Goal: Task Accomplishment & Management: Manage account settings

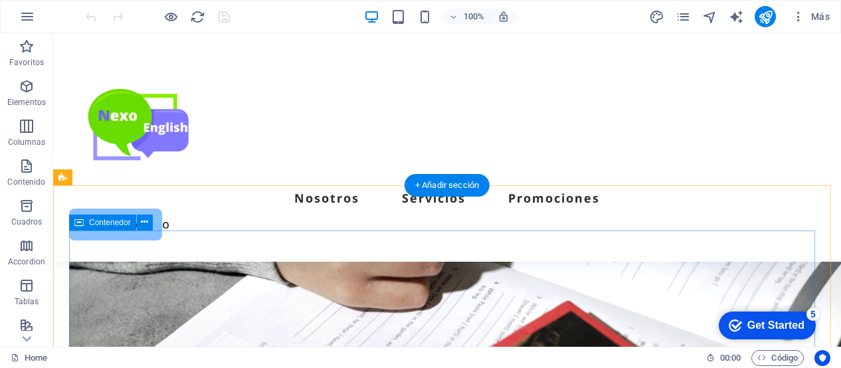
scroll to position [3148, 0]
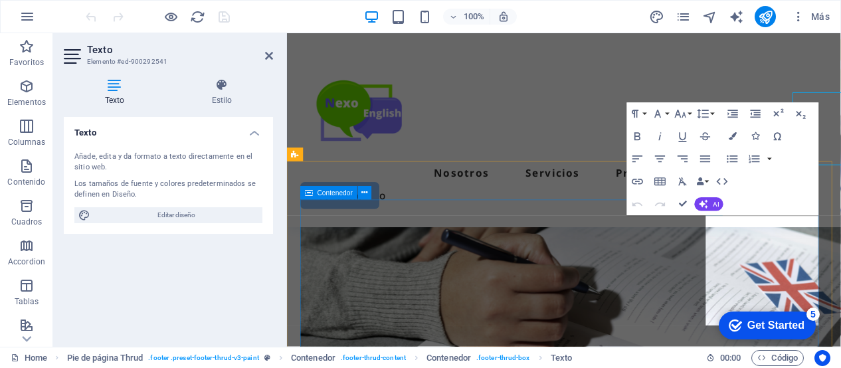
scroll to position [3293, 0]
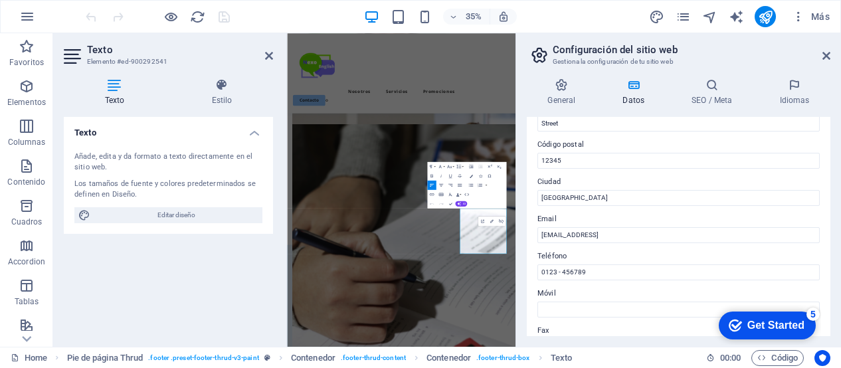
scroll to position [211, 0]
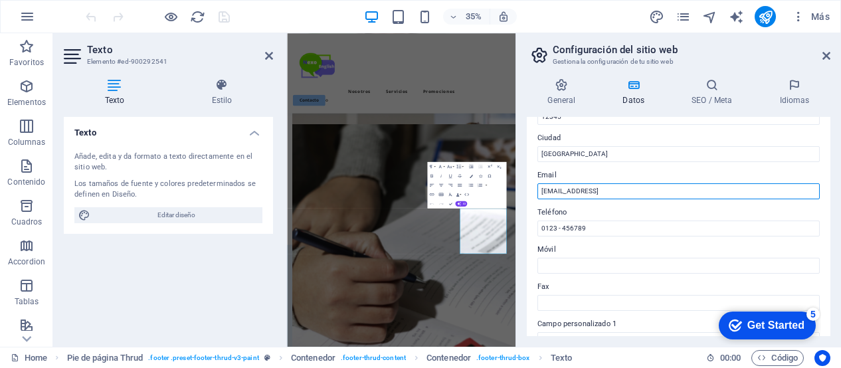
drag, startPoint x: 693, startPoint y: 193, endPoint x: 531, endPoint y: 195, distance: 162.1
click at [531, 195] on div "Datos de contacto para este sitio web. Pueden usarse en cualquier parte del sit…" at bounding box center [679, 226] width 304 height 219
type input "[EMAIL_ADDRESS][DOMAIN_NAME]"
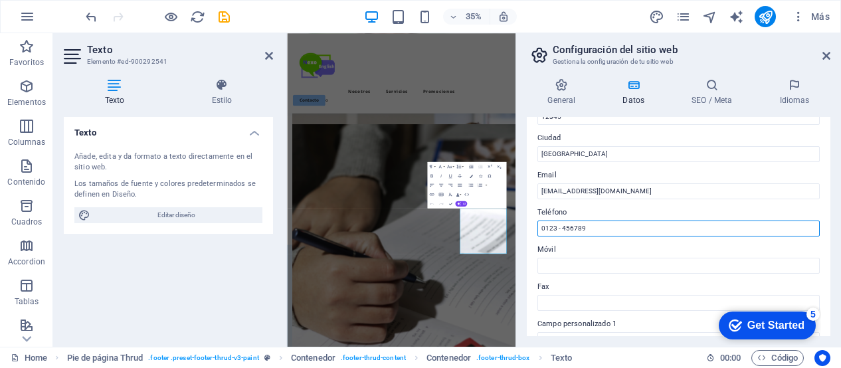
click at [602, 236] on input "0123 - 456789" at bounding box center [678, 229] width 282 height 16
type input "0"
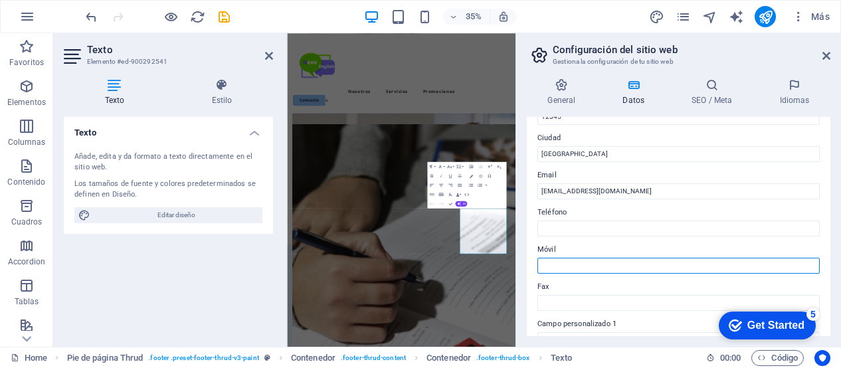
click at [597, 259] on input "Móvil" at bounding box center [678, 266] width 282 height 16
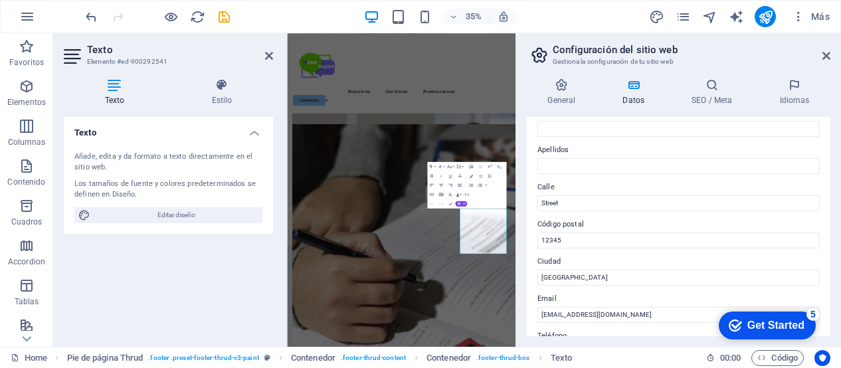
scroll to position [88, 0]
type input "[PHONE_NUMBER]"
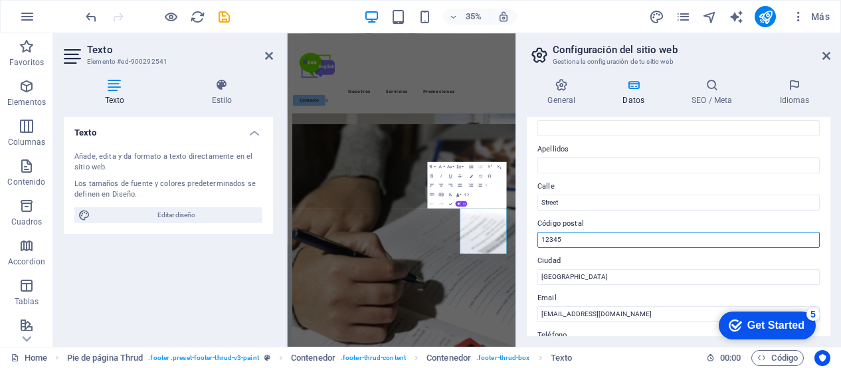
click at [601, 240] on input "12345" at bounding box center [678, 240] width 282 height 16
type input "1"
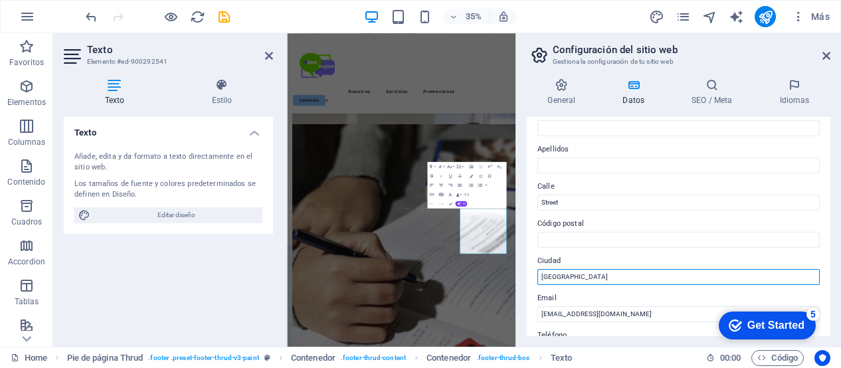
click at [599, 278] on input "Berlin" at bounding box center [678, 277] width 282 height 16
type input "B"
type input "Santiago"
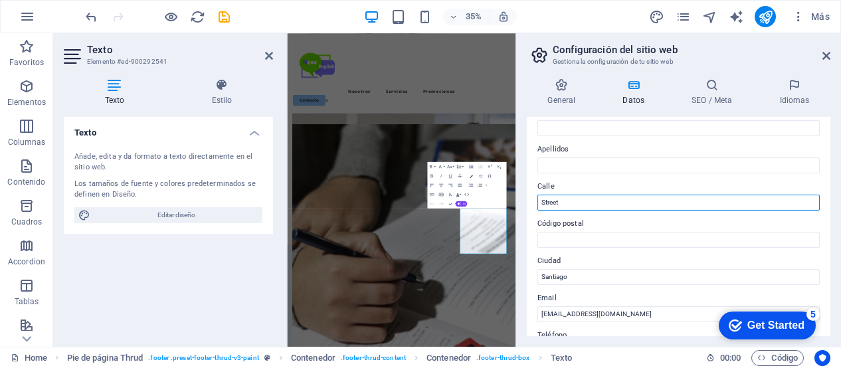
click at [581, 205] on input "Street" at bounding box center [678, 203] width 282 height 16
type input "S"
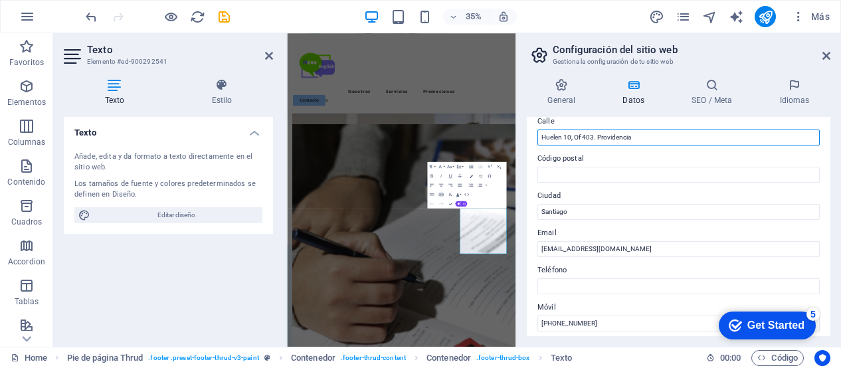
scroll to position [0, 0]
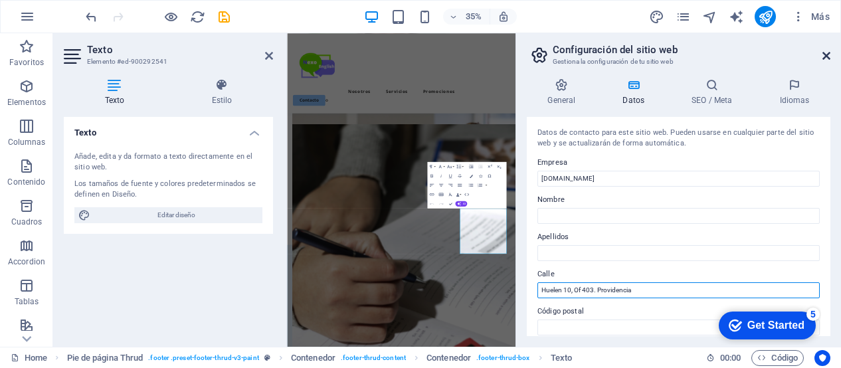
type input "Huelen 10, Of 403. Providencia"
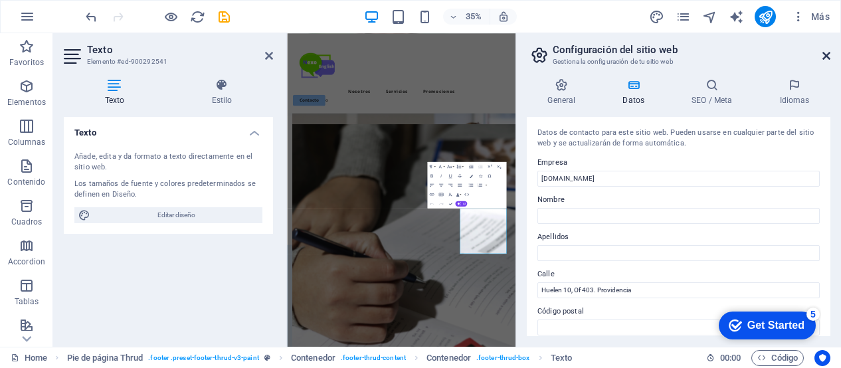
click at [829, 56] on icon at bounding box center [826, 55] width 8 height 11
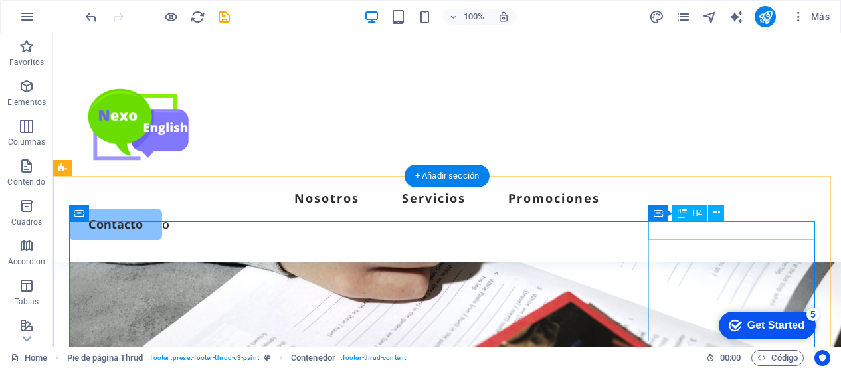
scroll to position [3151, 0]
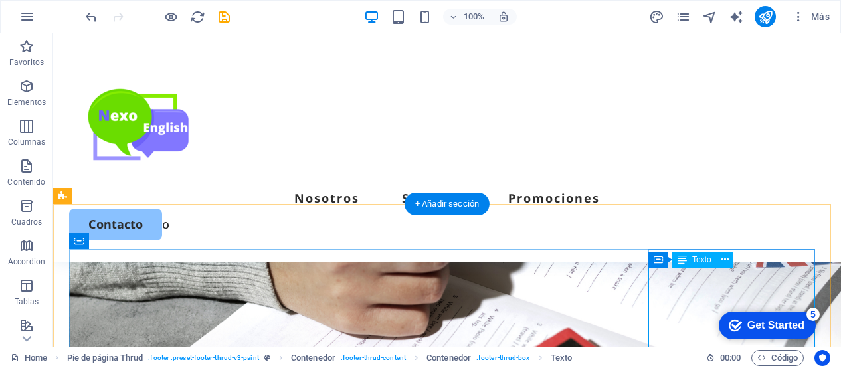
scroll to position [3116, 0]
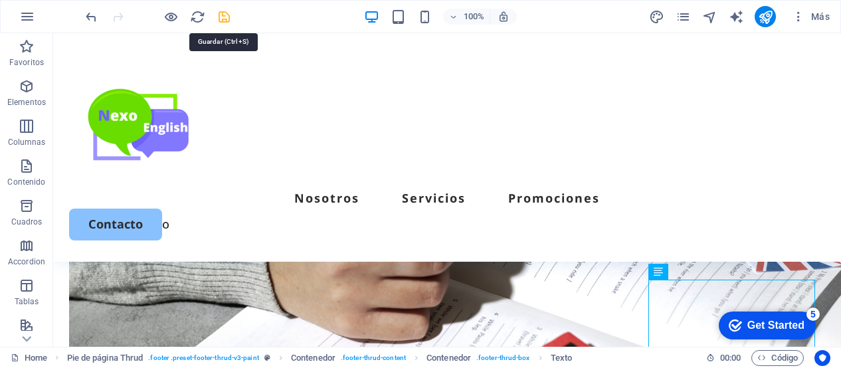
click at [221, 16] on icon "save" at bounding box center [224, 16] width 15 height 15
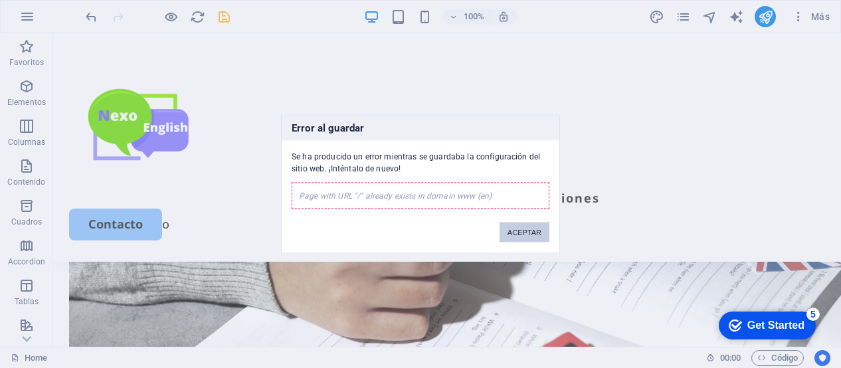
click at [520, 229] on button "ACEPTAR" at bounding box center [525, 233] width 50 height 20
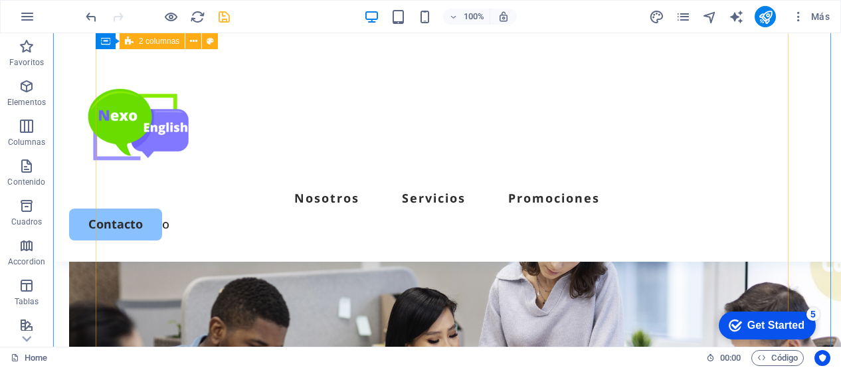
scroll to position [2800, 0]
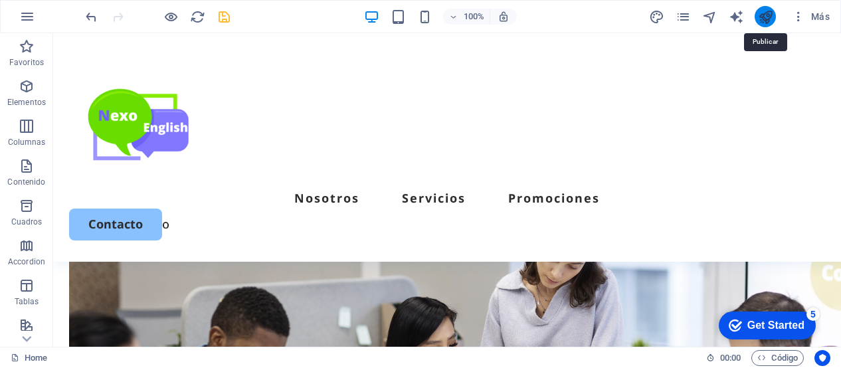
click at [763, 19] on icon "publish" at bounding box center [765, 16] width 15 height 15
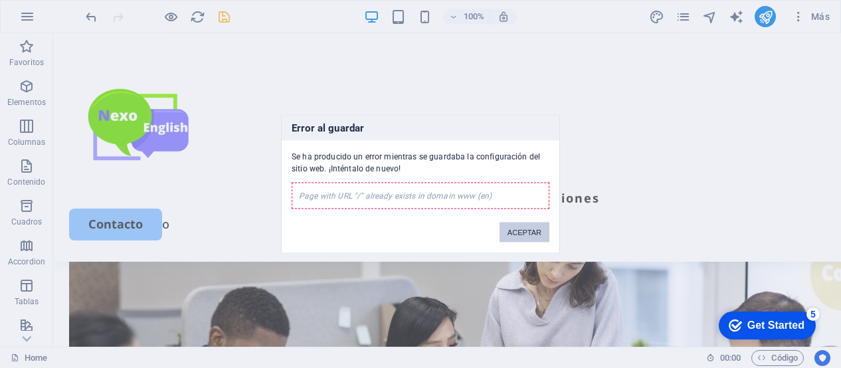
click at [523, 234] on button "ACEPTAR" at bounding box center [525, 233] width 50 height 20
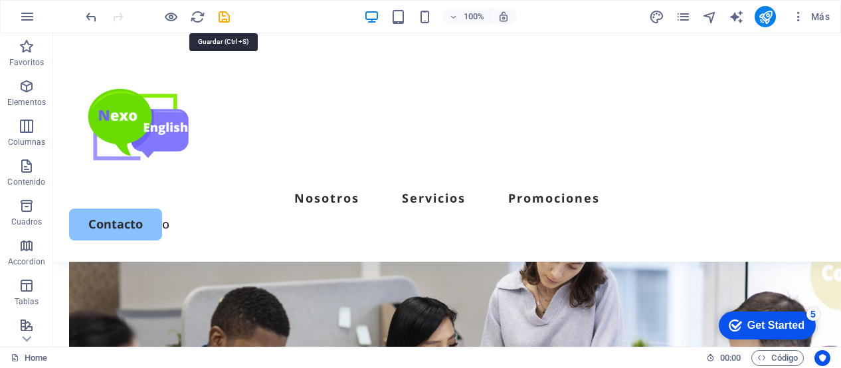
click at [228, 19] on icon "save" at bounding box center [224, 16] width 15 height 15
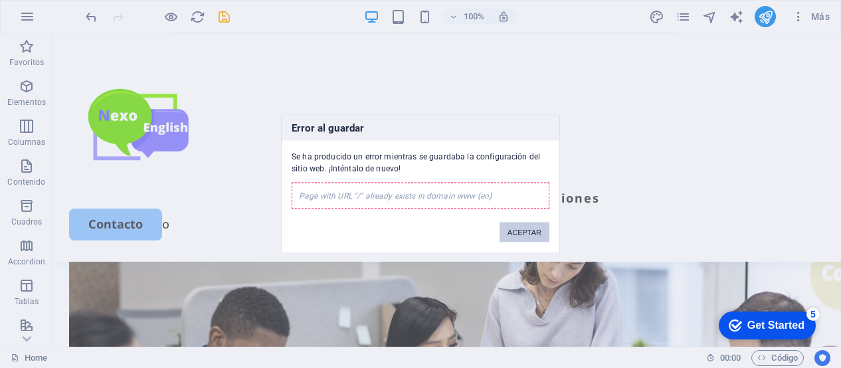
click at [529, 234] on button "ACEPTAR" at bounding box center [525, 233] width 50 height 20
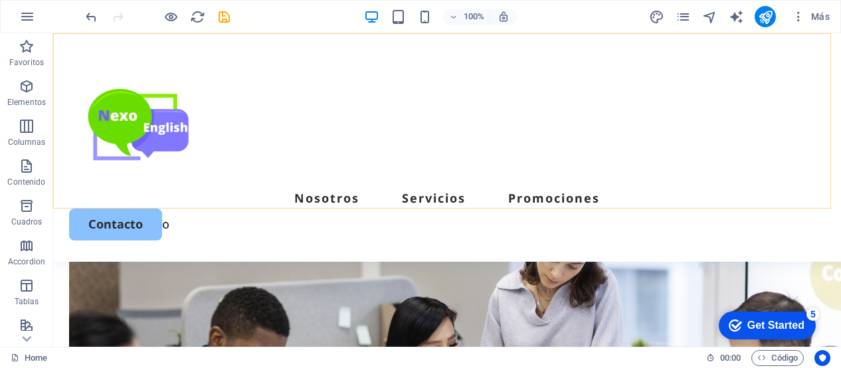
click at [740, 70] on div "Nosotros Servicios Promociones Contacto o" at bounding box center [447, 147] width 788 height 229
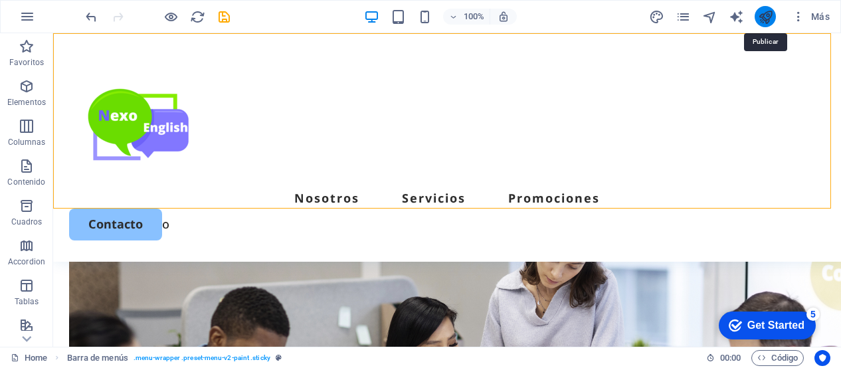
click at [765, 19] on icon "publish" at bounding box center [765, 16] width 15 height 15
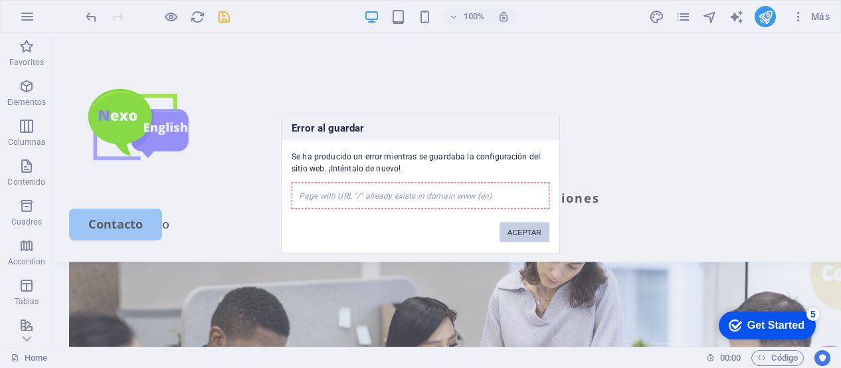
click at [540, 230] on button "ACEPTAR" at bounding box center [525, 233] width 50 height 20
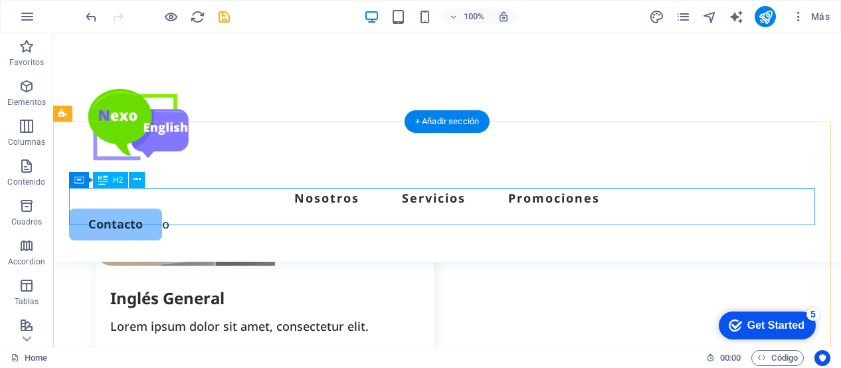
scroll to position [1817, 0]
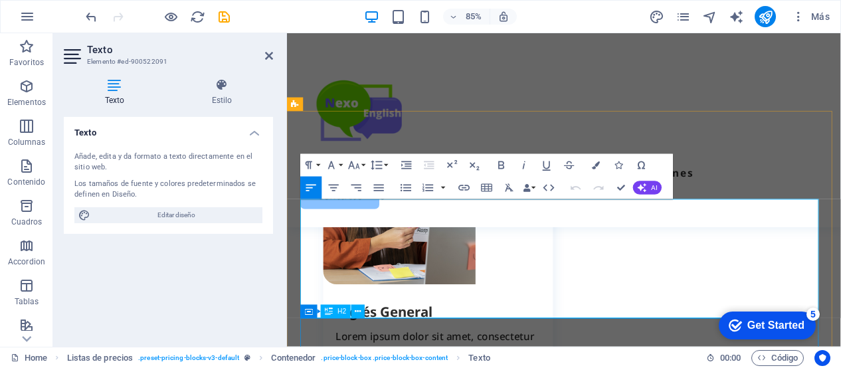
scroll to position [1925, 0]
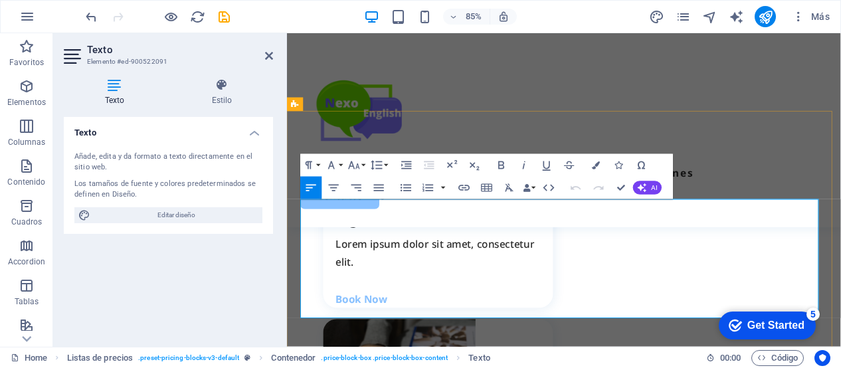
drag, startPoint x: 571, startPoint y: 358, endPoint x: 304, endPoint y: 321, distance: 269.6
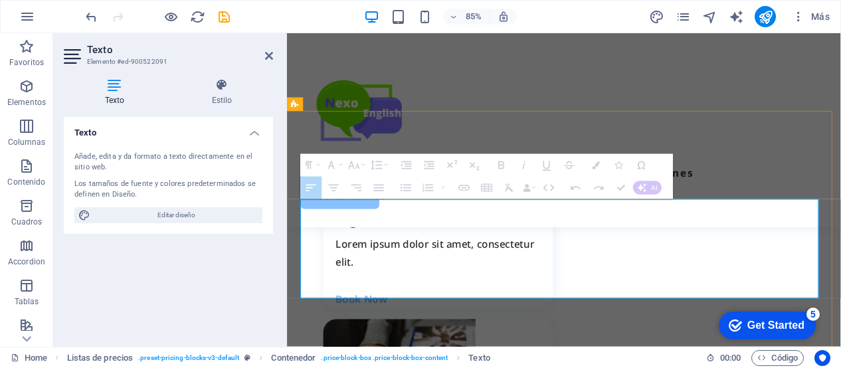
drag, startPoint x: 335, startPoint y: 311, endPoint x: 547, endPoint y: 330, distance: 212.8
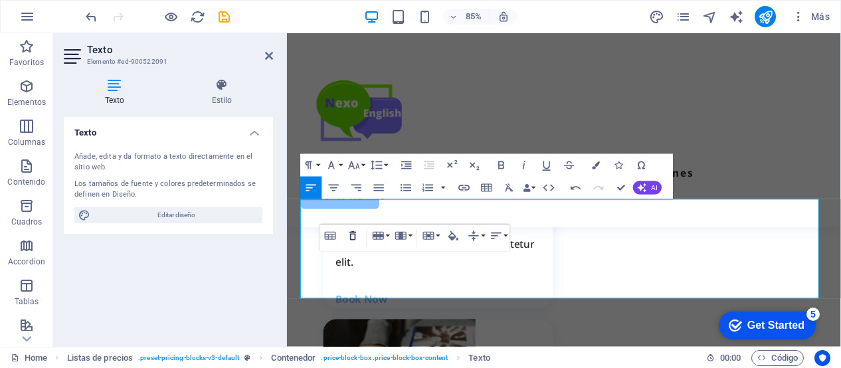
click at [353, 236] on icon "button" at bounding box center [352, 235] width 13 height 13
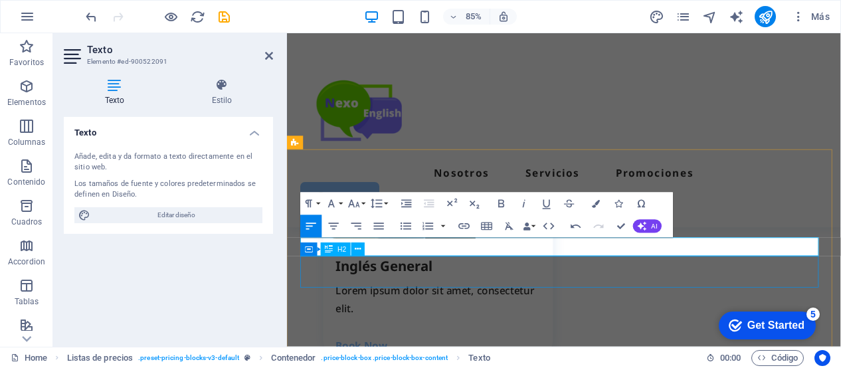
scroll to position [1860, 0]
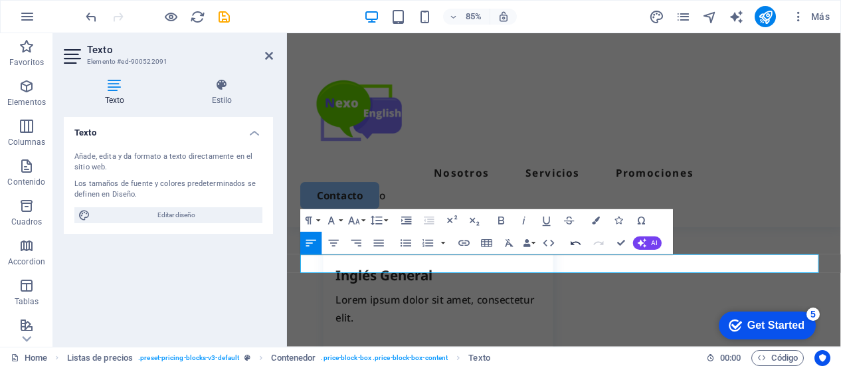
click at [575, 244] on icon "button" at bounding box center [575, 242] width 13 height 13
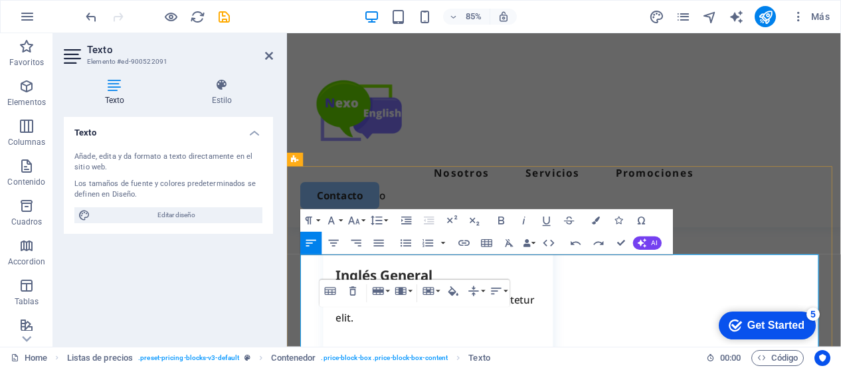
scroll to position [1925, 0]
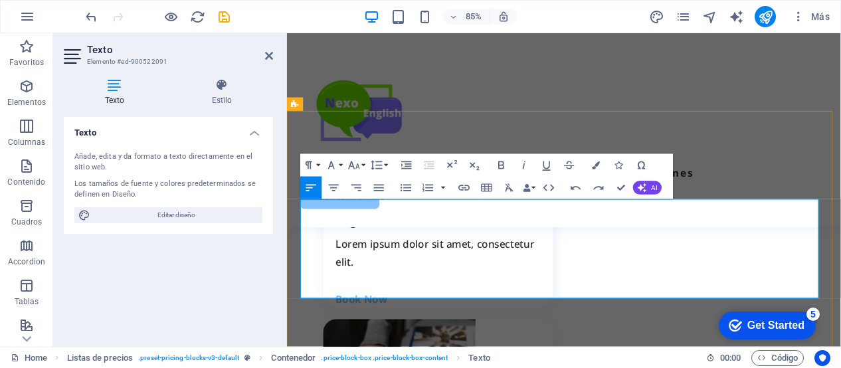
drag, startPoint x: 564, startPoint y: 333, endPoint x: 407, endPoint y: 313, distance: 158.8
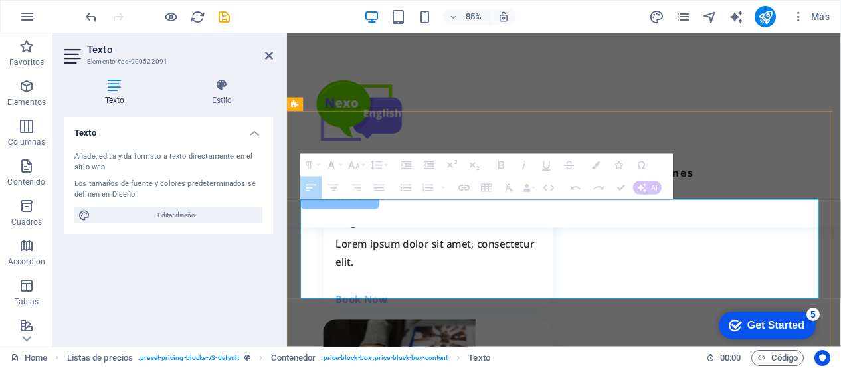
drag, startPoint x: 371, startPoint y: 310, endPoint x: 542, endPoint y: 329, distance: 171.8
drag, startPoint x: 365, startPoint y: 310, endPoint x: 556, endPoint y: 325, distance: 192.0
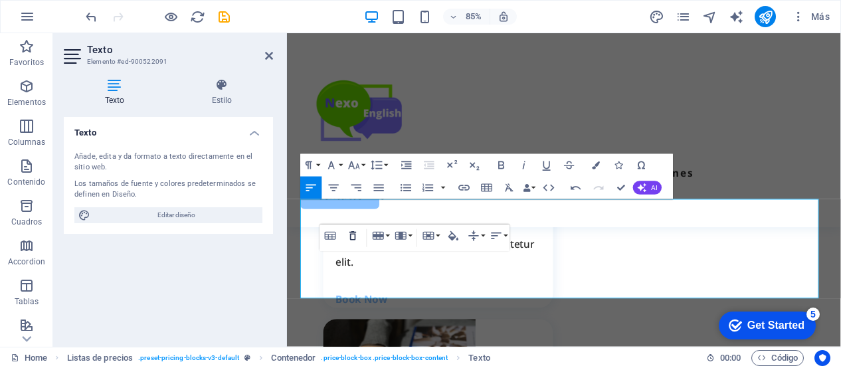
click at [355, 238] on icon "button" at bounding box center [352, 236] width 7 height 9
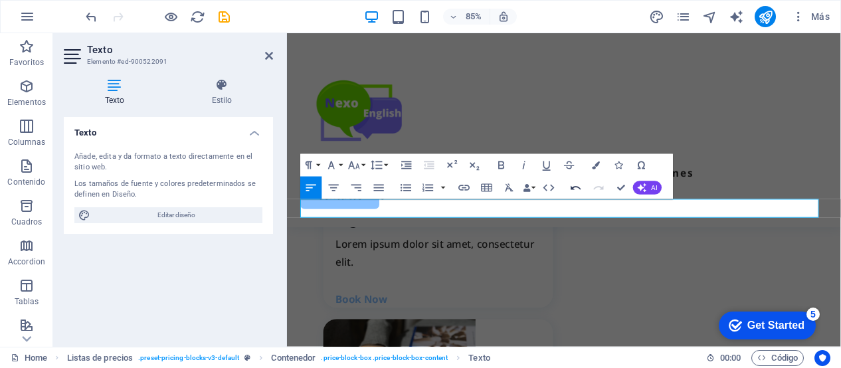
click at [578, 185] on icon "button" at bounding box center [575, 187] width 13 height 13
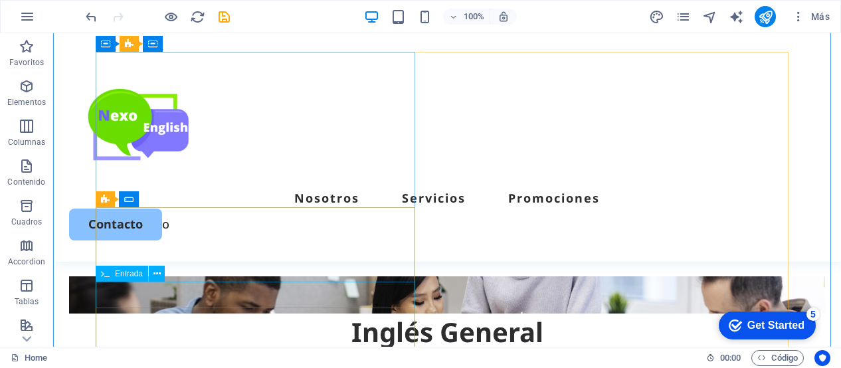
scroll to position [2678, 0]
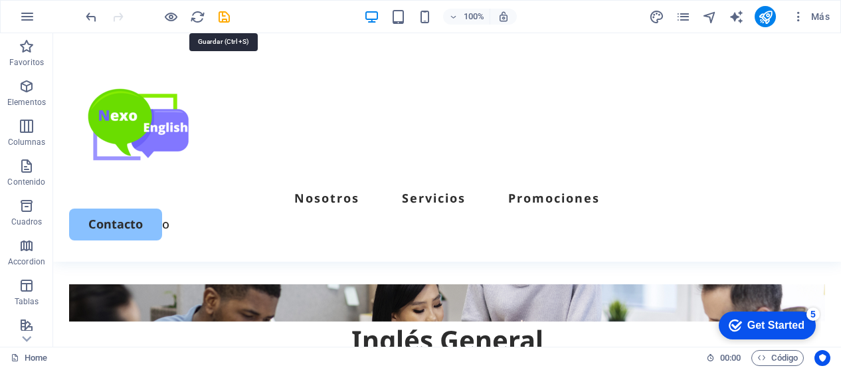
click at [221, 17] on icon "save" at bounding box center [224, 16] width 15 height 15
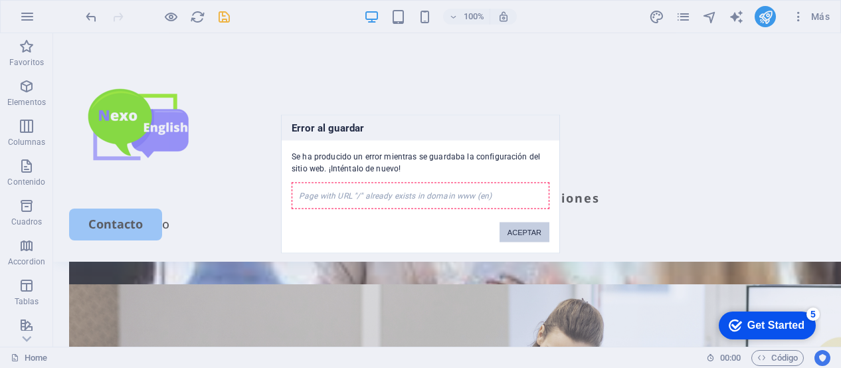
click at [525, 227] on button "ACEPTAR" at bounding box center [525, 233] width 50 height 20
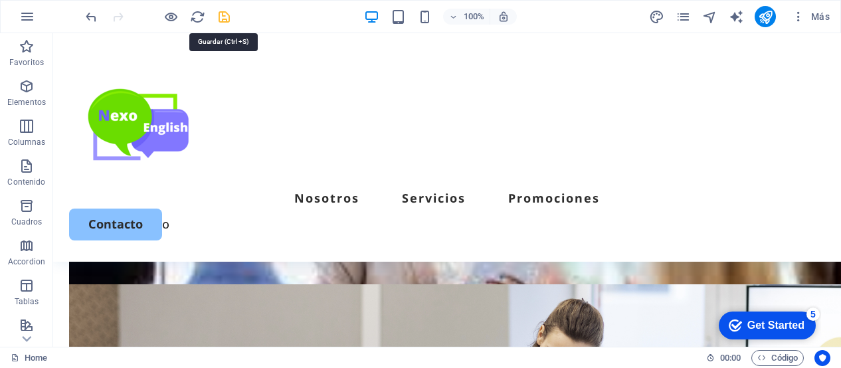
click at [229, 21] on icon "save" at bounding box center [224, 16] width 15 height 15
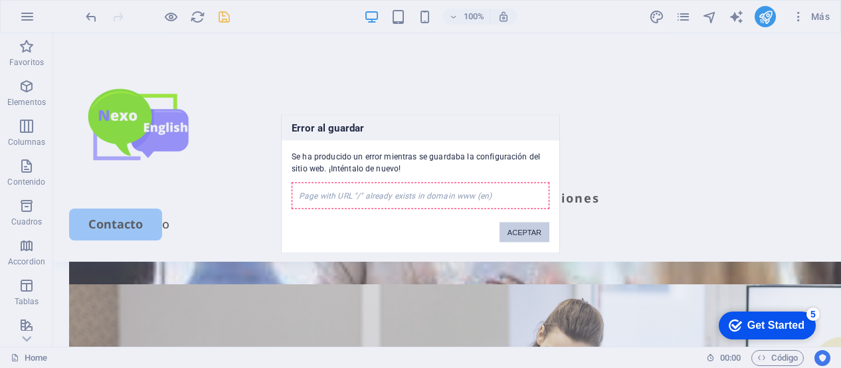
click at [528, 229] on button "ACEPTAR" at bounding box center [525, 233] width 50 height 20
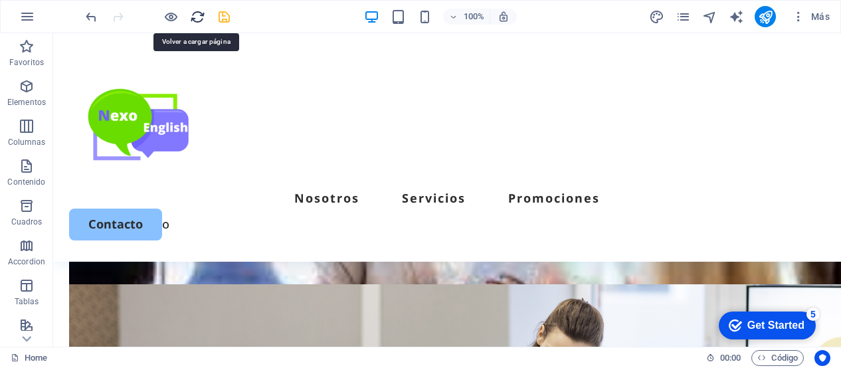
click at [194, 13] on icon "reload" at bounding box center [197, 16] width 15 height 15
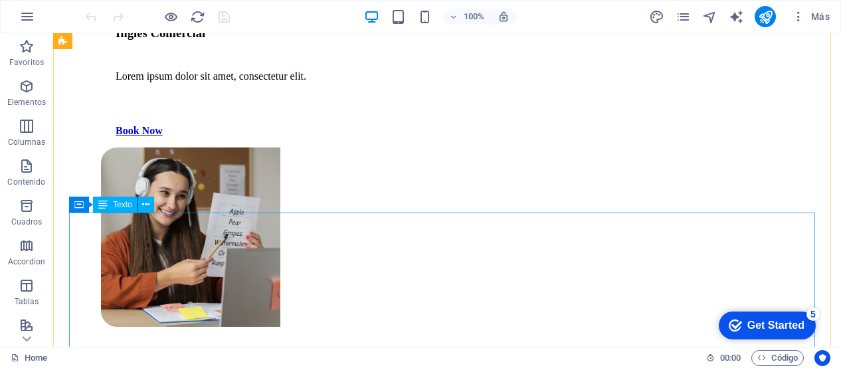
scroll to position [2007, 0]
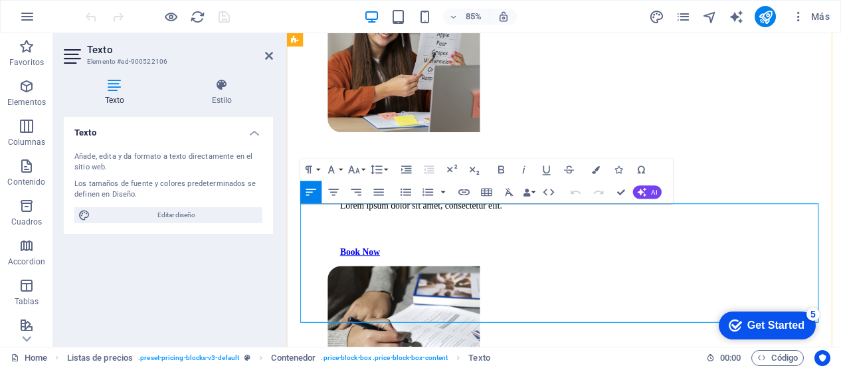
scroll to position [2071, 0]
drag, startPoint x: 573, startPoint y: 361, endPoint x: 301, endPoint y: 316, distance: 275.5
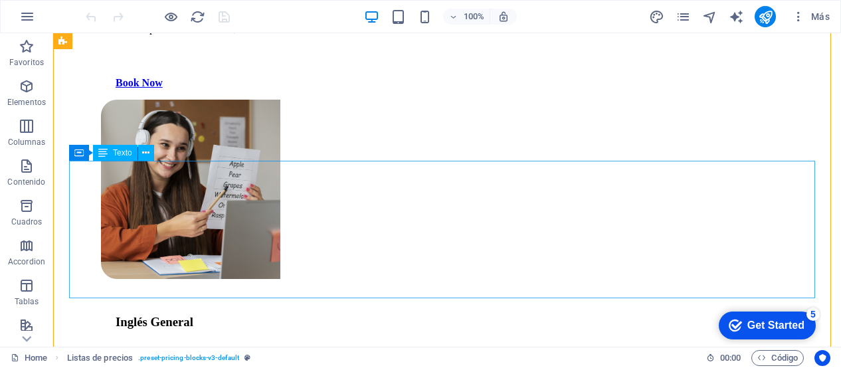
scroll to position [2025, 0]
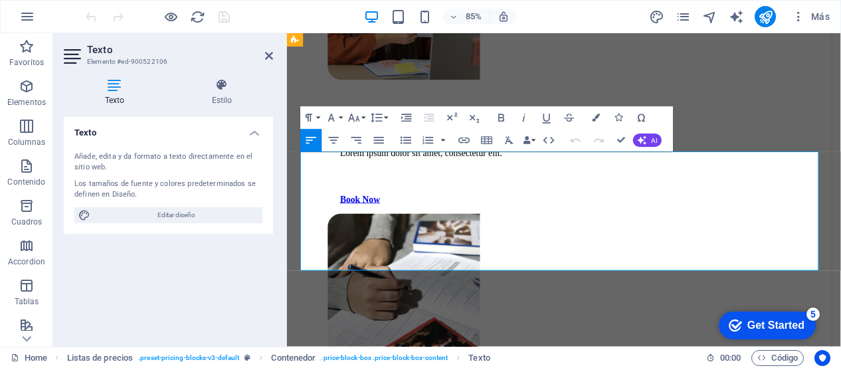
drag, startPoint x: 567, startPoint y: 299, endPoint x: 306, endPoint y: 256, distance: 264.5
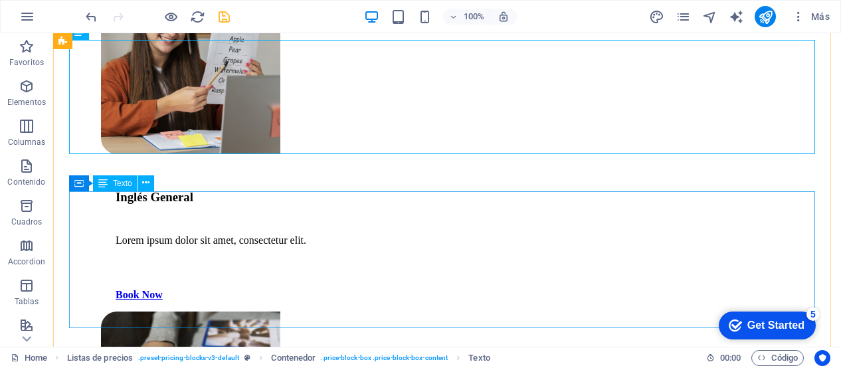
scroll to position [2171, 0]
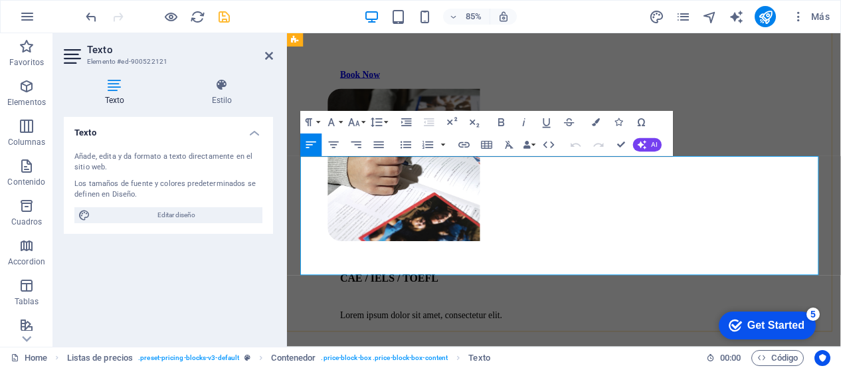
drag, startPoint x: 570, startPoint y: 302, endPoint x: 302, endPoint y: 260, distance: 271.1
drag, startPoint x: 566, startPoint y: 308, endPoint x: 306, endPoint y: 262, distance: 263.7
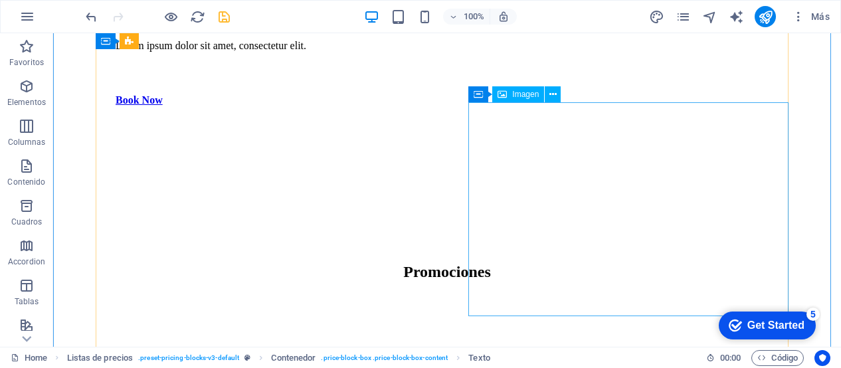
scroll to position [2682, 0]
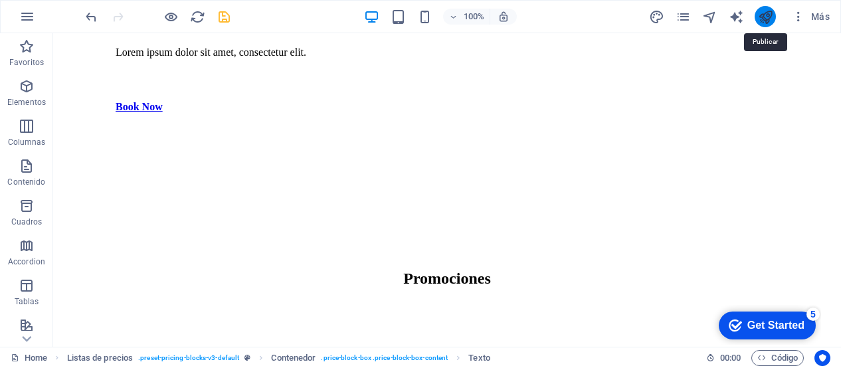
click at [766, 19] on icon "publish" at bounding box center [765, 16] width 15 height 15
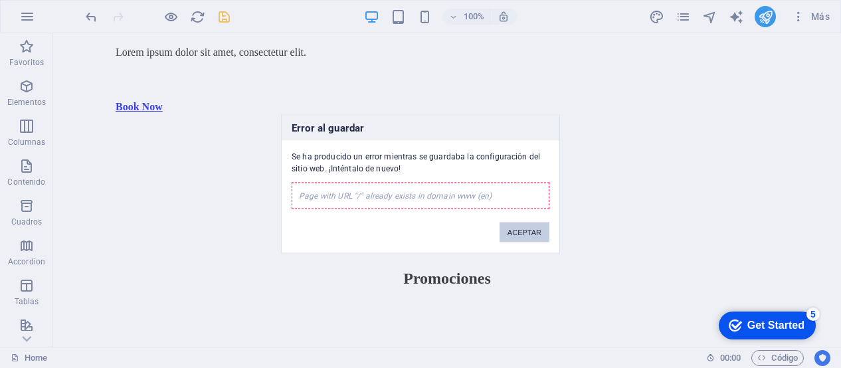
drag, startPoint x: 525, startPoint y: 230, endPoint x: 473, endPoint y: 195, distance: 62.6
click at [526, 228] on button "ACEPTAR" at bounding box center [525, 233] width 50 height 20
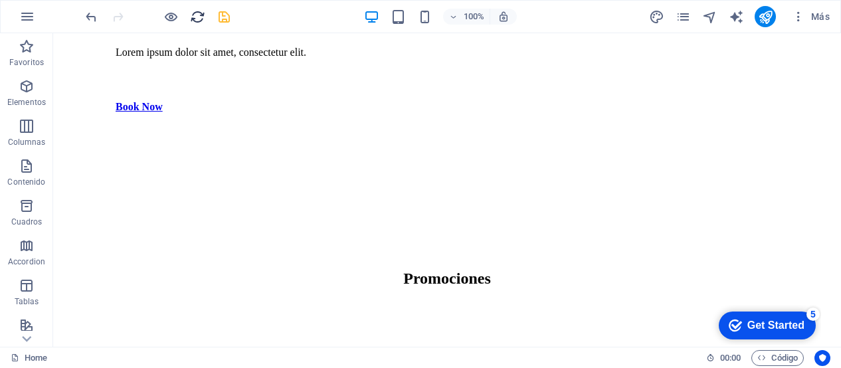
click at [199, 15] on icon "reload" at bounding box center [197, 16] width 15 height 15
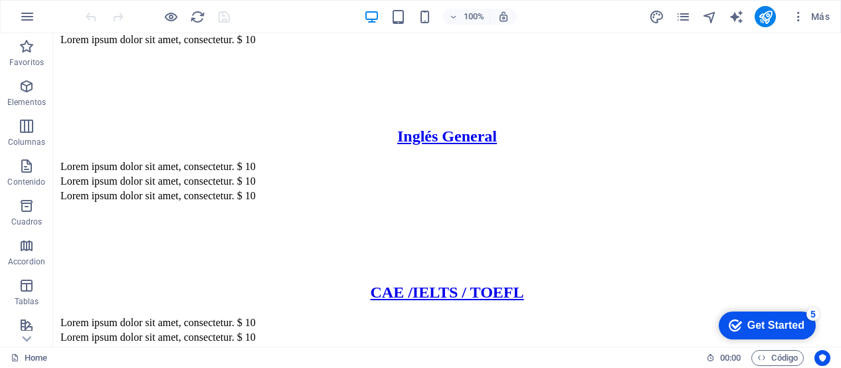
scroll to position [3138, 0]
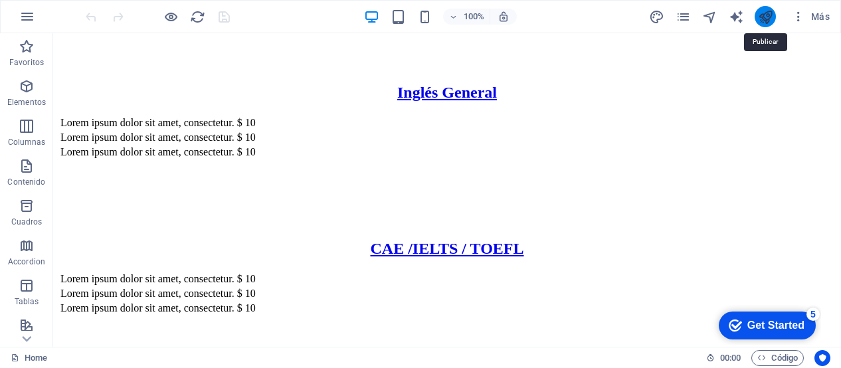
click at [765, 13] on icon "publish" at bounding box center [765, 16] width 15 height 15
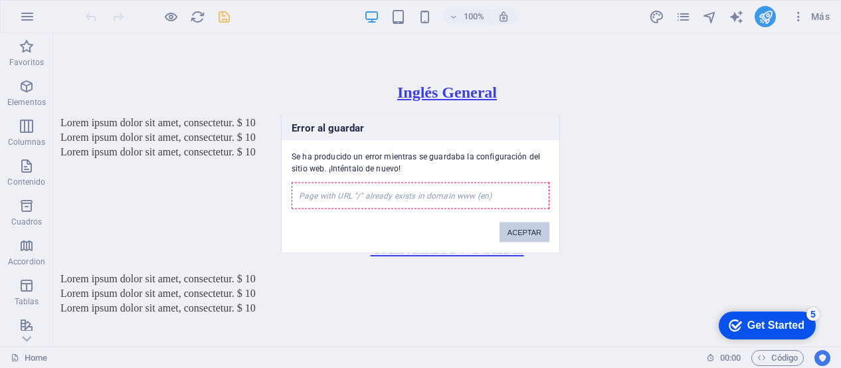
click at [521, 236] on button "ACEPTAR" at bounding box center [525, 233] width 50 height 20
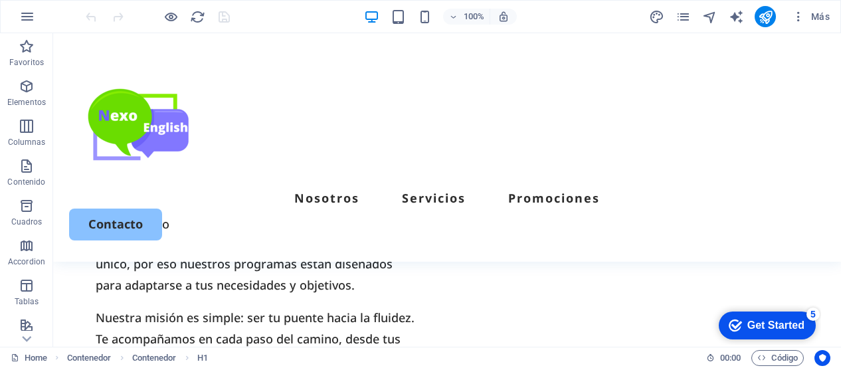
scroll to position [975, 0]
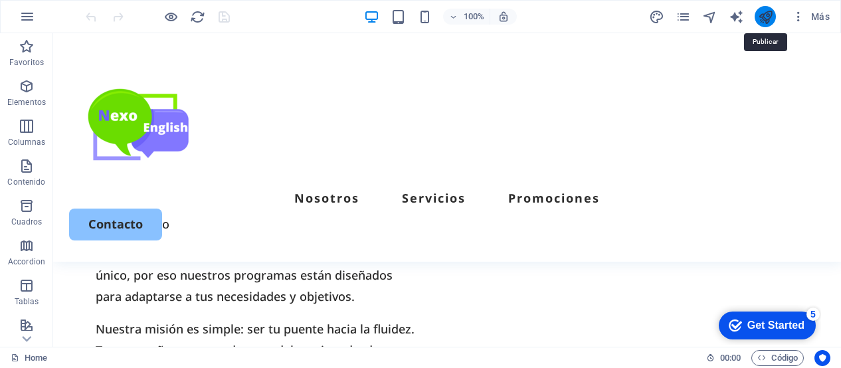
click at [763, 17] on icon "publish" at bounding box center [765, 16] width 15 height 15
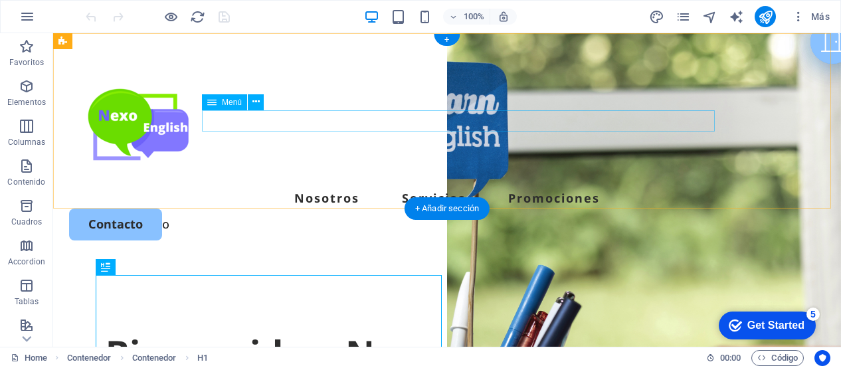
click at [450, 187] on nav "Nosotros Servicios Promociones" at bounding box center [447, 197] width 756 height 21
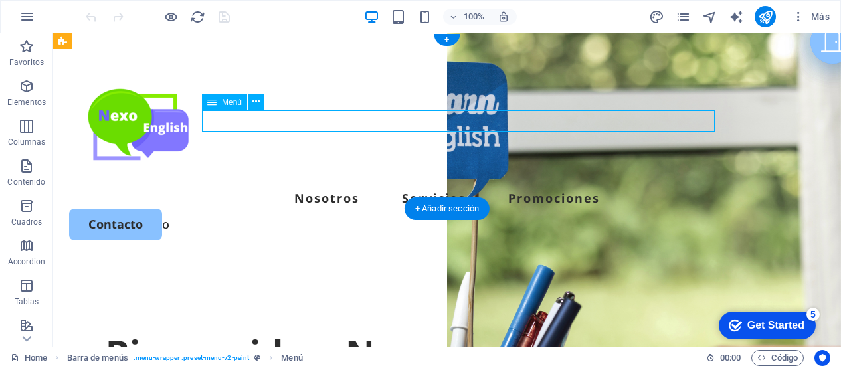
drag, startPoint x: 450, startPoint y: 123, endPoint x: 244, endPoint y: 138, distance: 206.5
click at [449, 187] on nav "Nosotros Servicios Promociones" at bounding box center [447, 197] width 756 height 21
select select
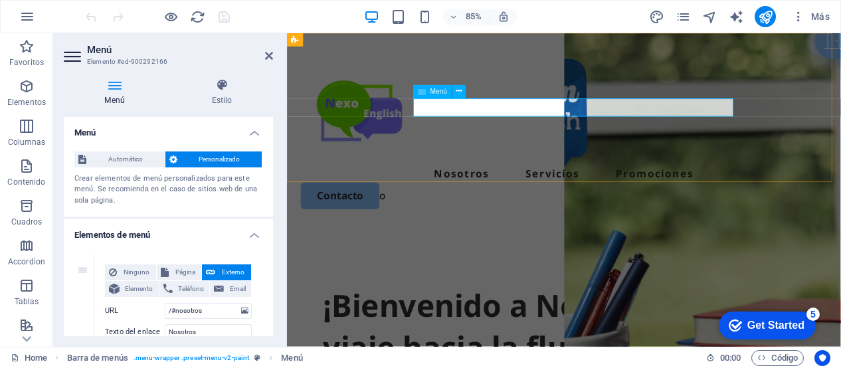
click at [600, 187] on nav "Nosotros Servicios Promociones" at bounding box center [613, 197] width 620 height 21
click at [613, 187] on nav "Nosotros Servicios Promociones" at bounding box center [613, 197] width 620 height 21
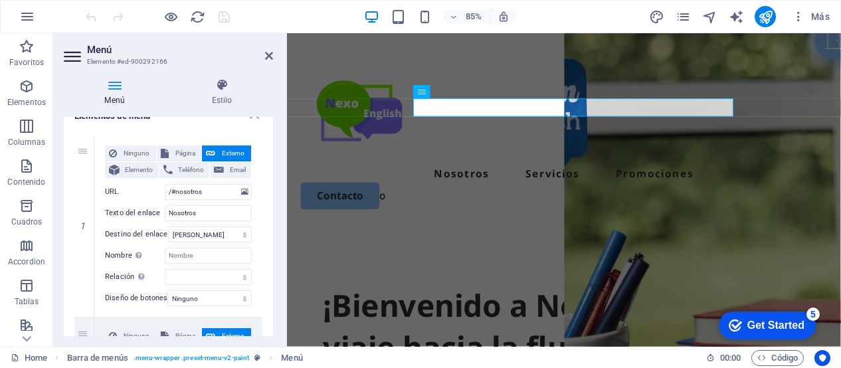
scroll to position [120, 0]
click at [211, 258] on input "Nombre Una descripción adicional del enlace no debería ser igual al texto del e…" at bounding box center [208, 255] width 87 height 16
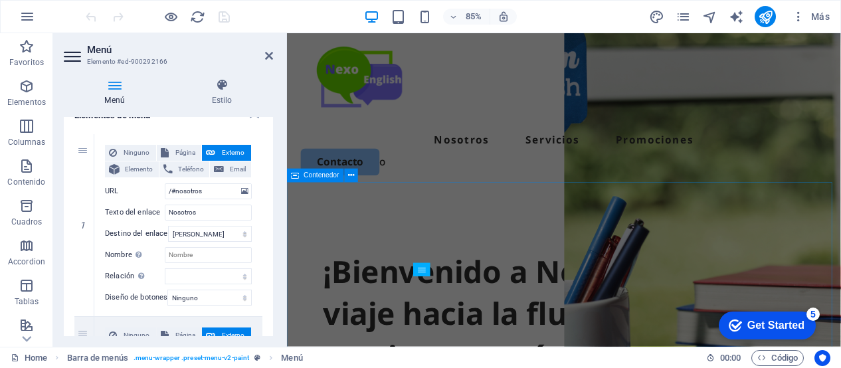
scroll to position [0, 0]
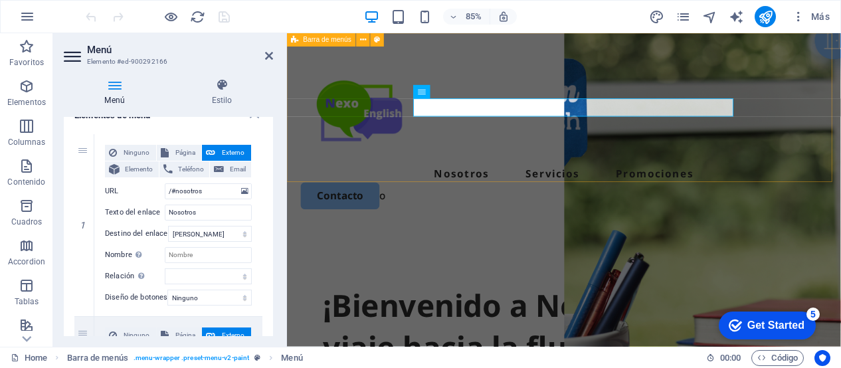
click at [550, 201] on div "Nosotros Servicios Promociones Contacto o" at bounding box center [613, 147] width 652 height 229
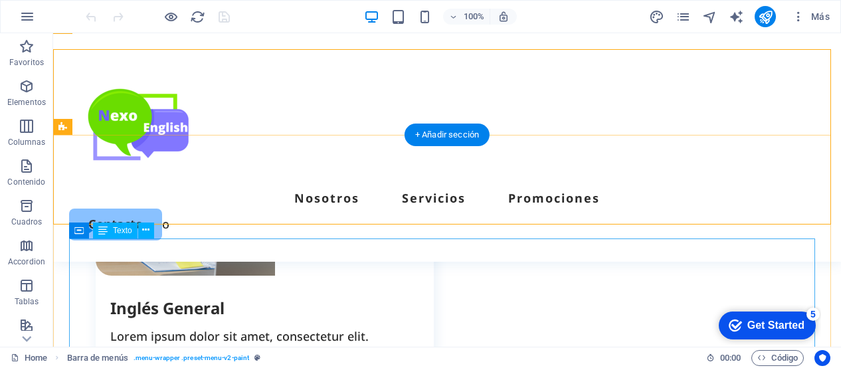
scroll to position [1807, 0]
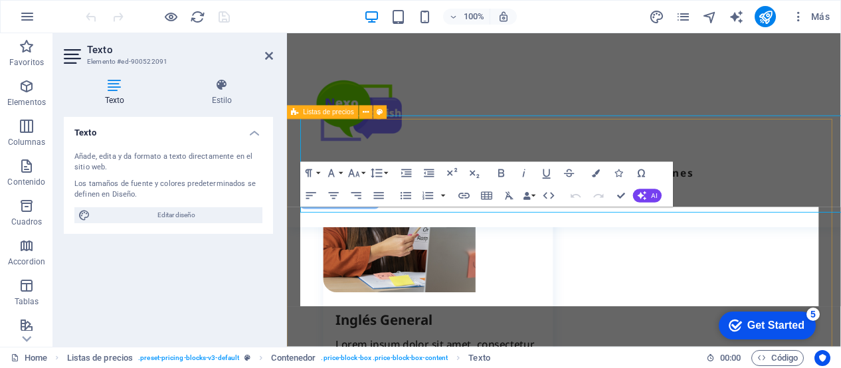
scroll to position [1916, 0]
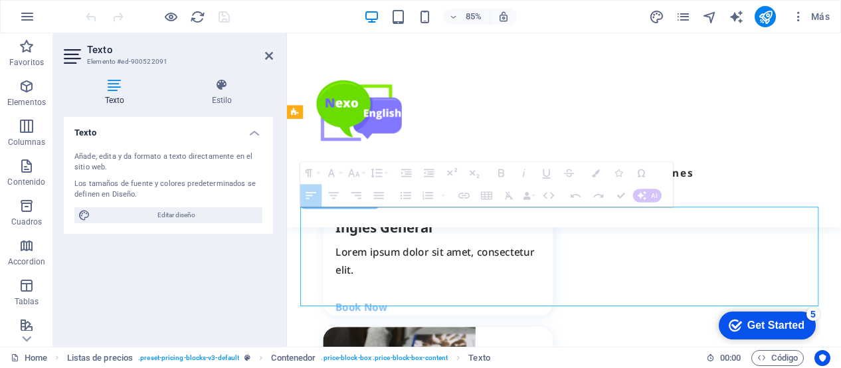
drag, startPoint x: 564, startPoint y: 248, endPoint x: 614, endPoint y: 254, distance: 50.2
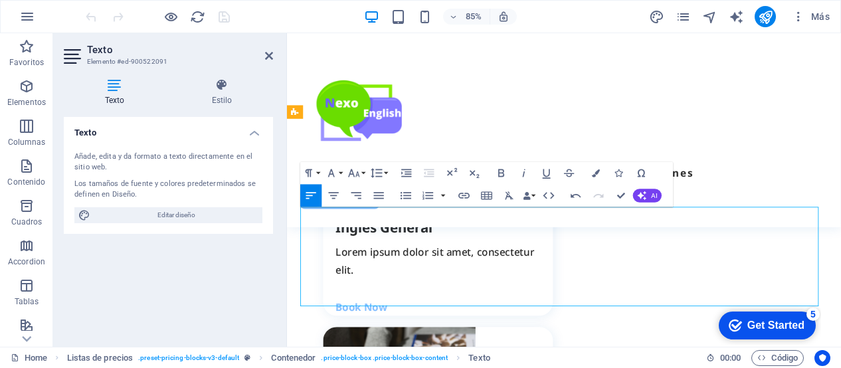
drag, startPoint x: 687, startPoint y: 253, endPoint x: 303, endPoint y: 241, distance: 384.1
copy td "Programa 4 clases mensuales: 60 min por clase, 1 vez a la semana."
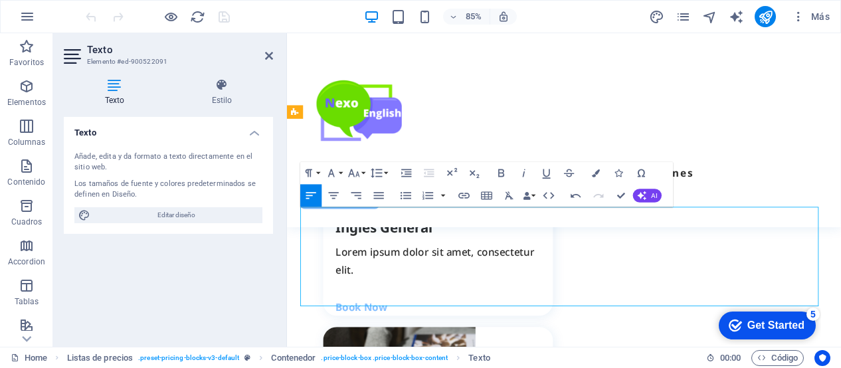
drag, startPoint x: 544, startPoint y: 274, endPoint x: 306, endPoint y: 271, distance: 237.8
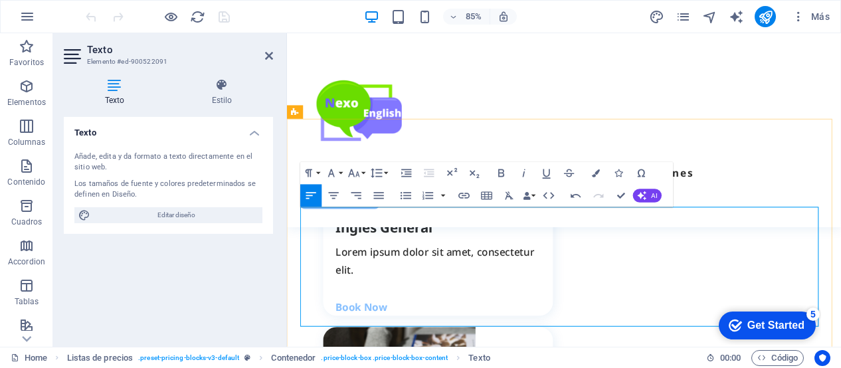
drag, startPoint x: 560, startPoint y: 317, endPoint x: 306, endPoint y: 318, distance: 253.8
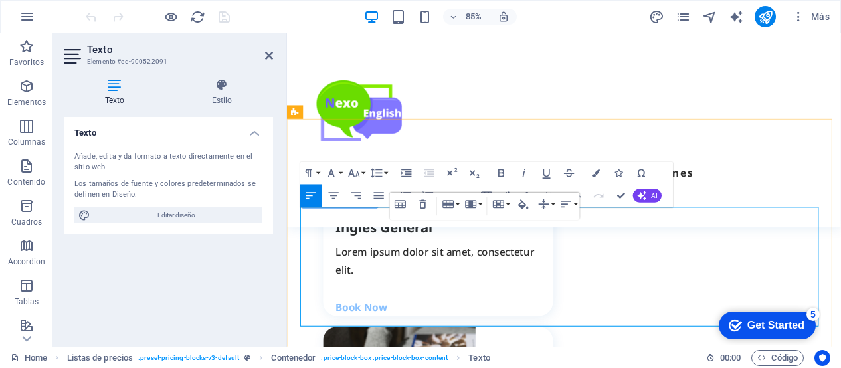
click at [577, 197] on icon "button" at bounding box center [575, 195] width 13 height 13
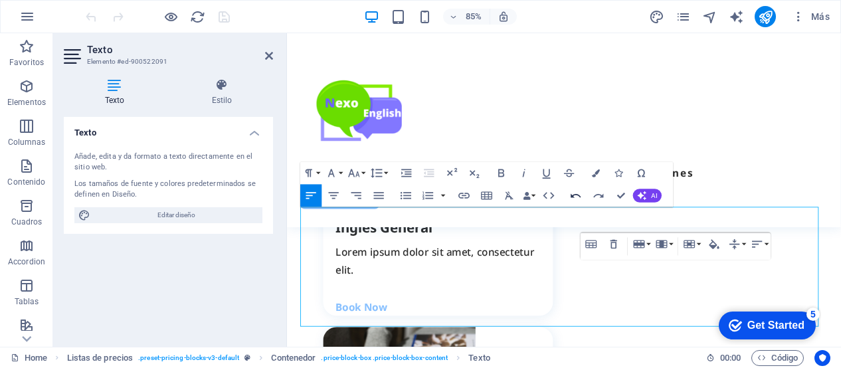
click at [577, 197] on icon "button" at bounding box center [575, 195] width 13 height 13
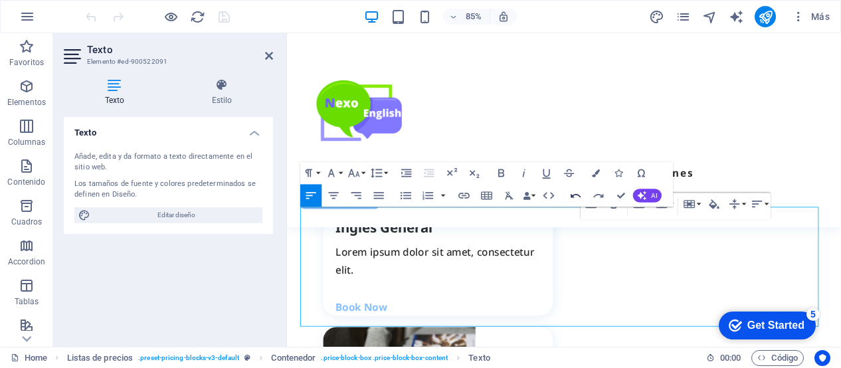
click at [577, 197] on icon "button" at bounding box center [575, 195] width 13 height 13
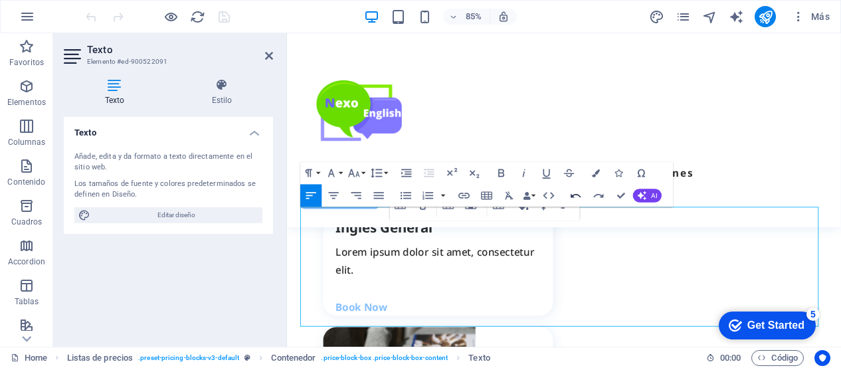
click at [577, 197] on icon "button" at bounding box center [575, 195] width 13 height 13
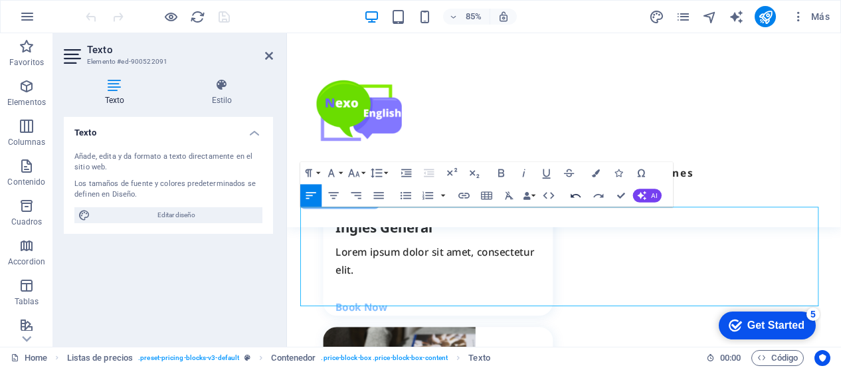
click at [577, 197] on icon "button" at bounding box center [575, 195] width 13 height 13
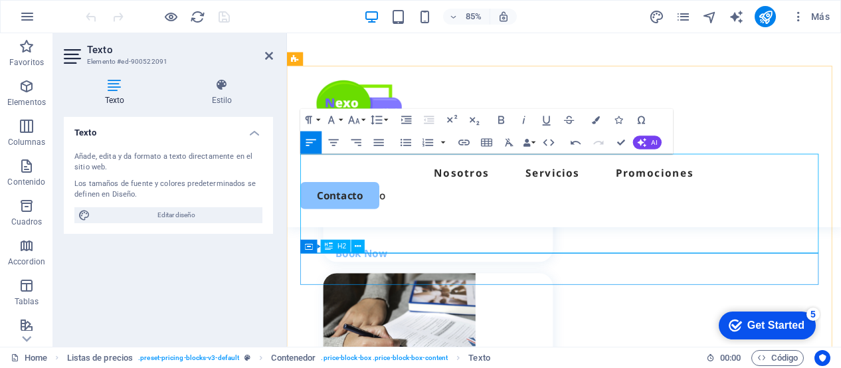
scroll to position [1987, 0]
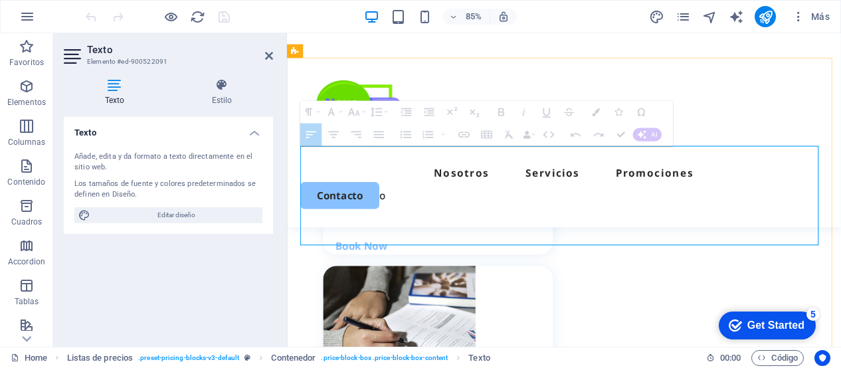
drag, startPoint x: 379, startPoint y: 245, endPoint x: 733, endPoint y: 260, distance: 355.0
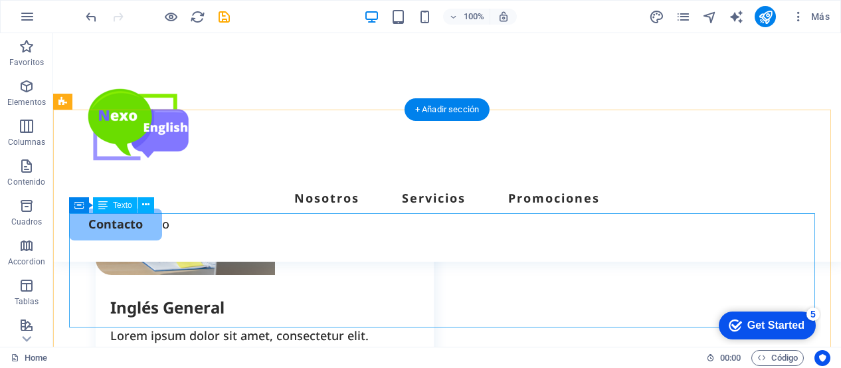
scroll to position [1808, 0]
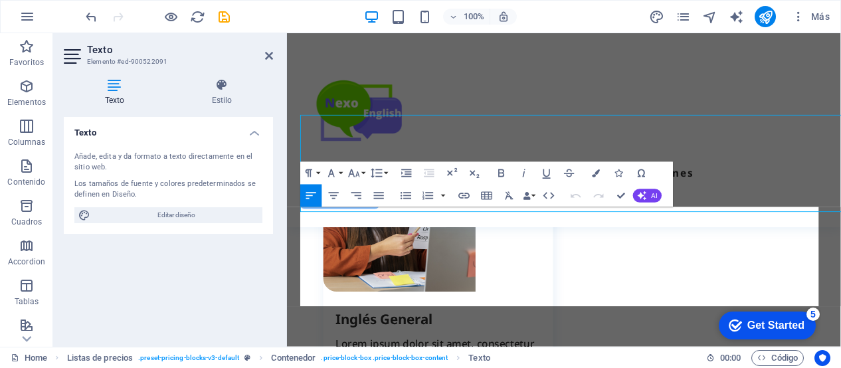
scroll to position [1916, 0]
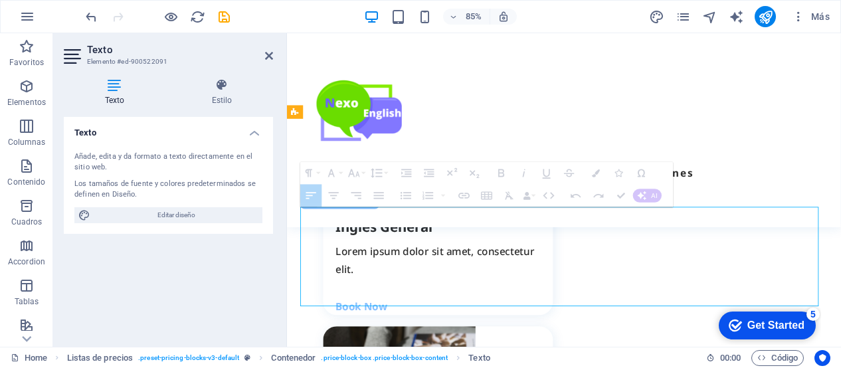
drag, startPoint x: 751, startPoint y: 296, endPoint x: 764, endPoint y: 296, distance: 12.6
drag, startPoint x: 760, startPoint y: 296, endPoint x: 622, endPoint y: 292, distance: 137.6
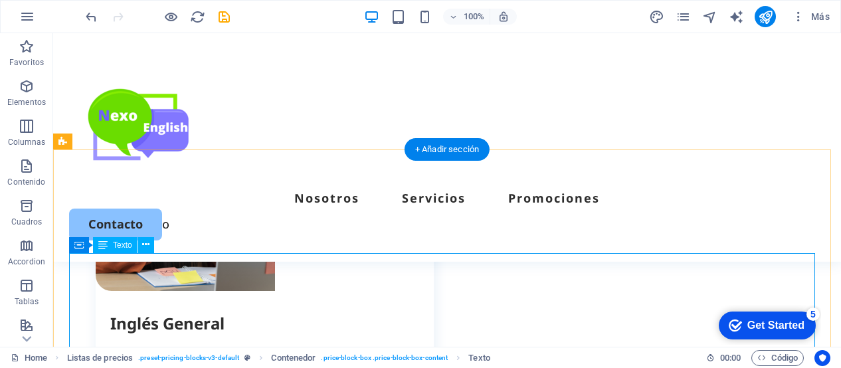
scroll to position [1812, 0]
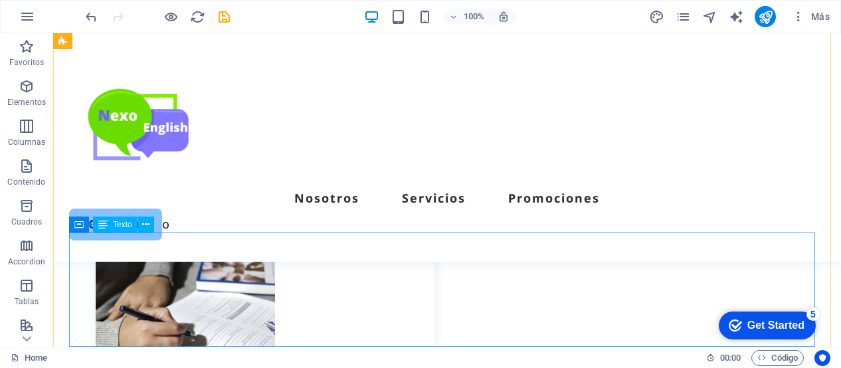
scroll to position [1965, 0]
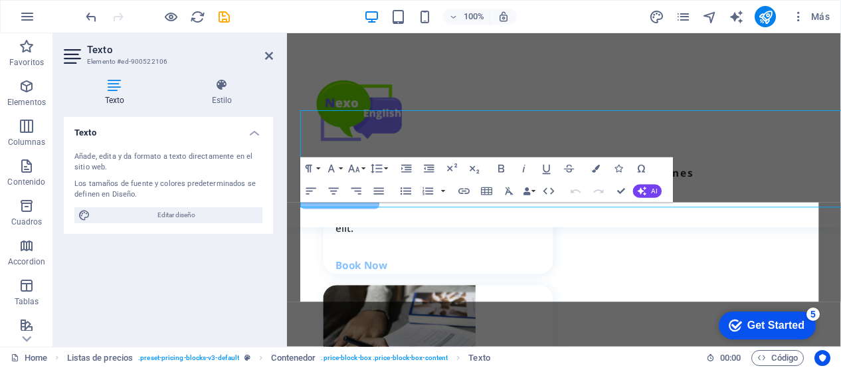
scroll to position [2073, 0]
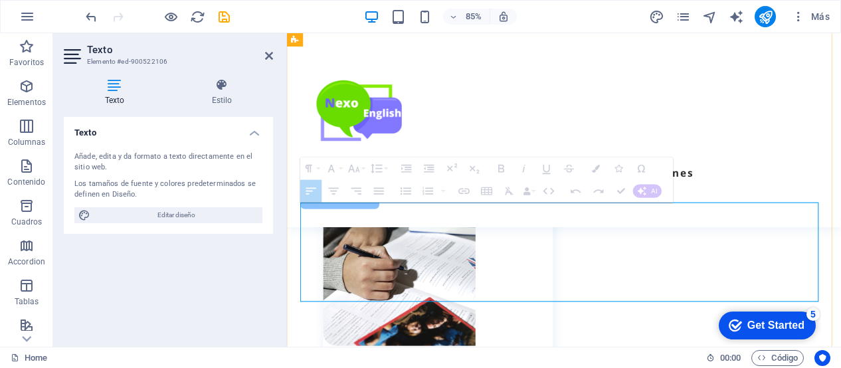
drag, startPoint x: 538, startPoint y: 245, endPoint x: 567, endPoint y: 248, distance: 28.8
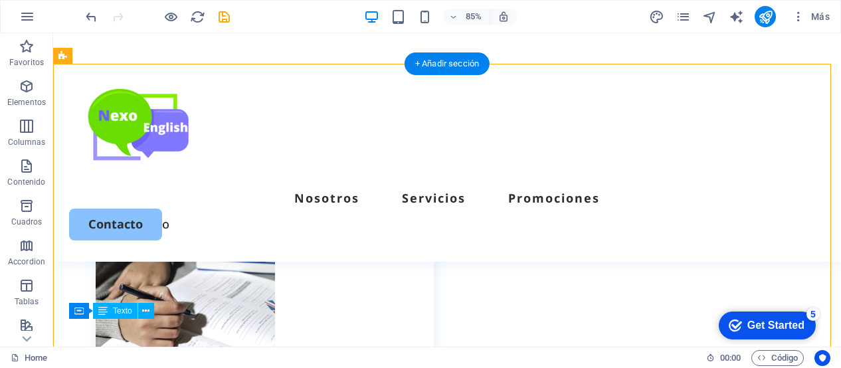
scroll to position [1879, 0]
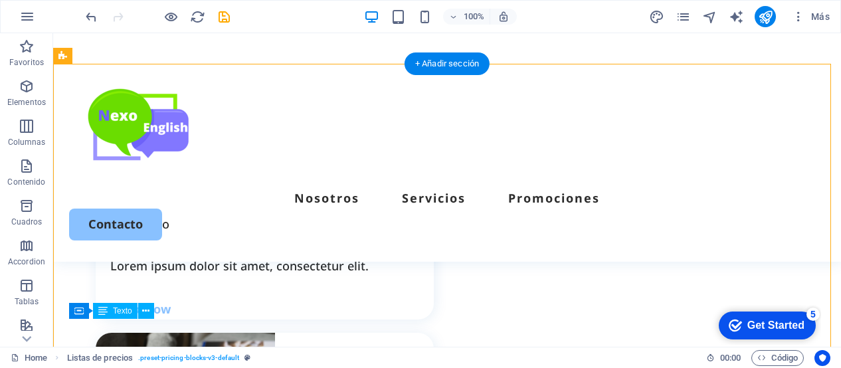
drag, startPoint x: 377, startPoint y: 326, endPoint x: 581, endPoint y: 298, distance: 205.2
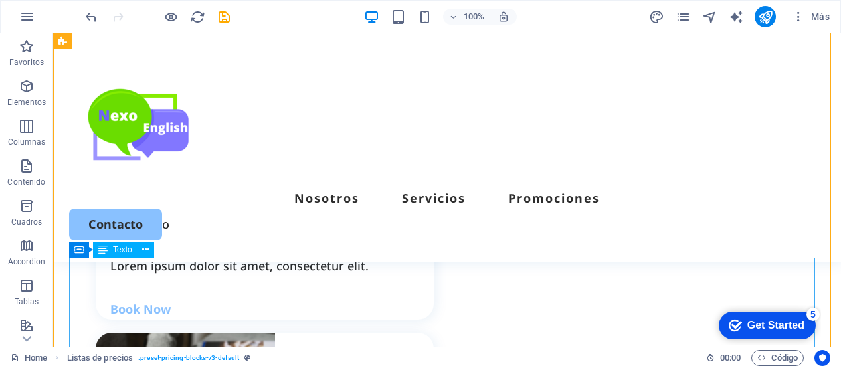
scroll to position [1942, 0]
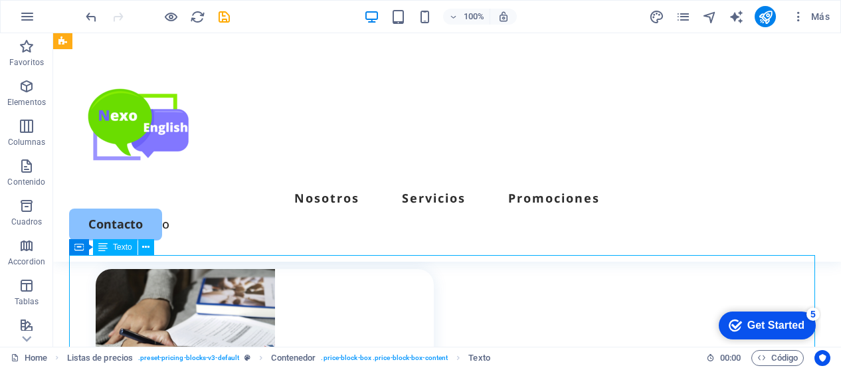
drag, startPoint x: 362, startPoint y: 262, endPoint x: 335, endPoint y: 258, distance: 26.8
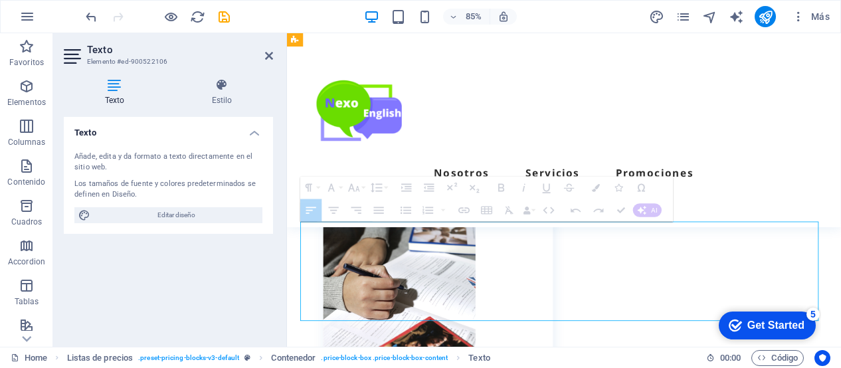
drag, startPoint x: 609, startPoint y: 268, endPoint x: 664, endPoint y: 272, distance: 54.6
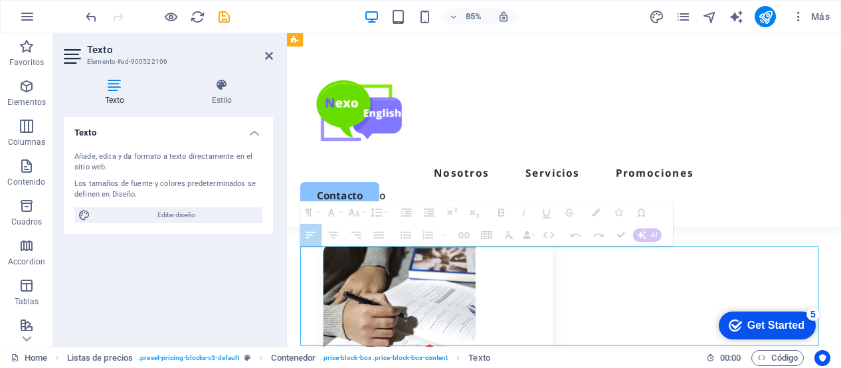
scroll to position [2031, 0]
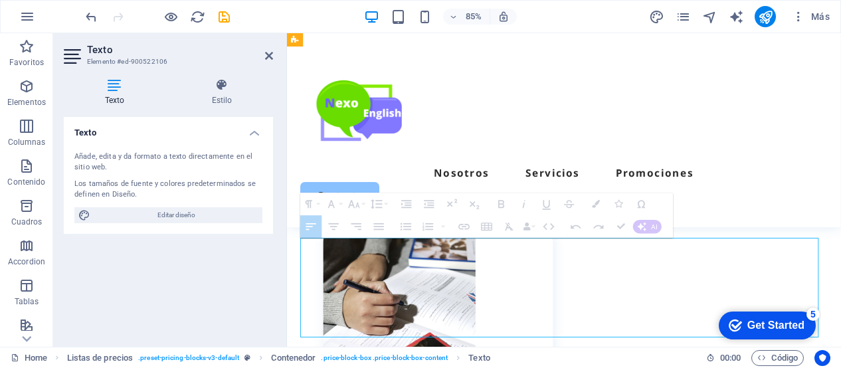
drag, startPoint x: 702, startPoint y: 354, endPoint x: 727, endPoint y: 292, distance: 67.1
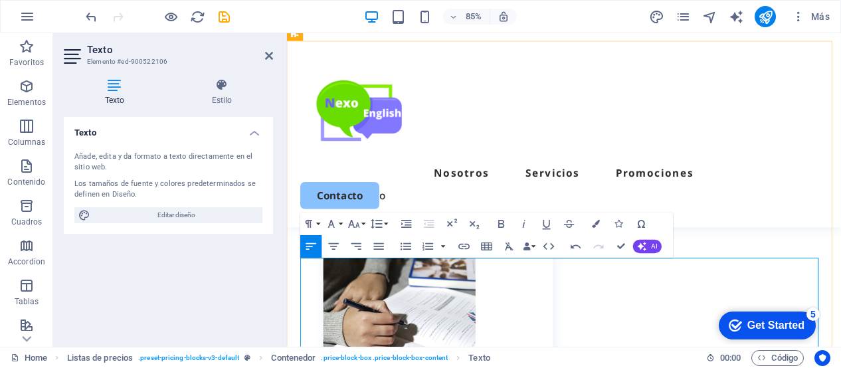
scroll to position [2008, 0]
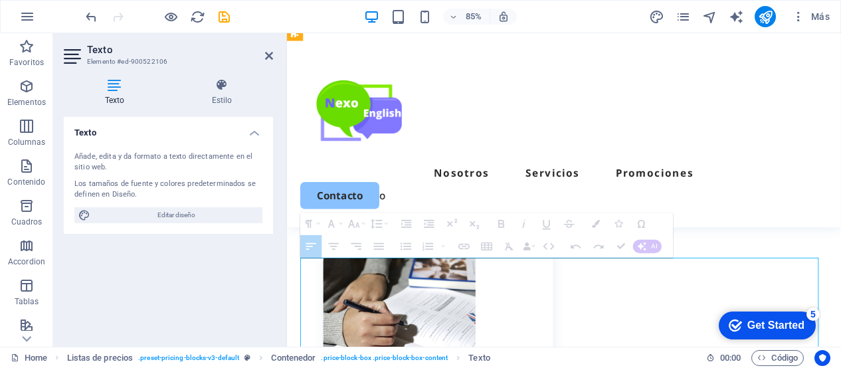
drag, startPoint x: 820, startPoint y: 311, endPoint x: 785, endPoint y: 312, distance: 35.2
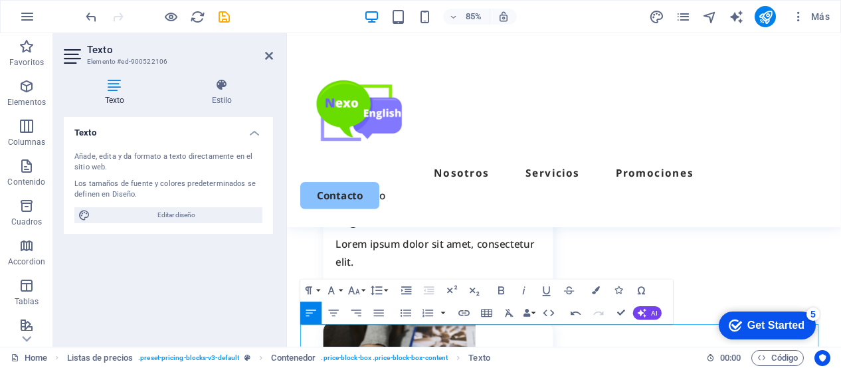
scroll to position [1924, 0]
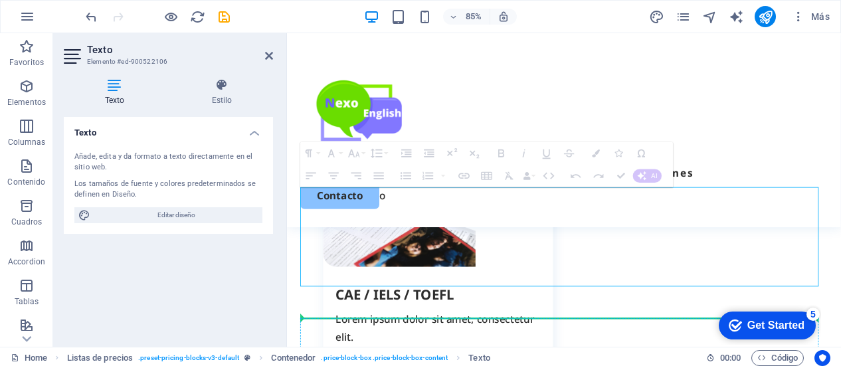
drag, startPoint x: 700, startPoint y: 391, endPoint x: 707, endPoint y: 373, distance: 19.1
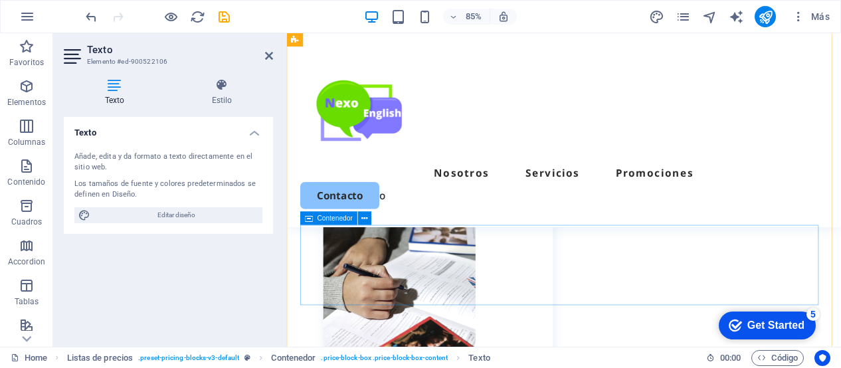
scroll to position [2043, 0]
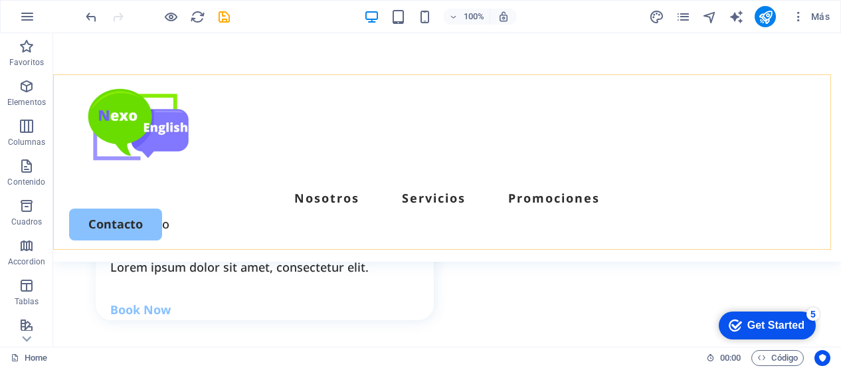
scroll to position [2185, 0]
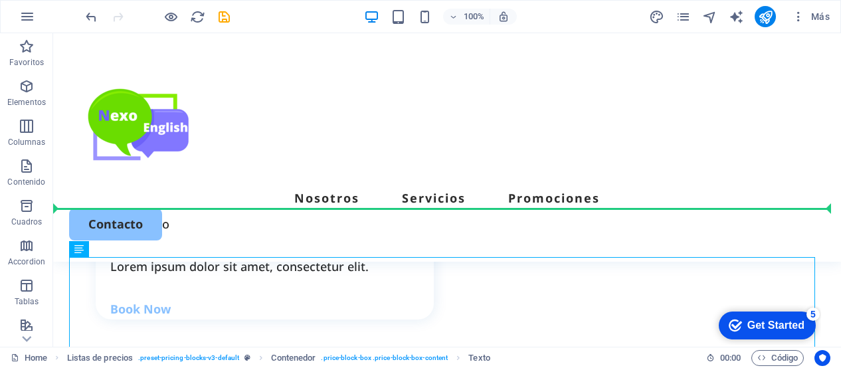
drag, startPoint x: 151, startPoint y: 282, endPoint x: 108, endPoint y: 191, distance: 101.3
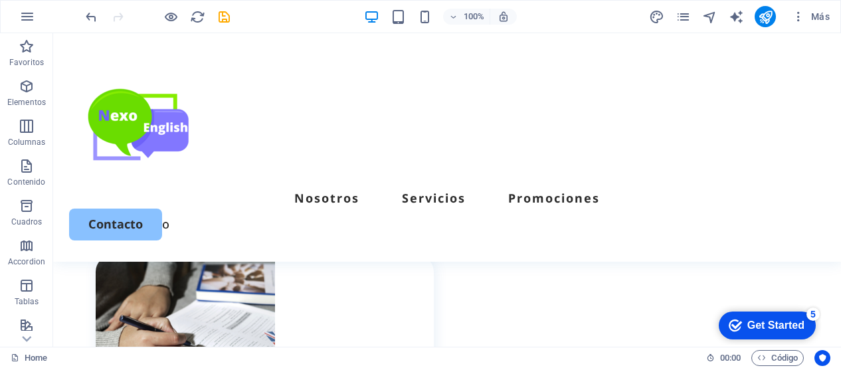
scroll to position [2266, 0]
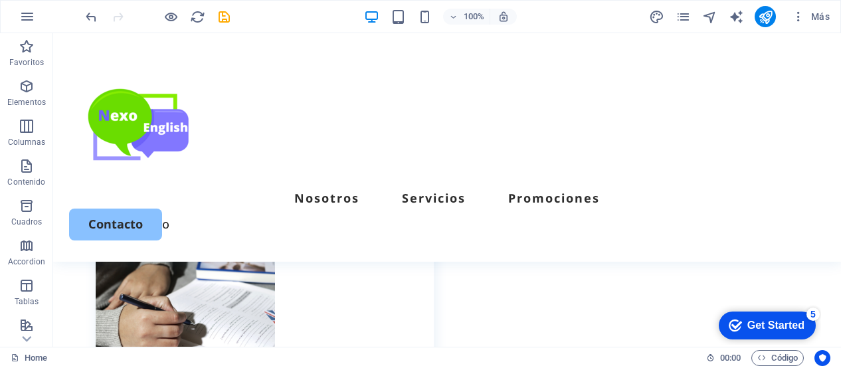
drag, startPoint x: 137, startPoint y: 225, endPoint x: 108, endPoint y: 256, distance: 42.3
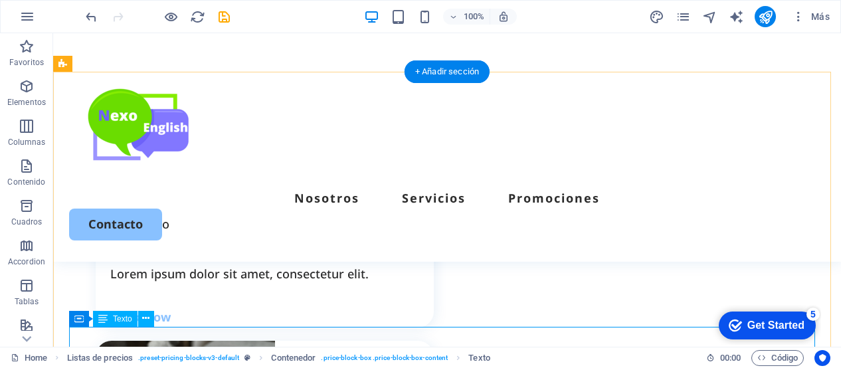
scroll to position [1920, 0]
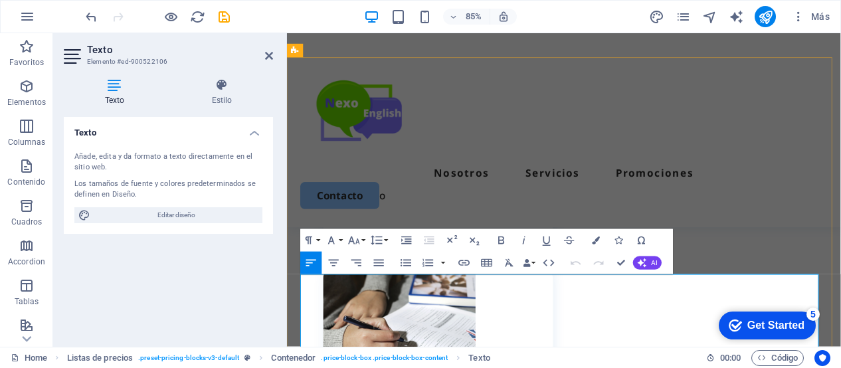
scroll to position [1988, 0]
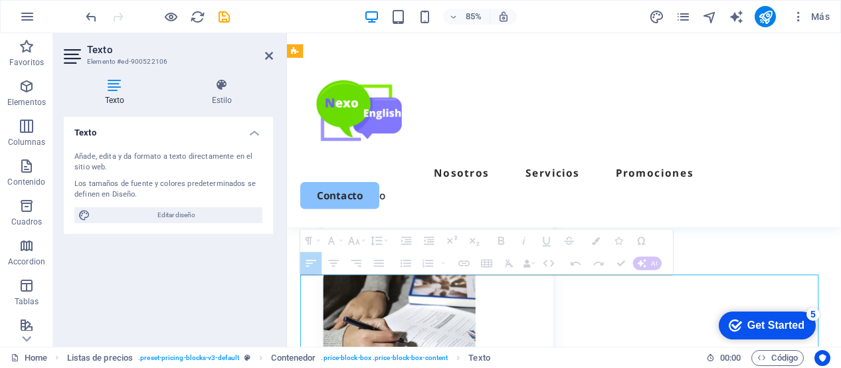
drag, startPoint x: 775, startPoint y: 330, endPoint x: 731, endPoint y: 330, distance: 43.2
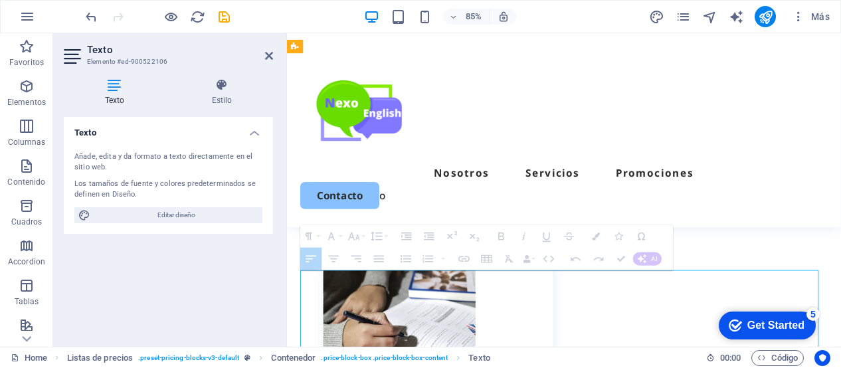
scroll to position [2003, 0]
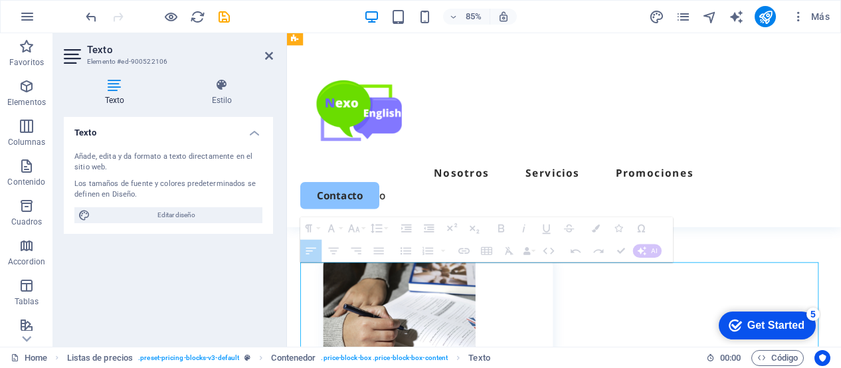
drag, startPoint x: 687, startPoint y: 350, endPoint x: 688, endPoint y: 312, distance: 38.5
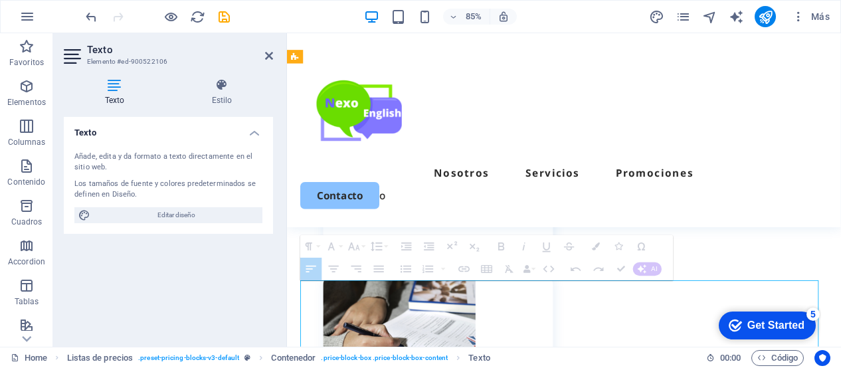
drag, startPoint x: 686, startPoint y: 338, endPoint x: 704, endPoint y: 337, distance: 18.6
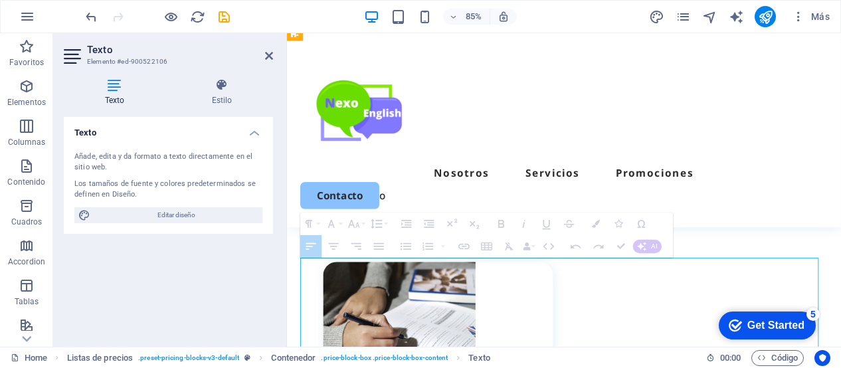
scroll to position [2027, 0]
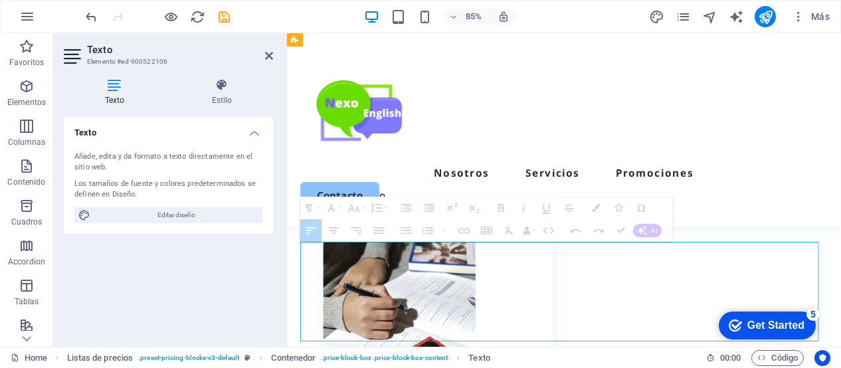
drag, startPoint x: 686, startPoint y: 355, endPoint x: 688, endPoint y: 298, distance: 57.1
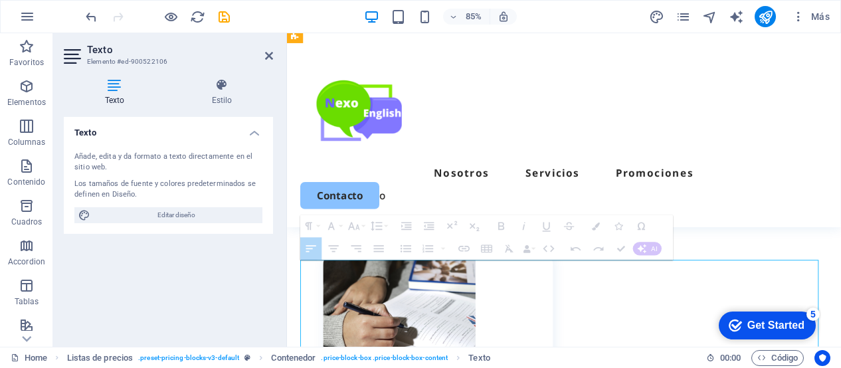
drag, startPoint x: 688, startPoint y: 314, endPoint x: 705, endPoint y: 312, distance: 17.5
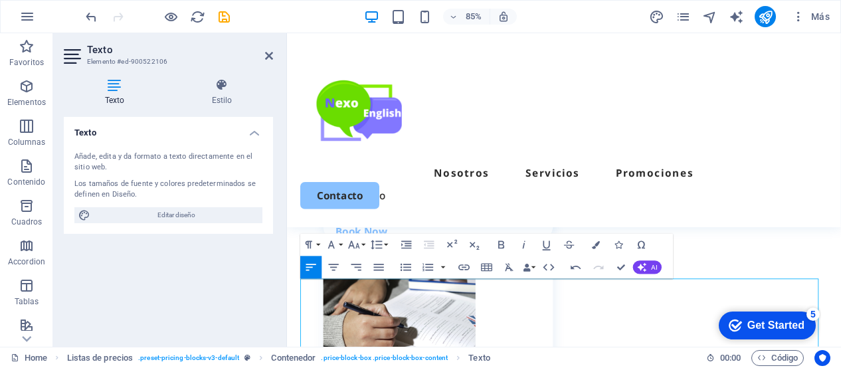
scroll to position [1983, 0]
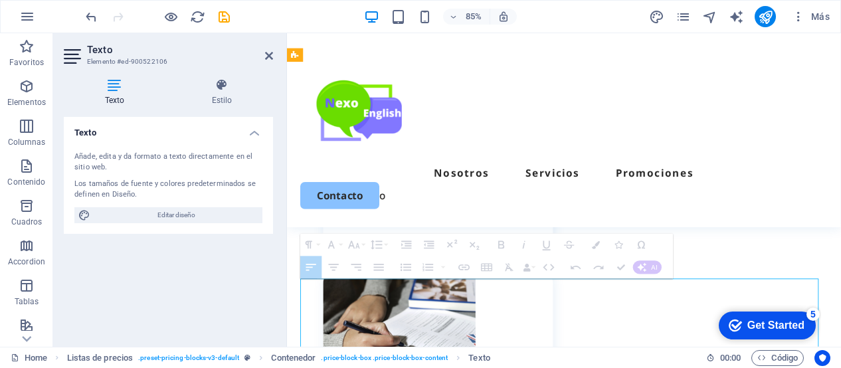
drag, startPoint x: 780, startPoint y: 335, endPoint x: 770, endPoint y: 333, distance: 10.1
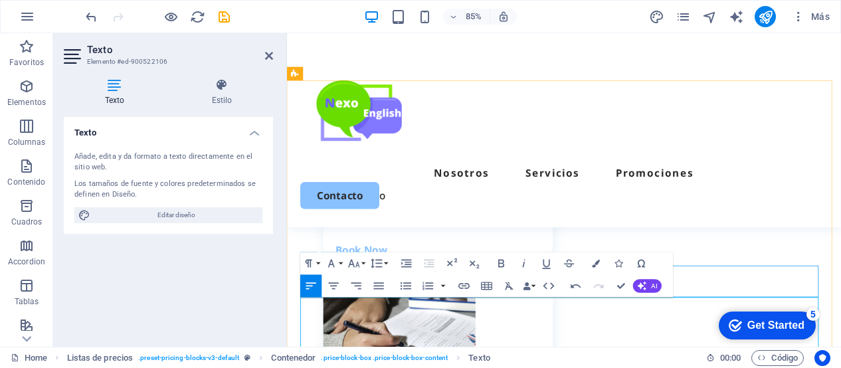
scroll to position [1962, 0]
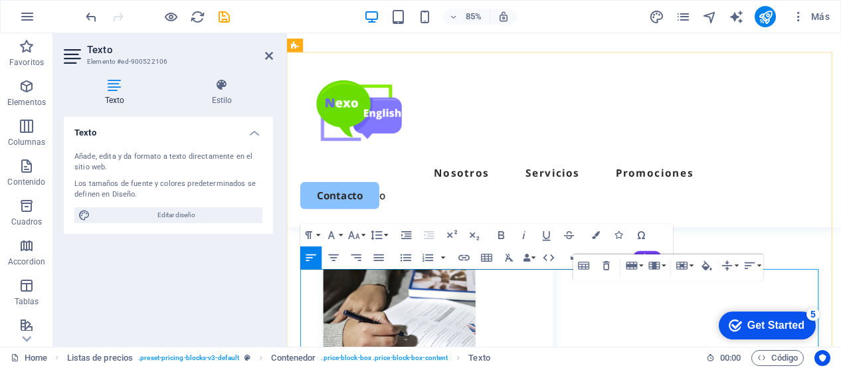
scroll to position [2007, 0]
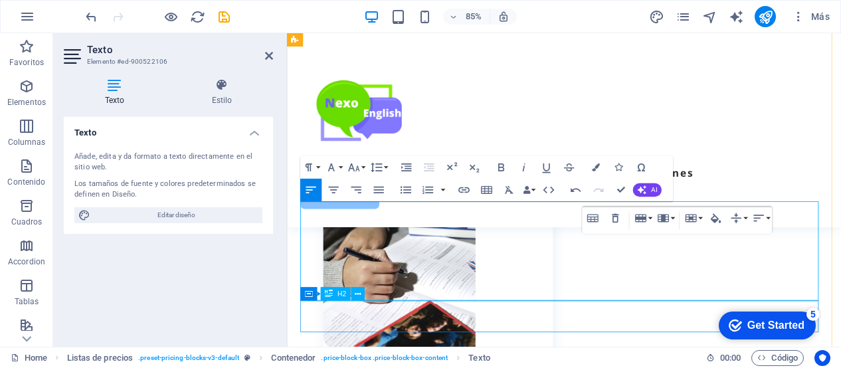
scroll to position [2069, 0]
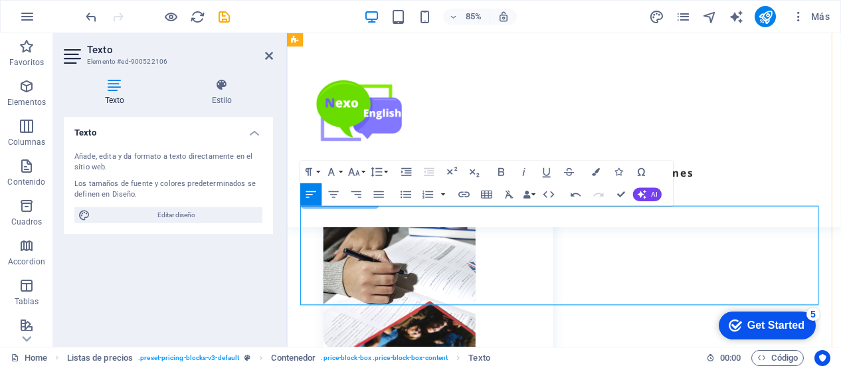
drag, startPoint x: 718, startPoint y: 343, endPoint x: 342, endPoint y: 339, distance: 376.0
drag, startPoint x: 717, startPoint y: 339, endPoint x: 688, endPoint y: 339, distance: 29.9
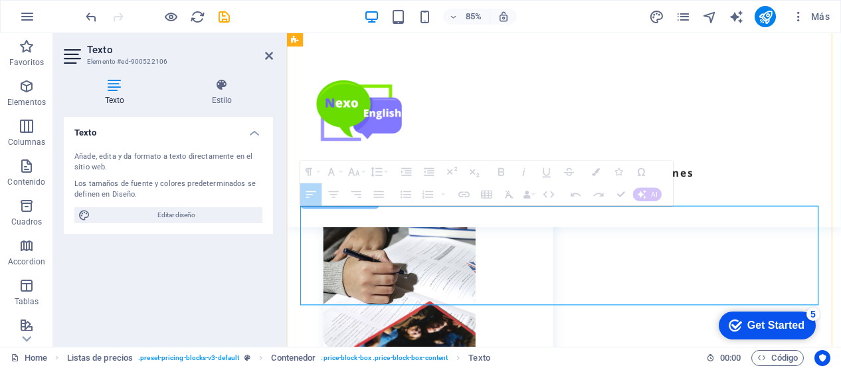
drag, startPoint x: 718, startPoint y: 339, endPoint x: 405, endPoint y: 341, distance: 312.9
drag, startPoint x: 306, startPoint y: 340, endPoint x: 715, endPoint y: 343, distance: 408.5
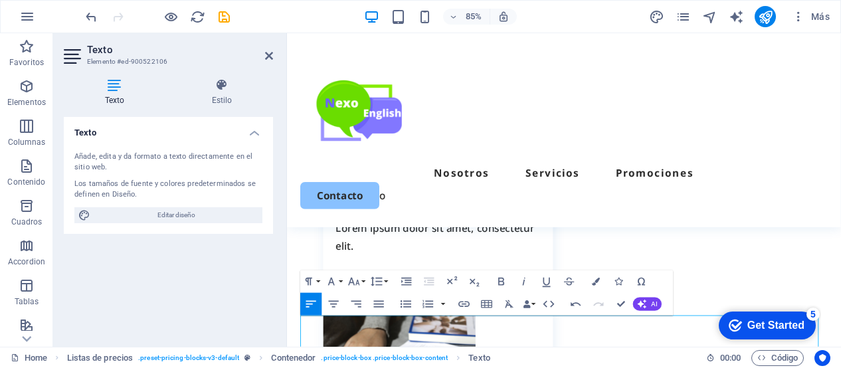
scroll to position [1940, 0]
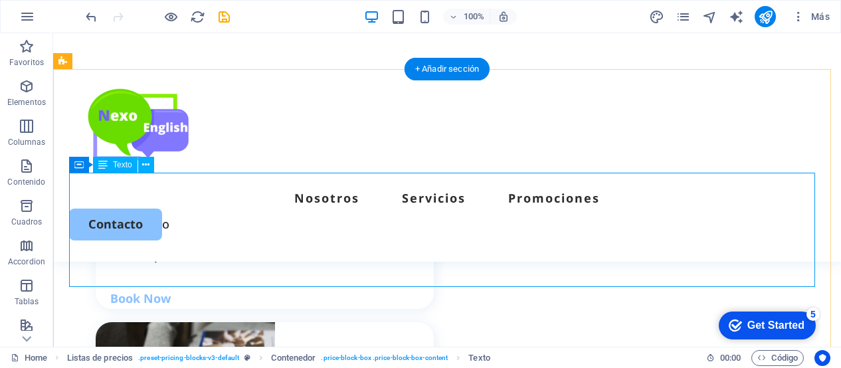
scroll to position [1872, 0]
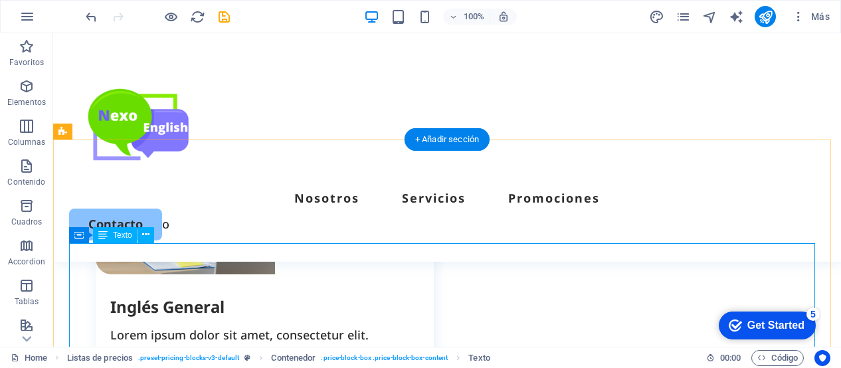
scroll to position [1844, 0]
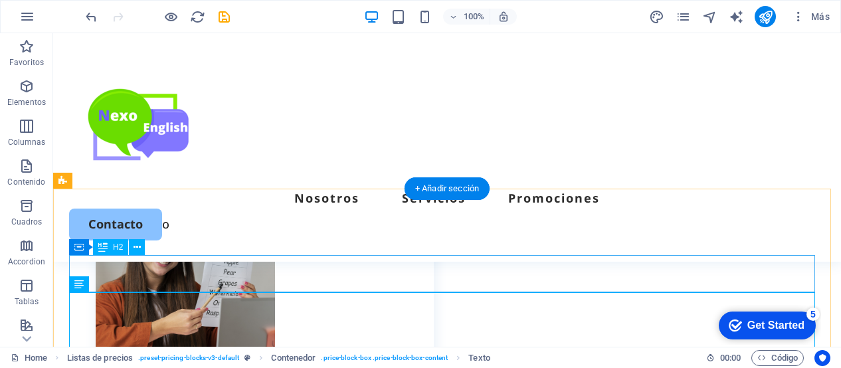
scroll to position [1695, 0]
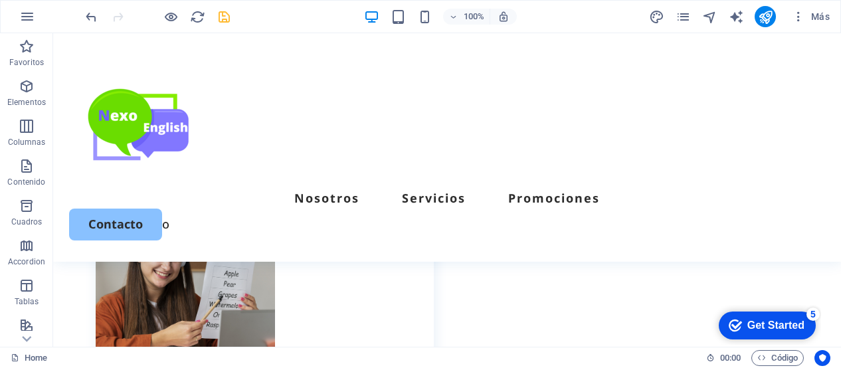
click at [227, 19] on icon "save" at bounding box center [224, 16] width 15 height 15
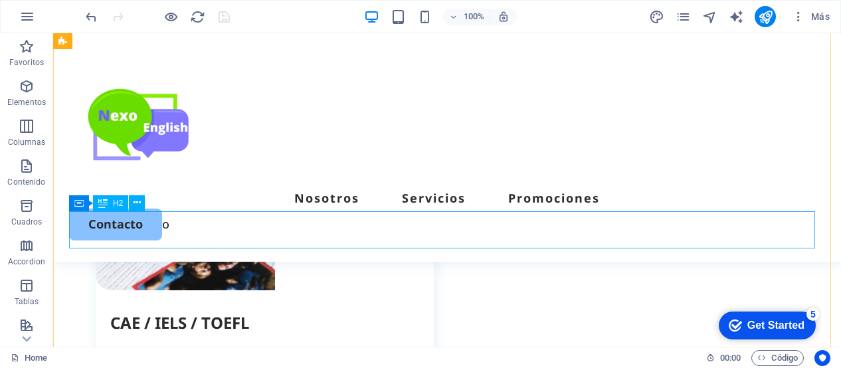
scroll to position [2100, 0]
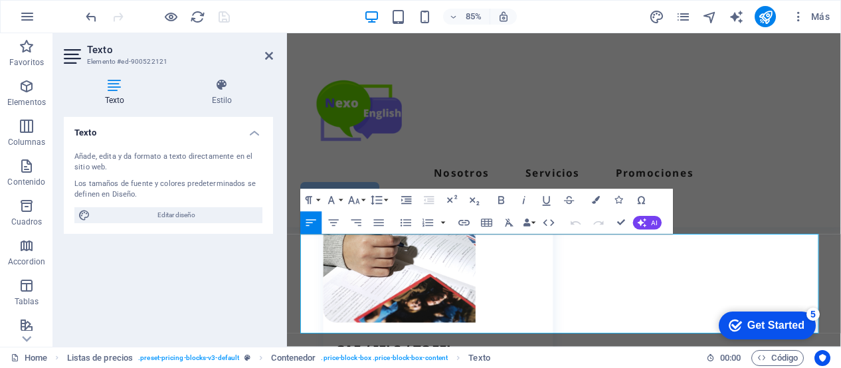
scroll to position [2209, 0]
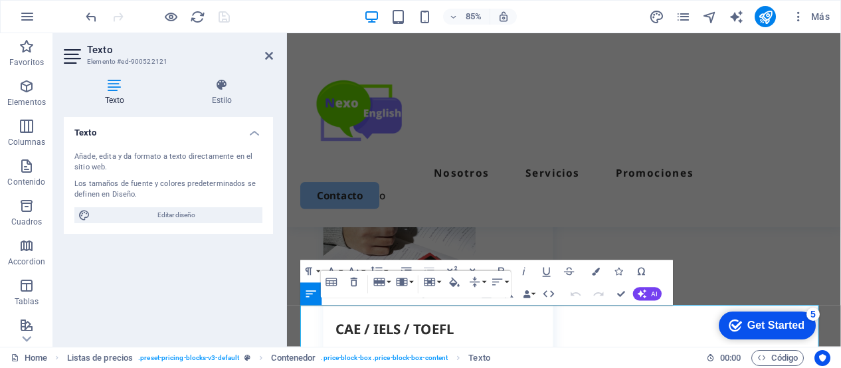
scroll to position [2125, 0]
click div "checkmark Get Started 5 First Steps in the Editor Let's guide you through the t…"
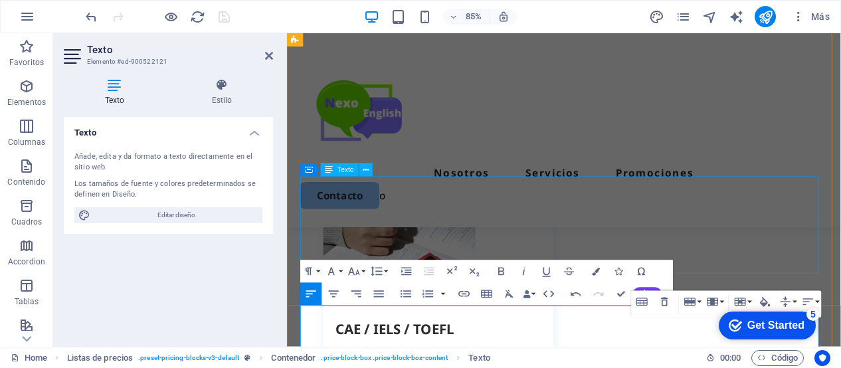
scroll to position [2202, 0]
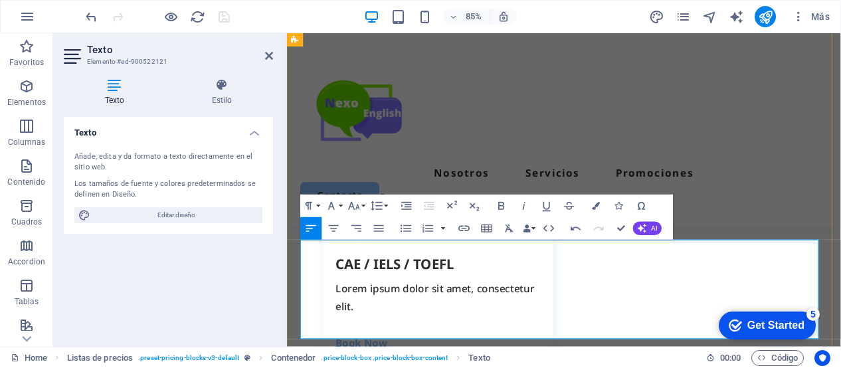
drag, startPoint x: 626, startPoint y: 227, endPoint x: 572, endPoint y: 195, distance: 62.9
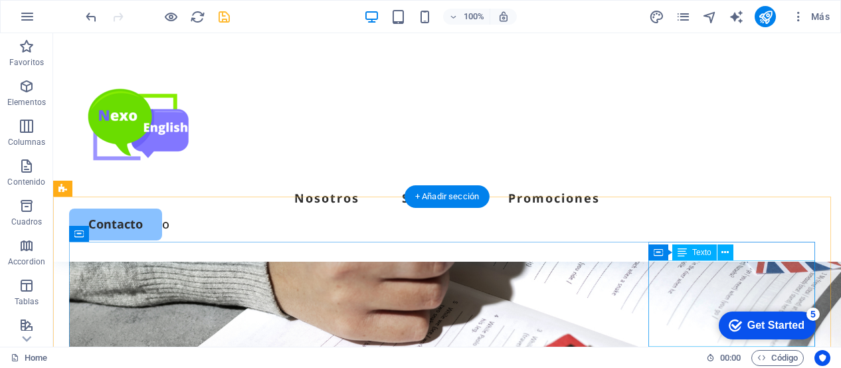
scroll to position [3067, 0]
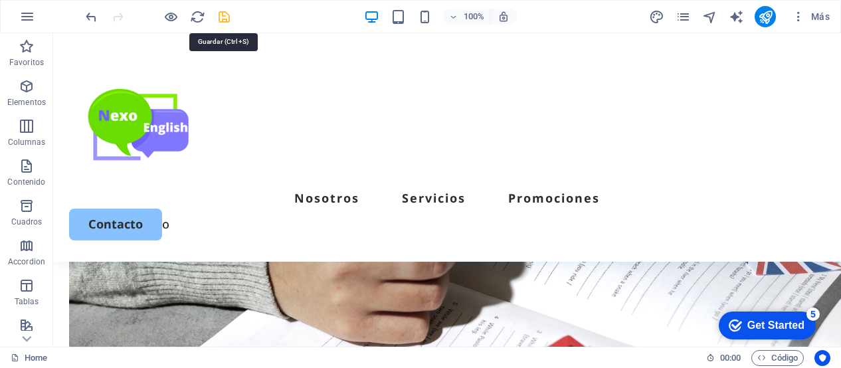
click at [227, 17] on icon "save" at bounding box center [224, 16] width 15 height 15
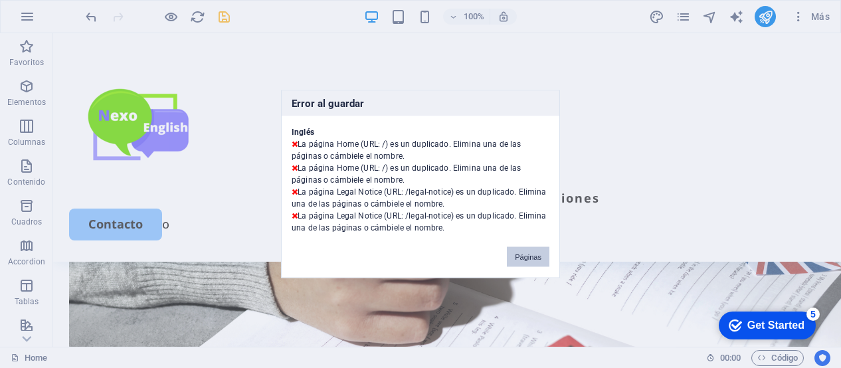
click at [529, 256] on button "Páginas" at bounding box center [528, 257] width 43 height 20
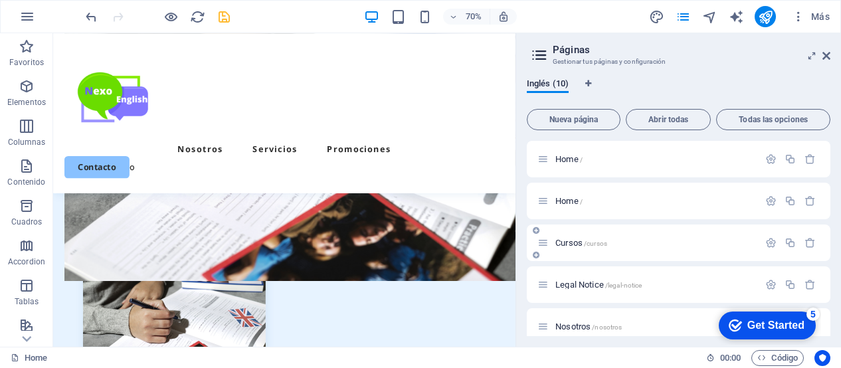
scroll to position [34, 0]
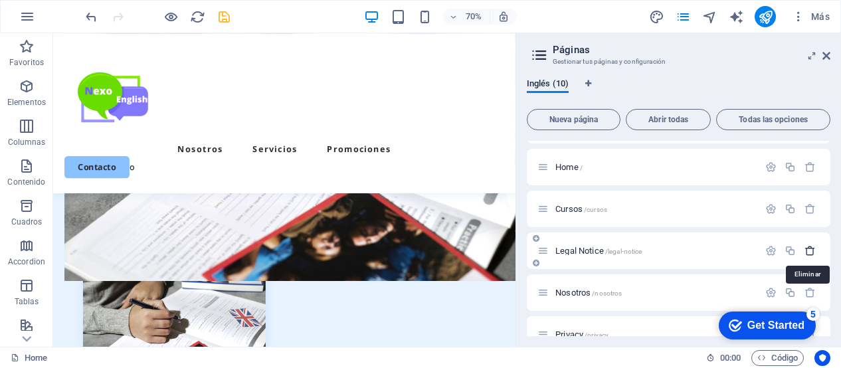
click at [808, 247] on icon "button" at bounding box center [809, 250] width 11 height 11
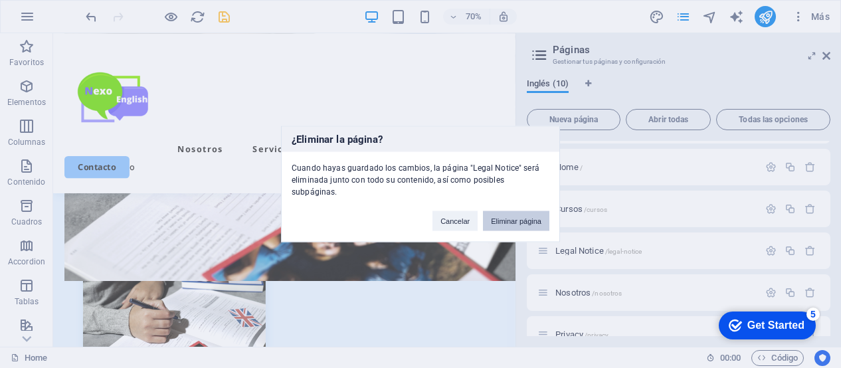
click at [529, 213] on button "Eliminar página" at bounding box center [516, 221] width 66 height 20
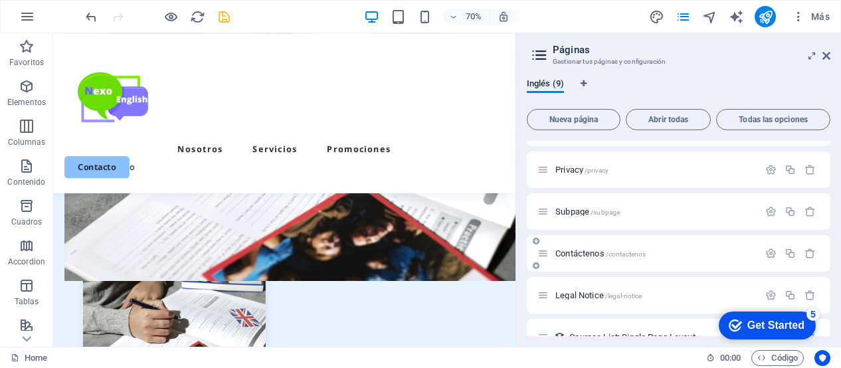
scroll to position [181, 0]
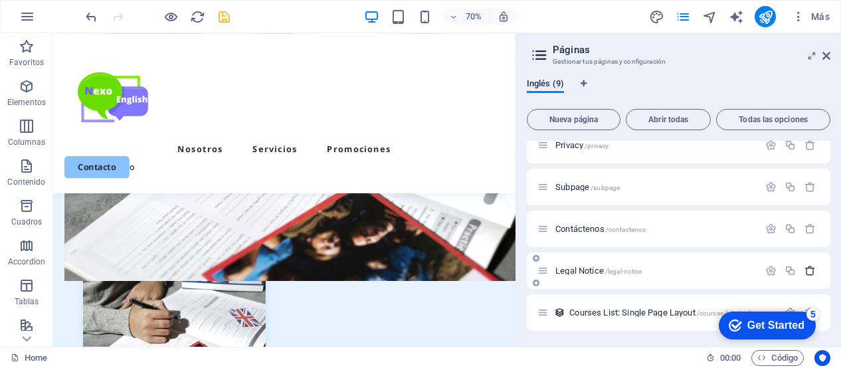
click at [806, 270] on icon "button" at bounding box center [809, 270] width 11 height 11
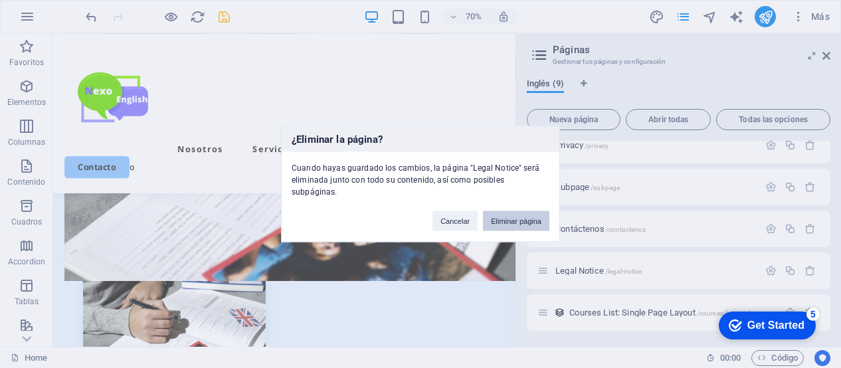
click at [534, 213] on button "Eliminar página" at bounding box center [516, 221] width 66 height 20
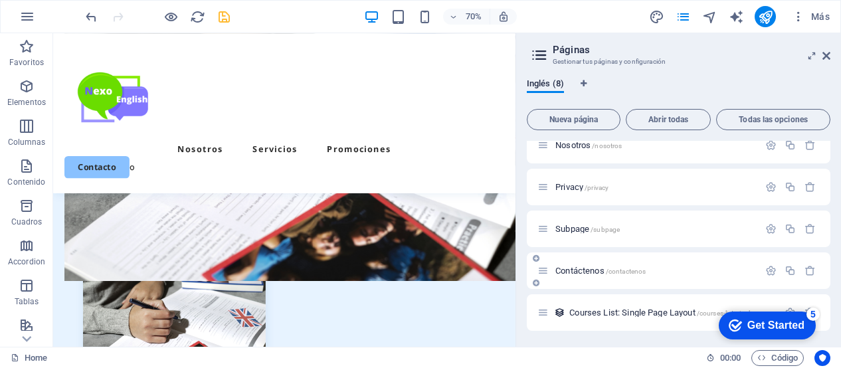
scroll to position [97, 0]
click at [578, 124] on span "Nueva página" at bounding box center [574, 120] width 82 height 8
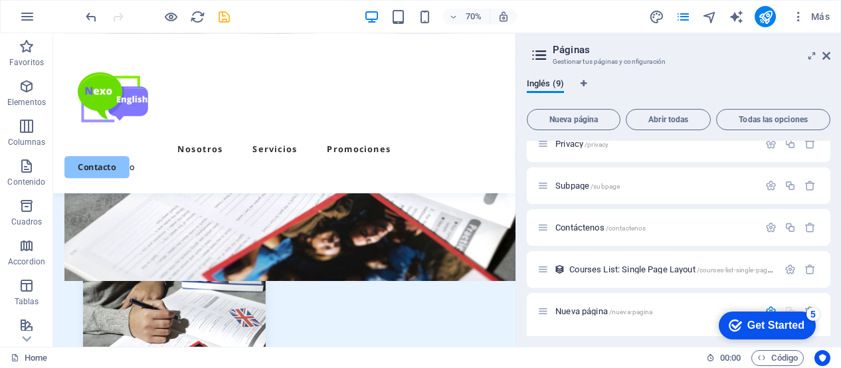
scroll to position [179, 0]
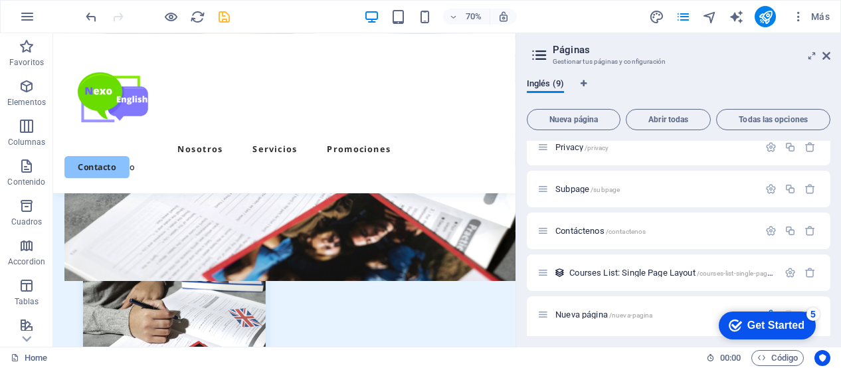
click at [818, 59] on header "Páginas Gestionar tus páginas y configuración" at bounding box center [679, 50] width 301 height 35
click at [824, 55] on icon at bounding box center [826, 55] width 8 height 11
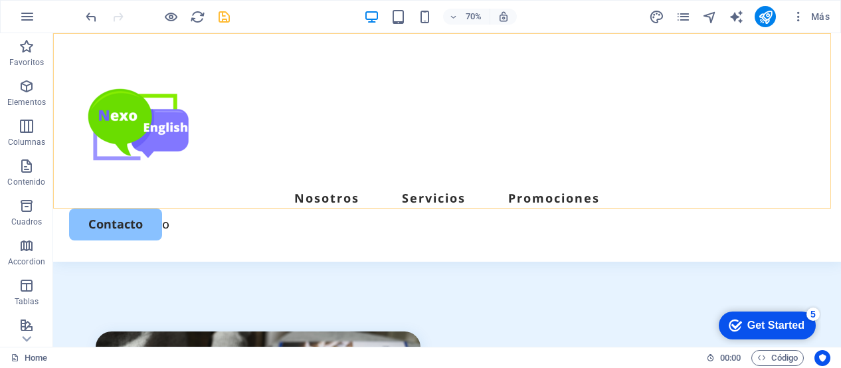
scroll to position [3067, 0]
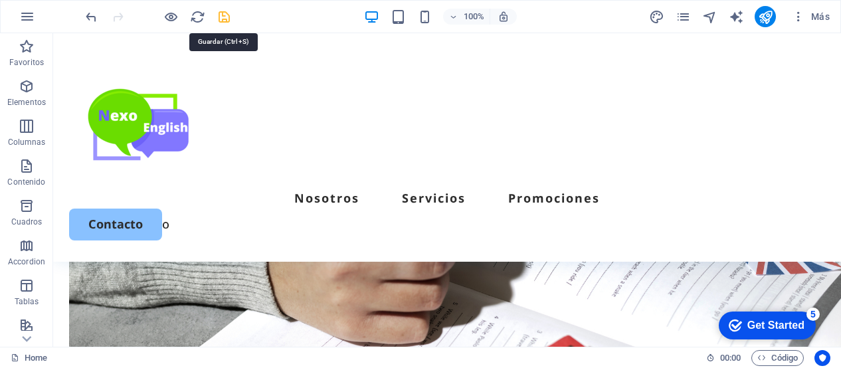
click at [223, 16] on icon "save" at bounding box center [224, 16] width 15 height 15
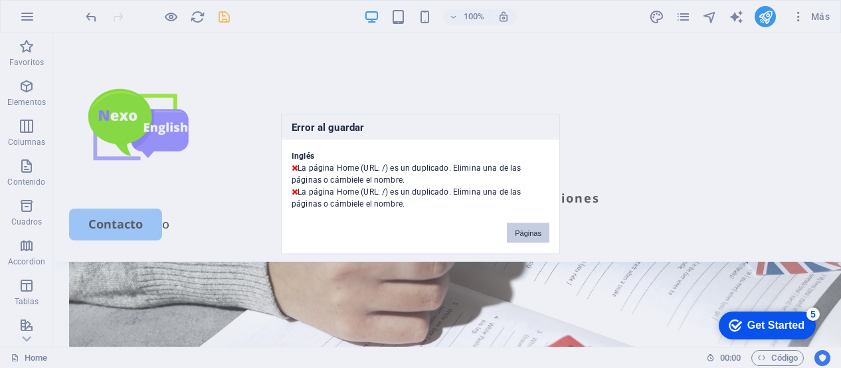
click at [531, 231] on button "Páginas" at bounding box center [528, 233] width 43 height 20
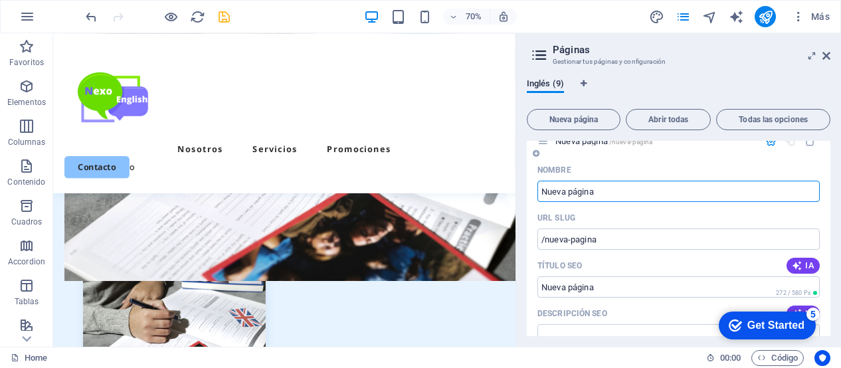
scroll to position [411, 0]
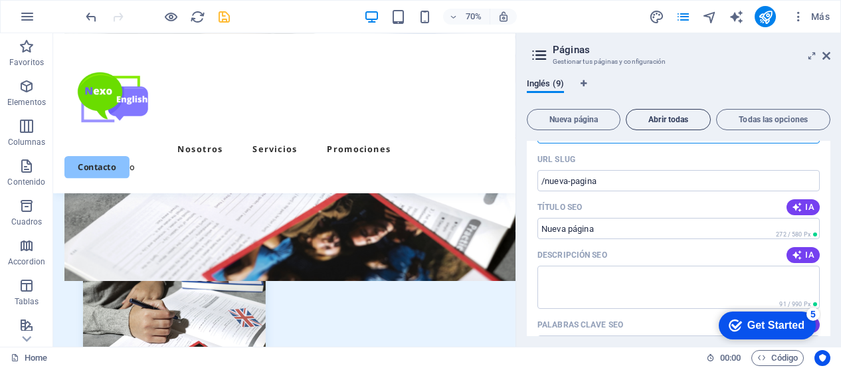
click at [644, 122] on span "Abrir todas" at bounding box center [668, 120] width 73 height 8
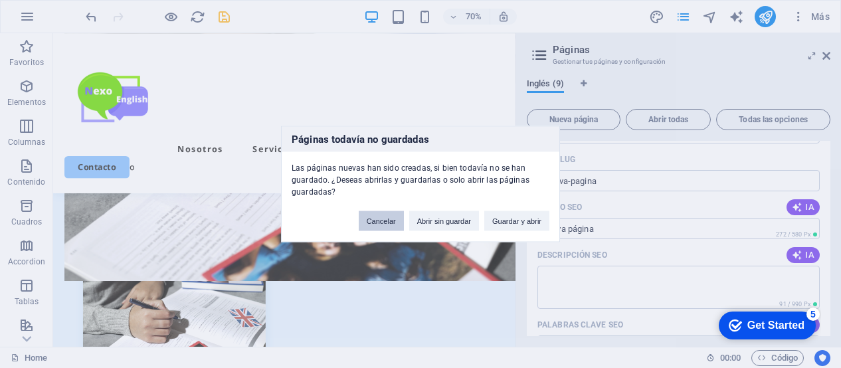
click at [382, 219] on button "Cancelar" at bounding box center [381, 221] width 45 height 20
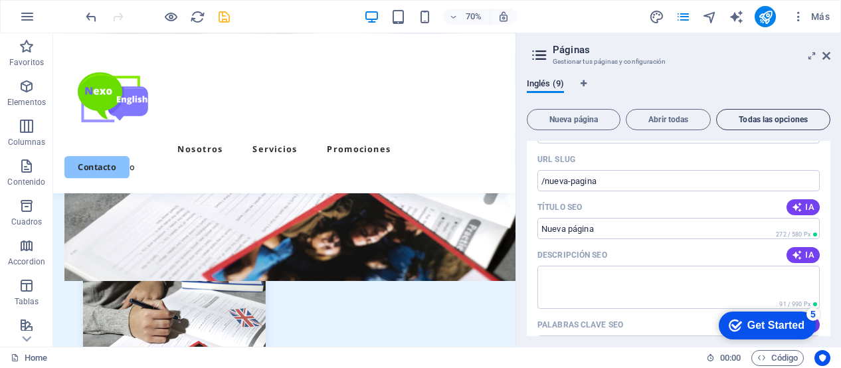
click at [769, 121] on span "Todas las opciones" at bounding box center [773, 120] width 102 height 8
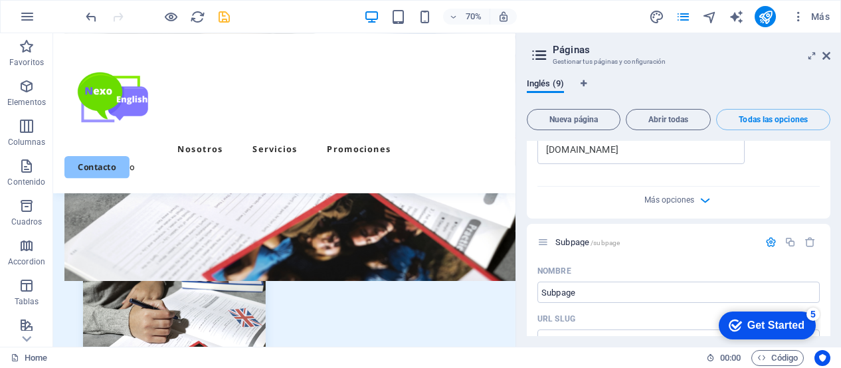
scroll to position [2617, 0]
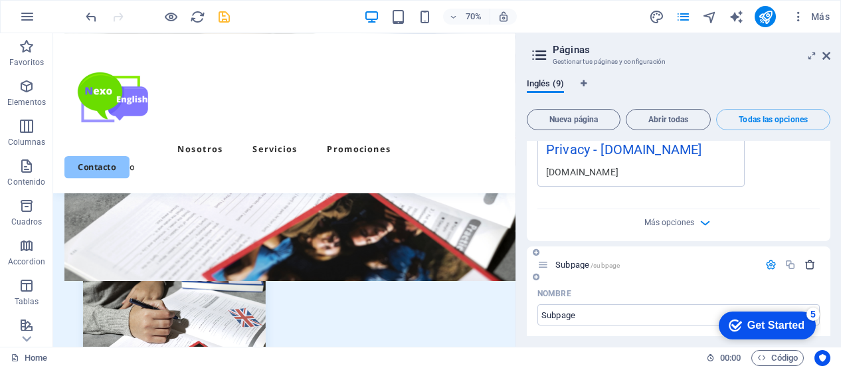
click at [806, 259] on icon "button" at bounding box center [809, 264] width 11 height 11
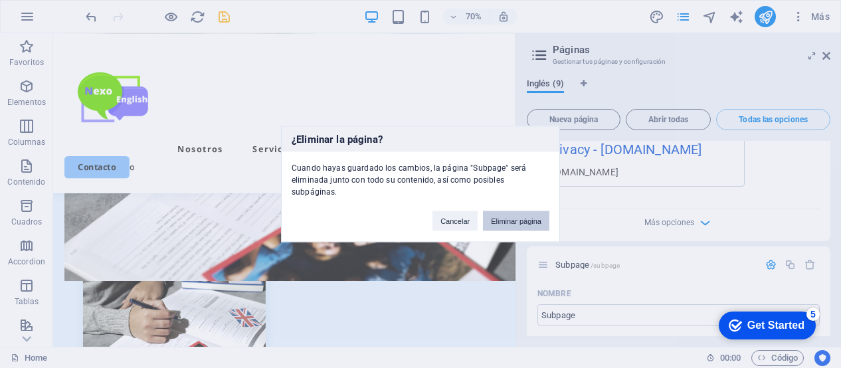
click at [524, 211] on button "Eliminar página" at bounding box center [516, 221] width 66 height 20
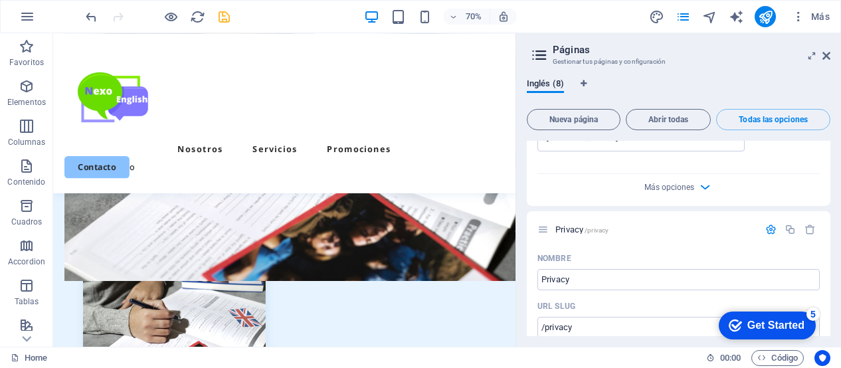
scroll to position [2116, 0]
click at [804, 223] on icon "button" at bounding box center [809, 228] width 11 height 11
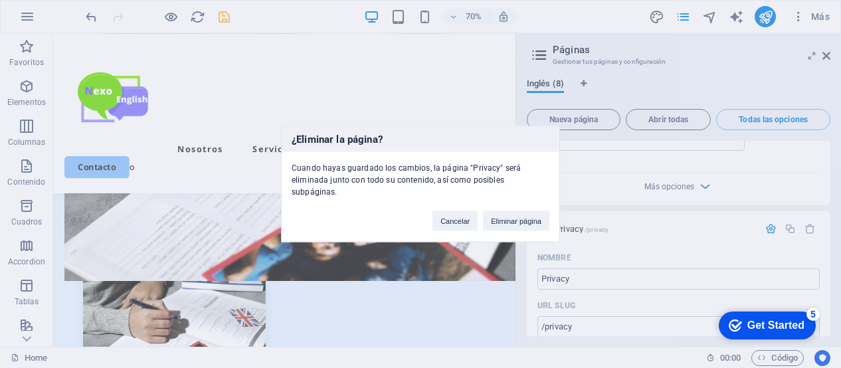
drag, startPoint x: 536, startPoint y: 213, endPoint x: 686, endPoint y: 217, distance: 149.5
click at [536, 212] on button "Eliminar página" at bounding box center [516, 221] width 66 height 20
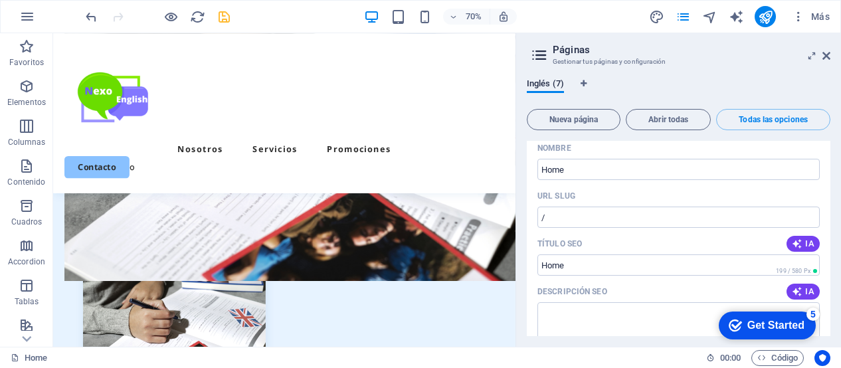
scroll to position [0, 0]
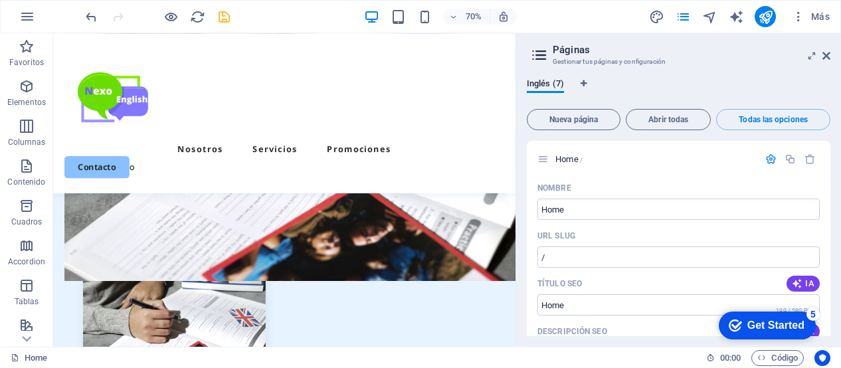
click at [830, 58] on aside "Páginas Gestionar tus páginas y configuración Inglés (7) Nueva página Abrir tod…" at bounding box center [677, 190] width 325 height 314
click at [824, 54] on icon at bounding box center [826, 55] width 8 height 11
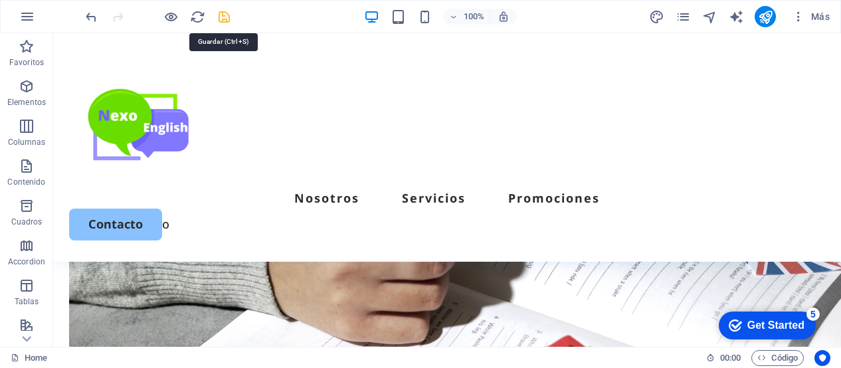
click at [225, 14] on icon "save" at bounding box center [224, 16] width 15 height 15
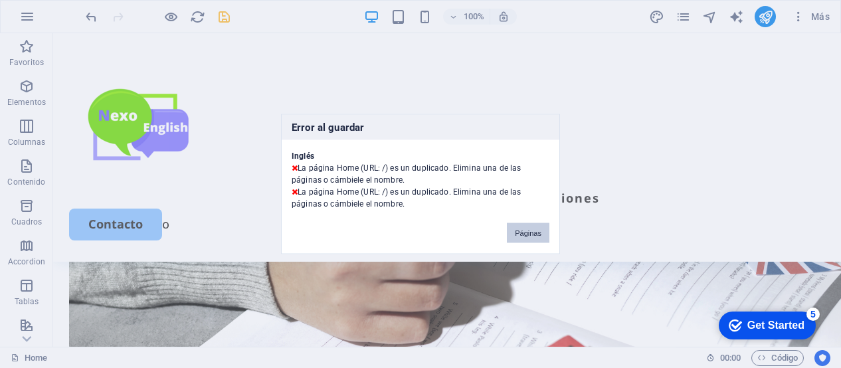
click at [535, 234] on button "Páginas" at bounding box center [528, 233] width 43 height 20
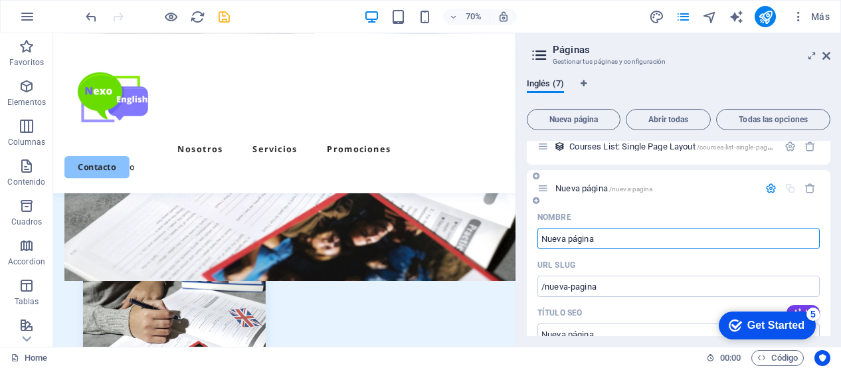
scroll to position [203, 0]
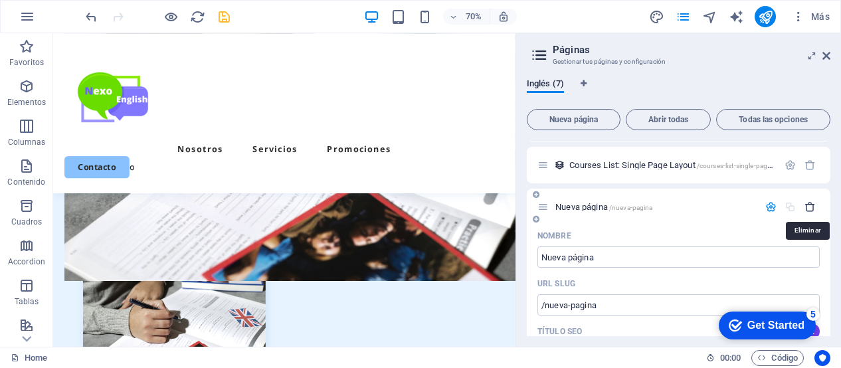
click at [806, 208] on icon "button" at bounding box center [809, 206] width 11 height 11
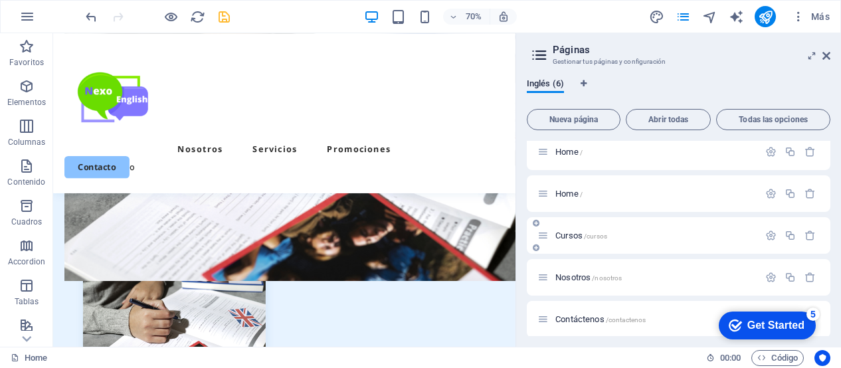
scroll to position [0, 0]
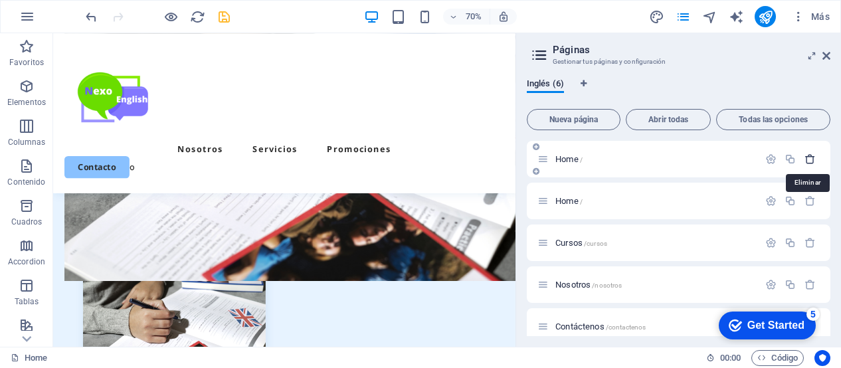
click at [805, 158] on icon "button" at bounding box center [809, 158] width 11 height 11
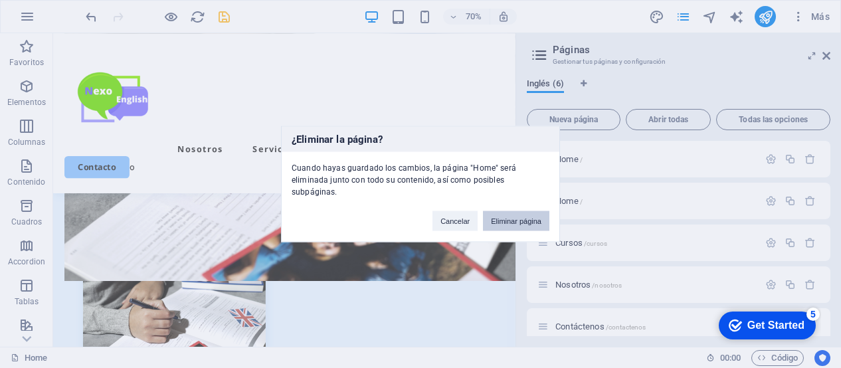
click at [509, 213] on button "Eliminar página" at bounding box center [516, 221] width 66 height 20
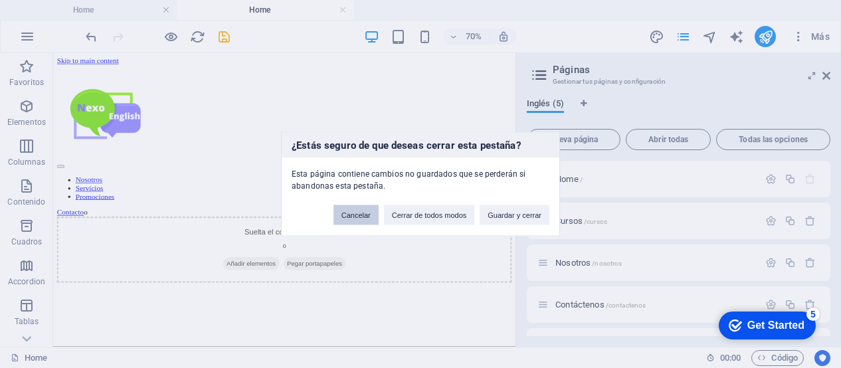
click at [338, 216] on button "Cancelar" at bounding box center [355, 215] width 45 height 20
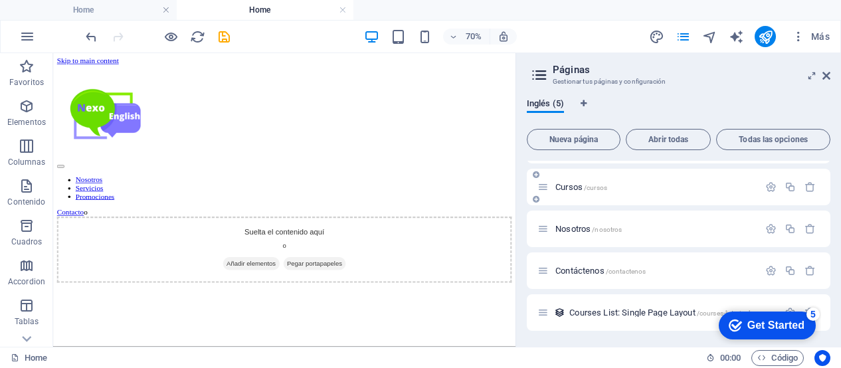
scroll to position [33, 0]
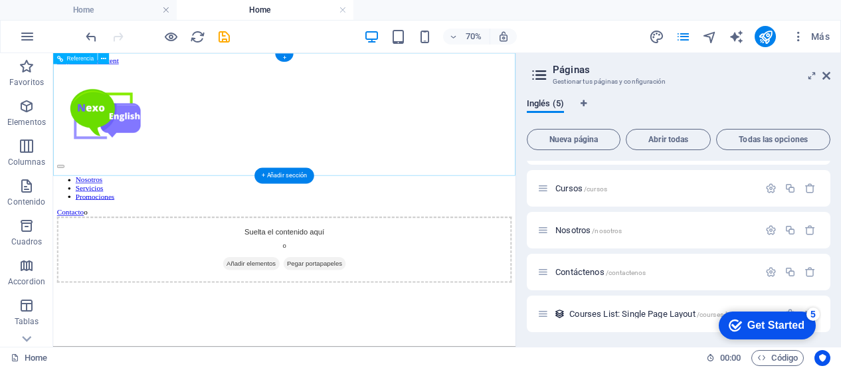
click at [278, 229] on nav "Nosotros Servicios Promociones" at bounding box center [383, 247] width 650 height 36
click at [285, 229] on nav "Nosotros Servicios Promociones" at bounding box center [383, 247] width 650 height 36
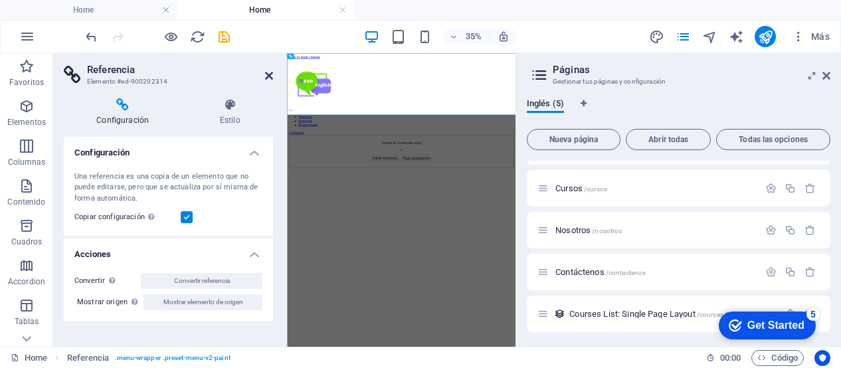
click at [266, 78] on icon at bounding box center [269, 75] width 8 height 11
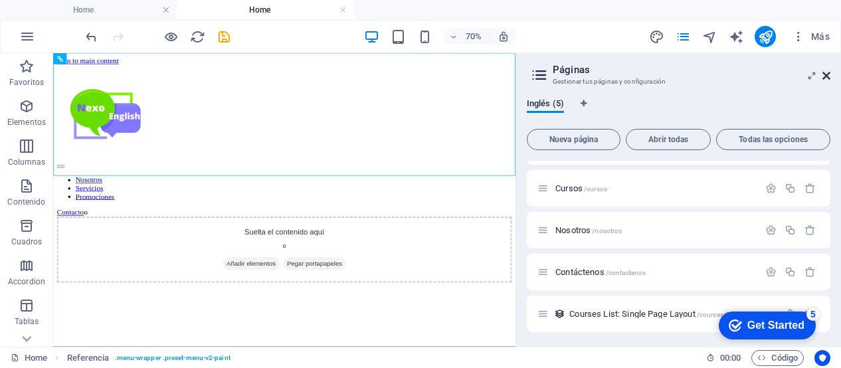
click at [822, 76] on icon at bounding box center [826, 75] width 8 height 11
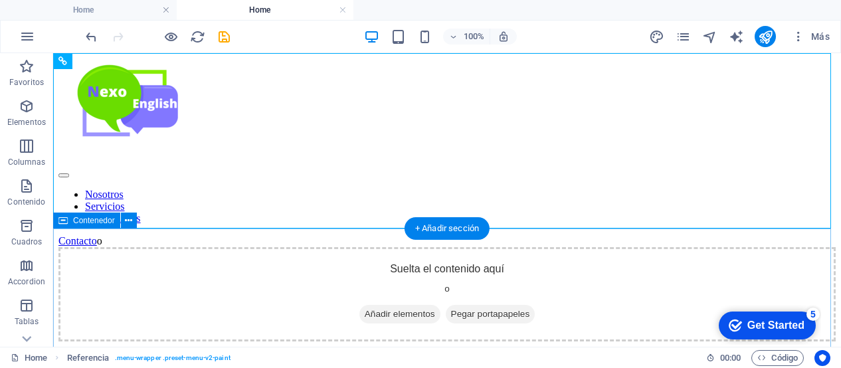
scroll to position [0, 0]
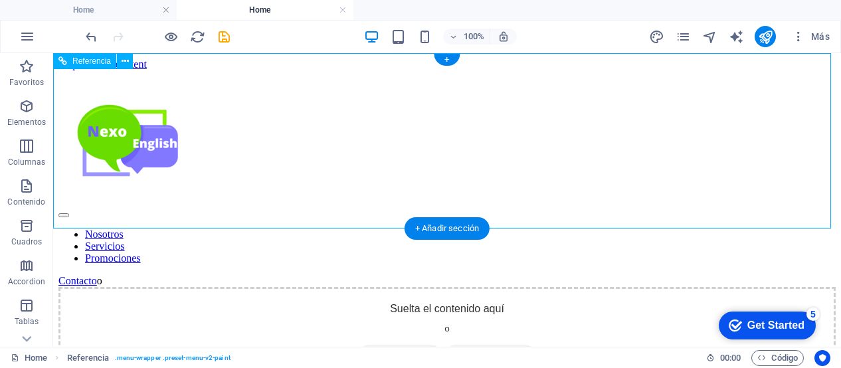
click at [332, 229] on nav "Nosotros Servicios Promociones" at bounding box center [446, 247] width 777 height 36
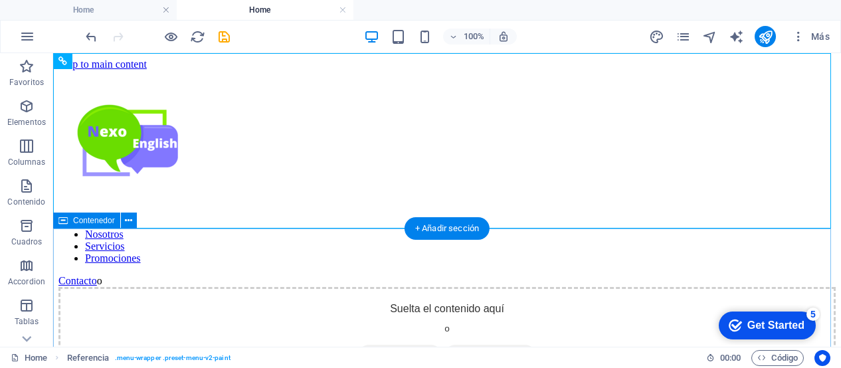
scroll to position [108, 0]
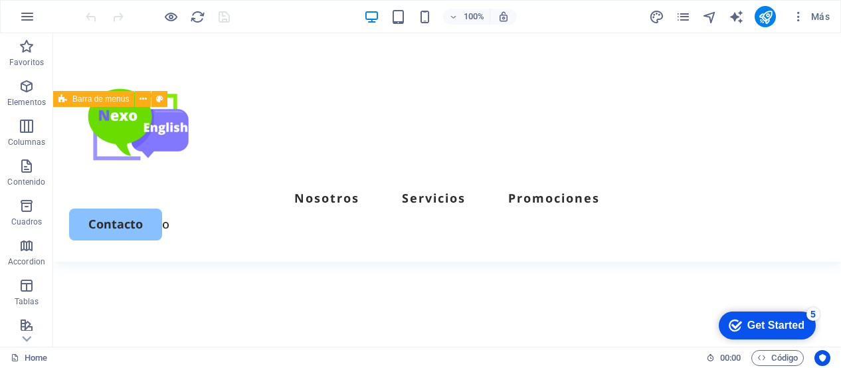
scroll to position [1162, 0]
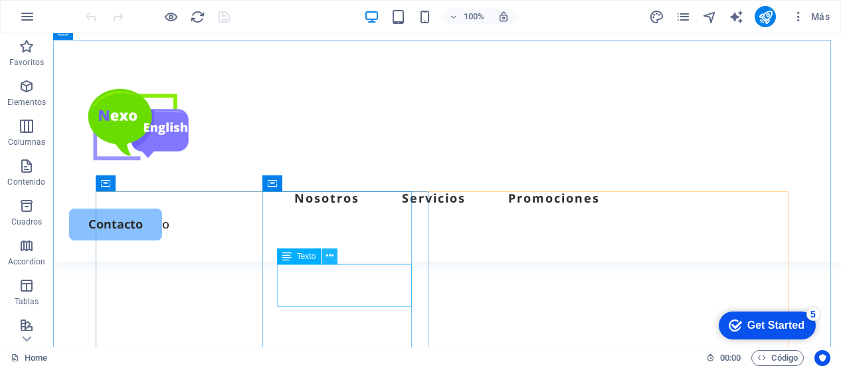
click at [330, 255] on icon at bounding box center [329, 256] width 7 height 14
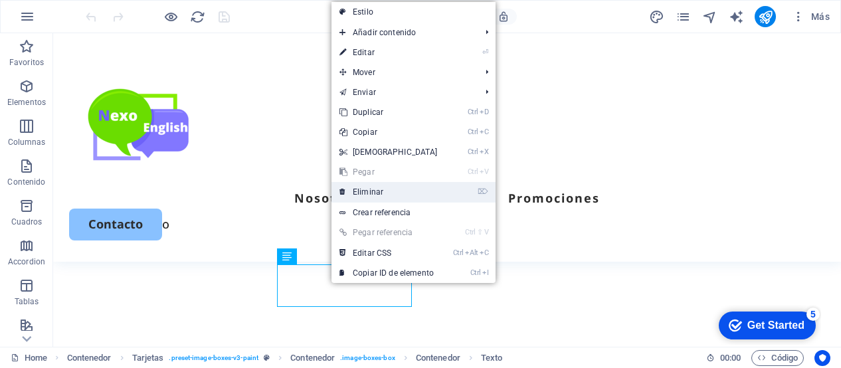
click at [373, 188] on link "⌦ Eliminar" at bounding box center [388, 192] width 114 height 20
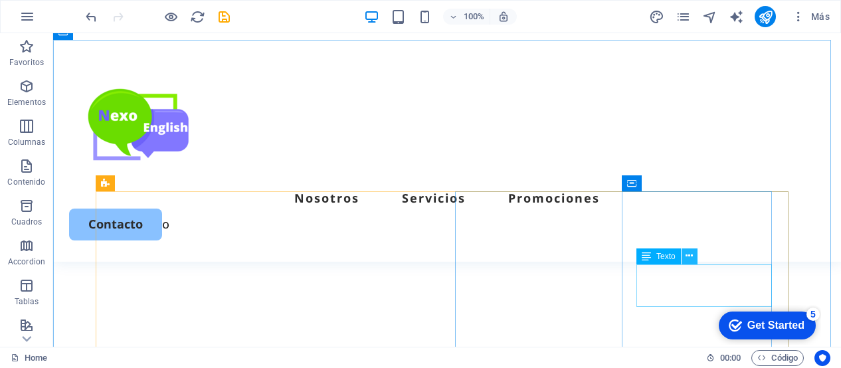
click at [693, 258] on button at bounding box center [690, 256] width 16 height 16
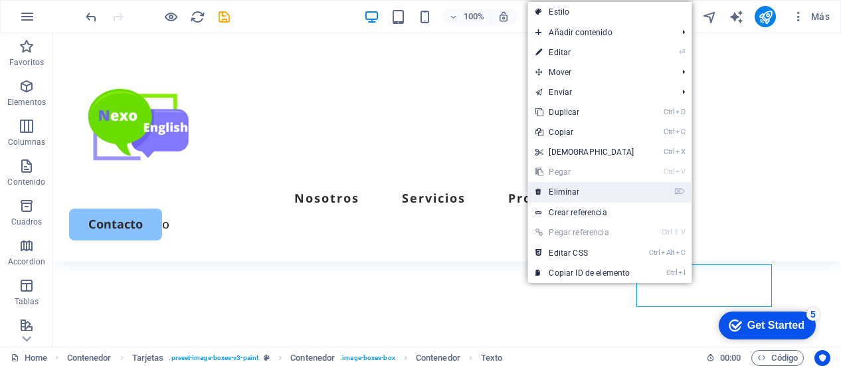
click at [632, 192] on link "⌦ Eliminar" at bounding box center [584, 192] width 114 height 20
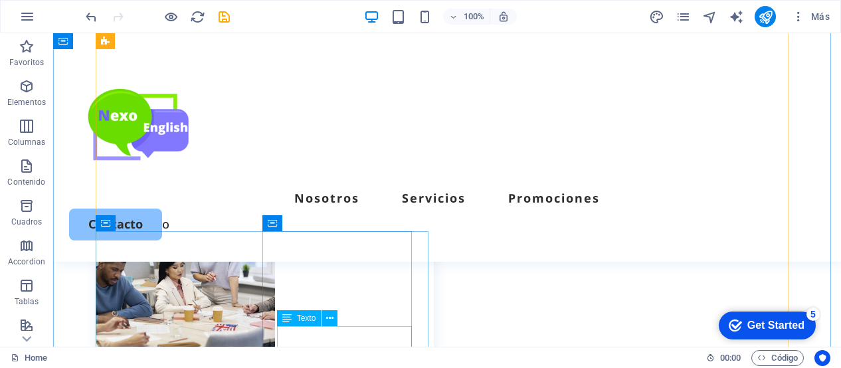
scroll to position [1422, 0]
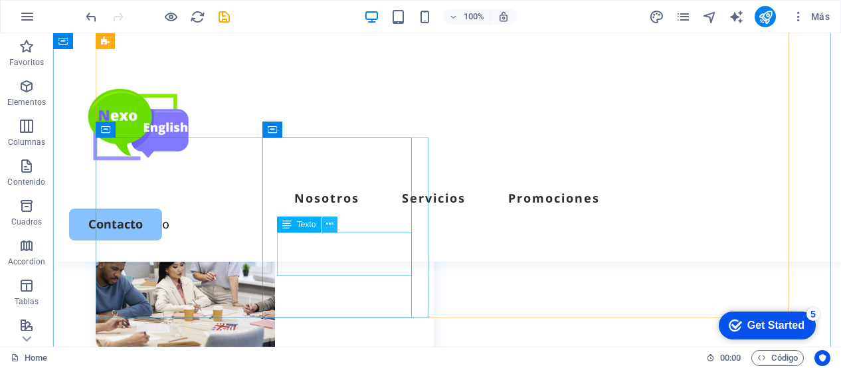
click at [331, 220] on icon at bounding box center [329, 224] width 7 height 14
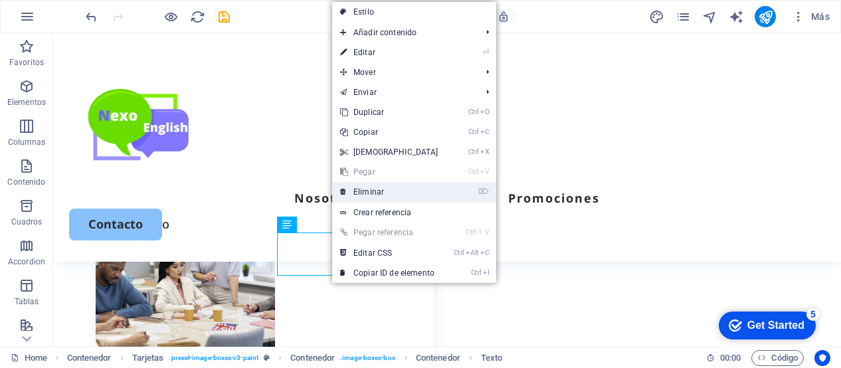
click at [374, 193] on link "⌦ Eliminar" at bounding box center [389, 192] width 114 height 20
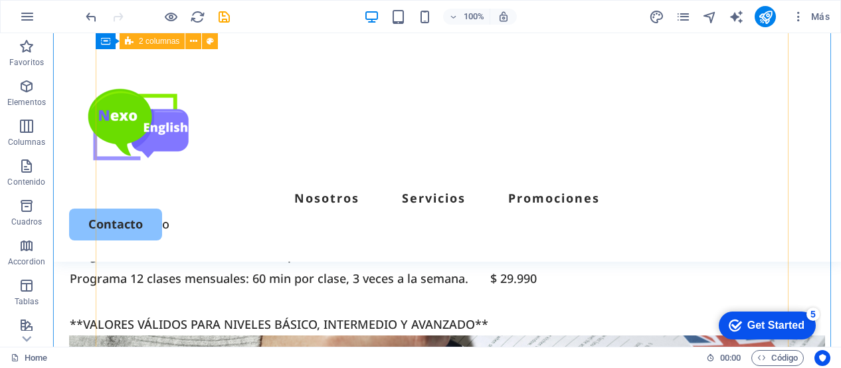
scroll to position [2754, 0]
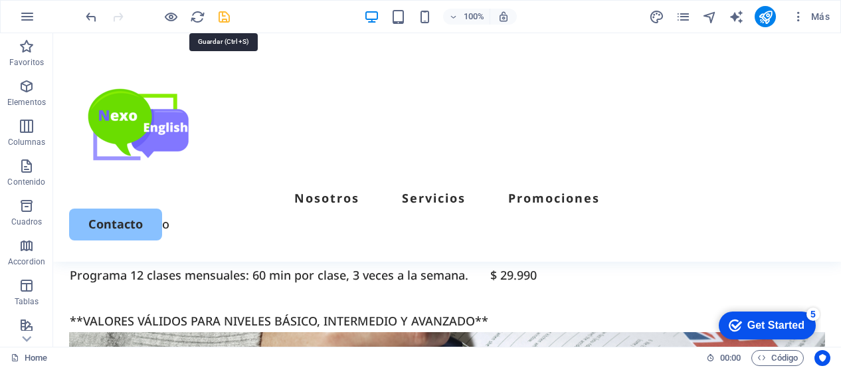
click at [227, 19] on icon "save" at bounding box center [224, 16] width 15 height 15
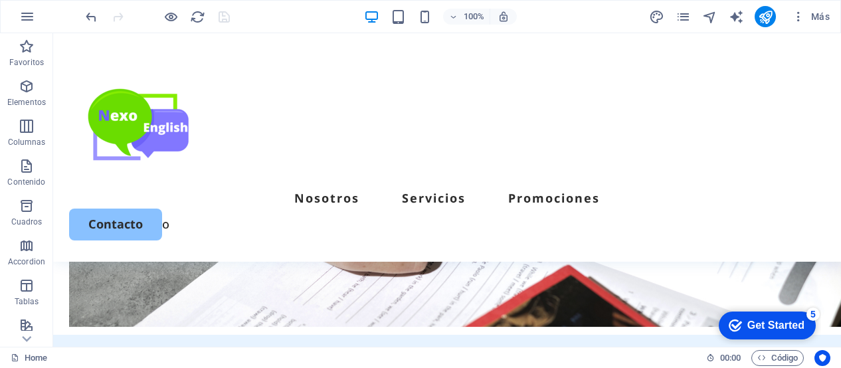
scroll to position [3070, 0]
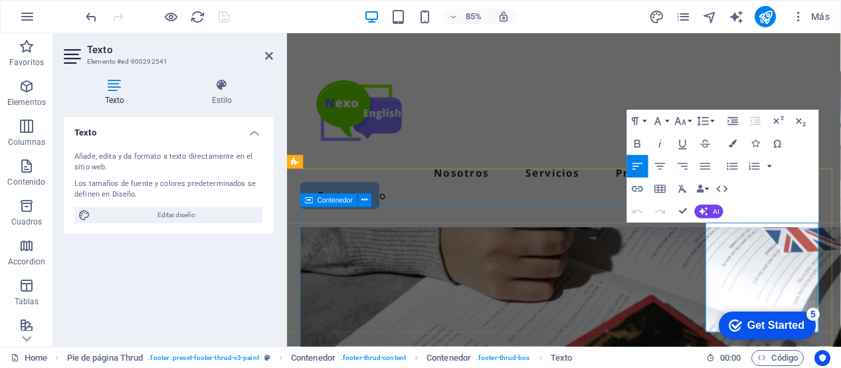
scroll to position [3215, 0]
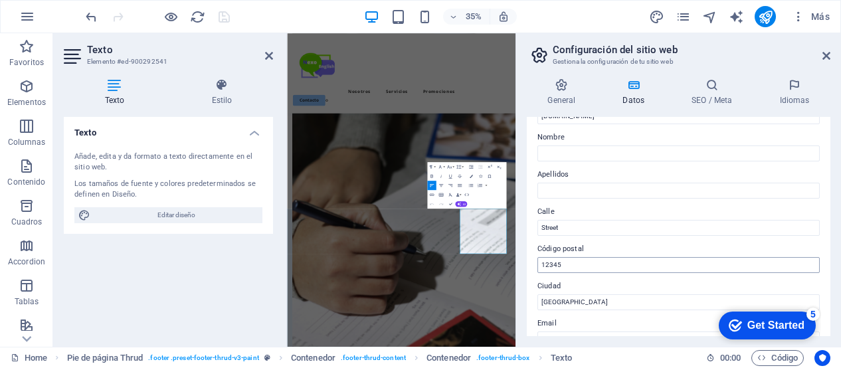
scroll to position [93, 0]
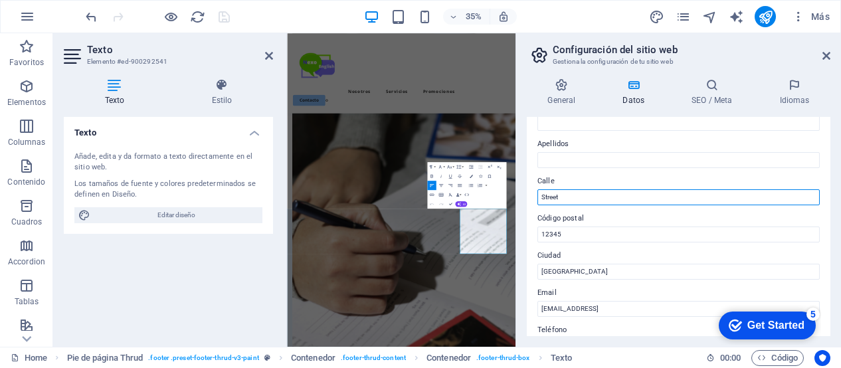
click at [589, 197] on input "Street" at bounding box center [678, 197] width 282 height 16
type input "S"
type input "Huelen 10, Of 403. Providencia"
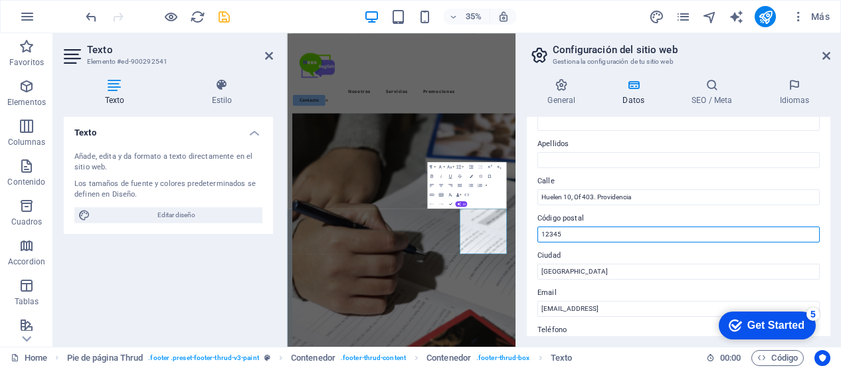
drag, startPoint x: 573, startPoint y: 234, endPoint x: 518, endPoint y: 236, distance: 54.5
click at [518, 236] on aside "Configuración del sitio web Gestiona la configuración de tu sitio web General D…" at bounding box center [677, 190] width 325 height 314
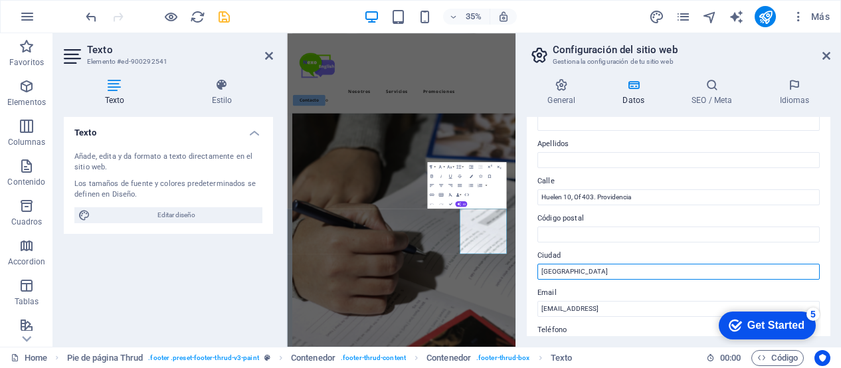
drag, startPoint x: 563, startPoint y: 274, endPoint x: 517, endPoint y: 270, distance: 46.7
click at [517, 270] on aside "Configuración del sitio web Gestiona la configuración de tu sitio web General D…" at bounding box center [677, 190] width 325 height 314
type input "Santiago"
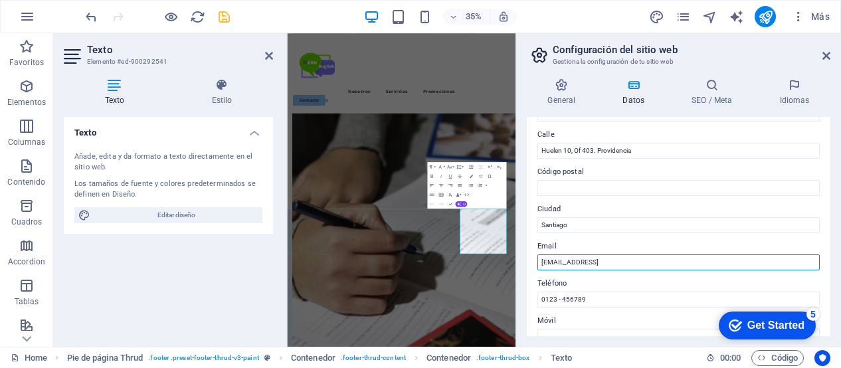
drag, startPoint x: 703, startPoint y: 261, endPoint x: 521, endPoint y: 257, distance: 182.1
click at [521, 257] on div "General Datos SEO / Meta Idiomas Nombre del sitio web nexoenglish.cl Logo Arras…" at bounding box center [678, 207] width 325 height 279
type input "[EMAIL_ADDRESS][DOMAIN_NAME]"
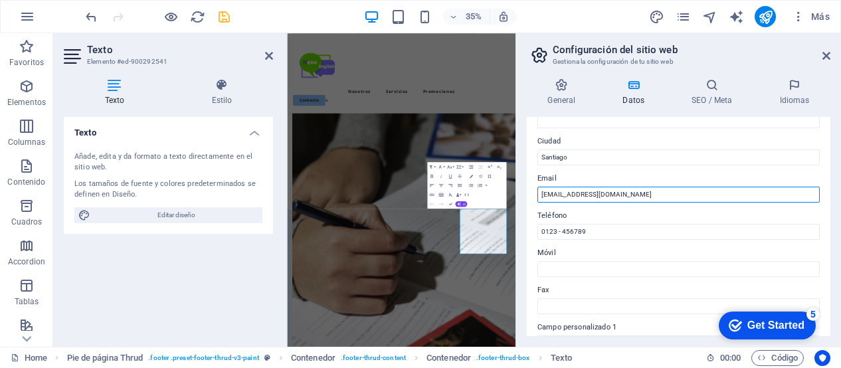
scroll to position [207, 0]
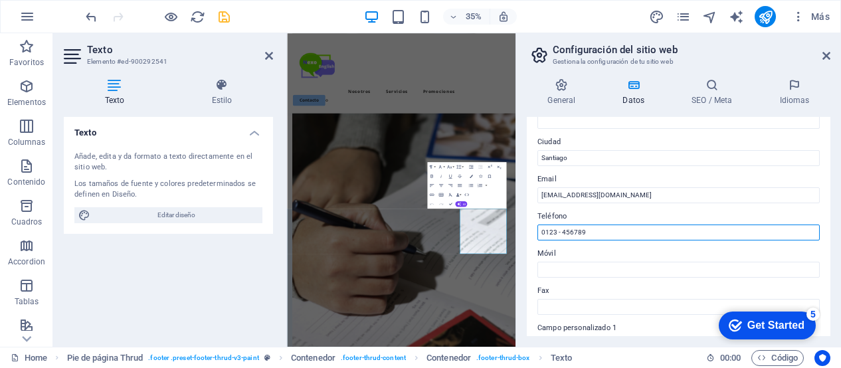
click at [600, 230] on input "0123 - 456789" at bounding box center [678, 233] width 282 height 16
type input "0"
type input "[PHONE_NUMBER]"
drag, startPoint x: 598, startPoint y: 230, endPoint x: 530, endPoint y: 242, distance: 68.8
click at [530, 242] on div "Datos de contacto para este sitio web. Pueden usarse en cualquier parte del sit…" at bounding box center [679, 226] width 304 height 219
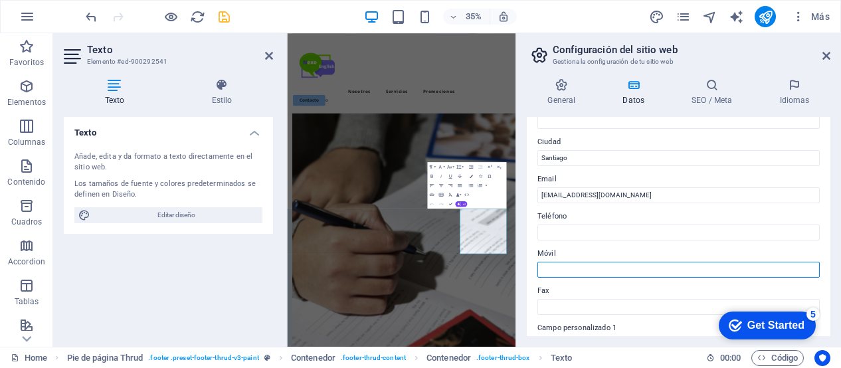
click at [555, 268] on input "Móvil" at bounding box center [678, 270] width 282 height 16
type input "[PHONE_NUMBER]"
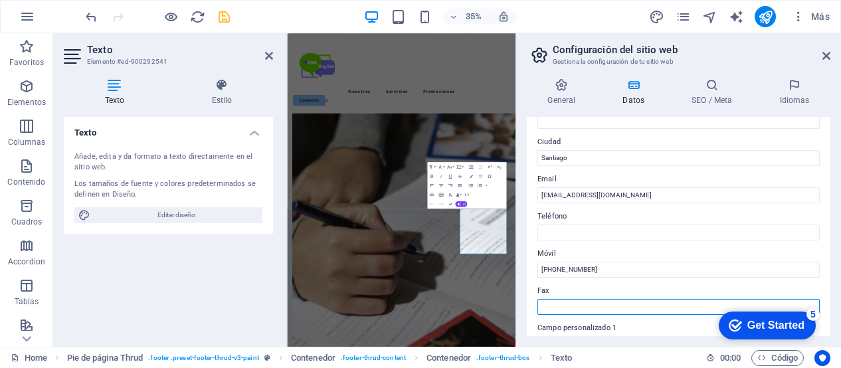
click at [638, 299] on input "Fax" at bounding box center [678, 307] width 282 height 16
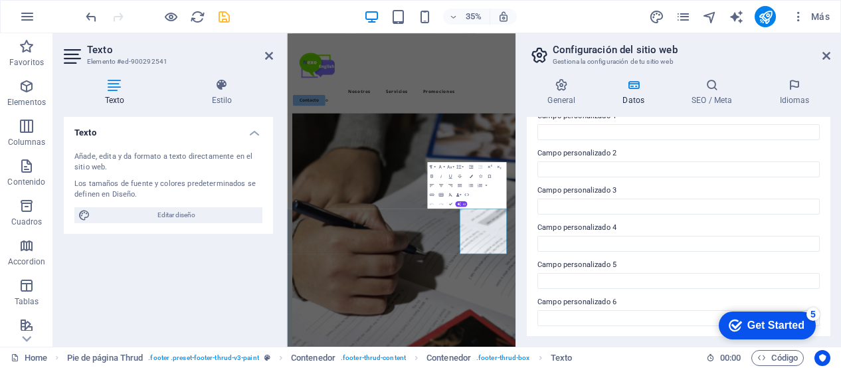
scroll to position [418, 0]
click at [830, 56] on aside "Configuración del sitio web Gestiona la configuración de tu sitio web General D…" at bounding box center [677, 190] width 325 height 314
click at [828, 55] on icon at bounding box center [826, 55] width 8 height 11
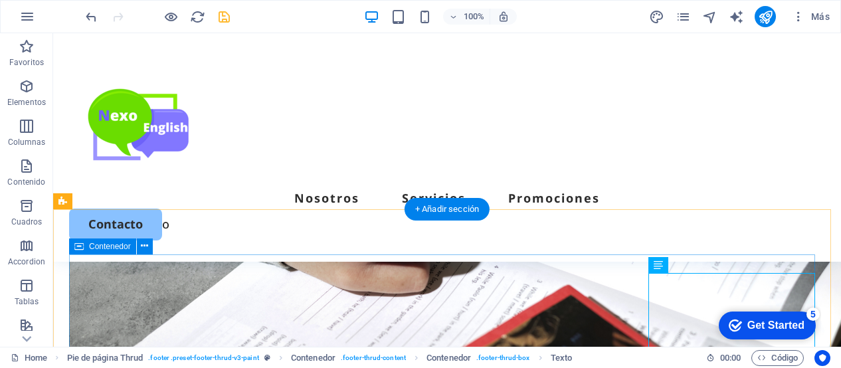
scroll to position [3054, 0]
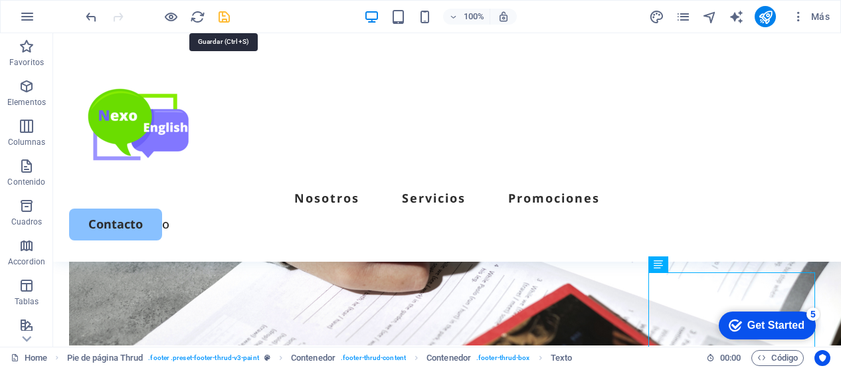
click at [221, 14] on icon "save" at bounding box center [224, 16] width 15 height 15
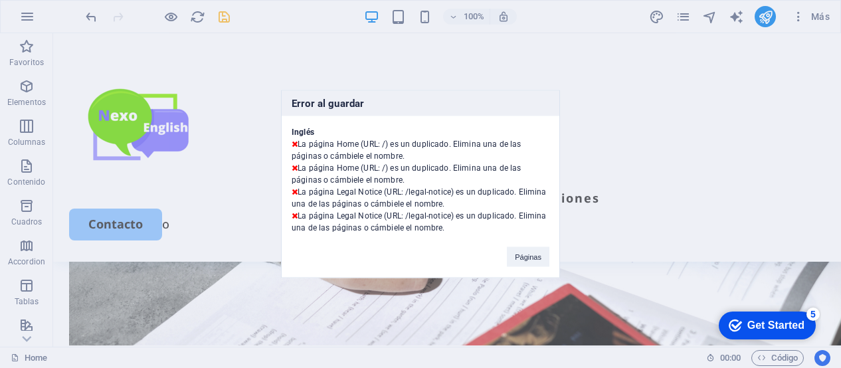
click at [547, 90] on div "Error al guardar Inglés La página Home (URL: /) es un duplicado. Elimina una de…" at bounding box center [420, 184] width 279 height 188
click at [527, 261] on button "Páginas" at bounding box center [528, 257] width 43 height 20
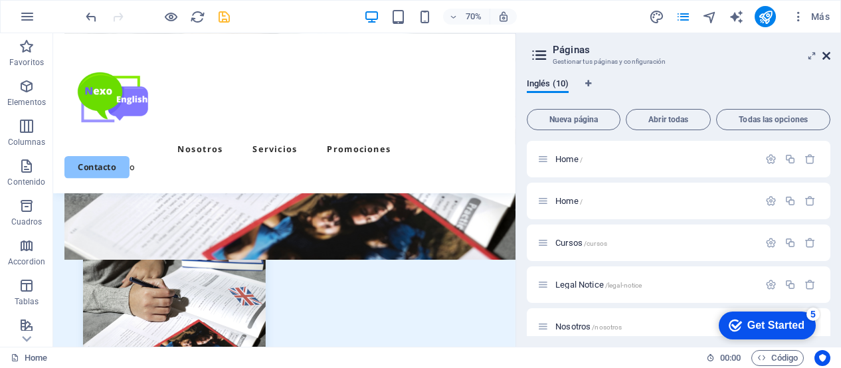
drag, startPoint x: 826, startPoint y: 59, endPoint x: 773, endPoint y: 25, distance: 63.4
click at [826, 58] on icon at bounding box center [826, 55] width 8 height 11
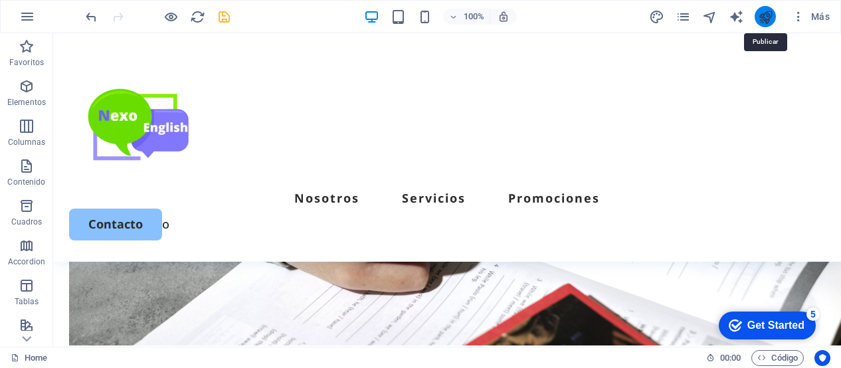
click at [766, 15] on icon "publish" at bounding box center [765, 16] width 15 height 15
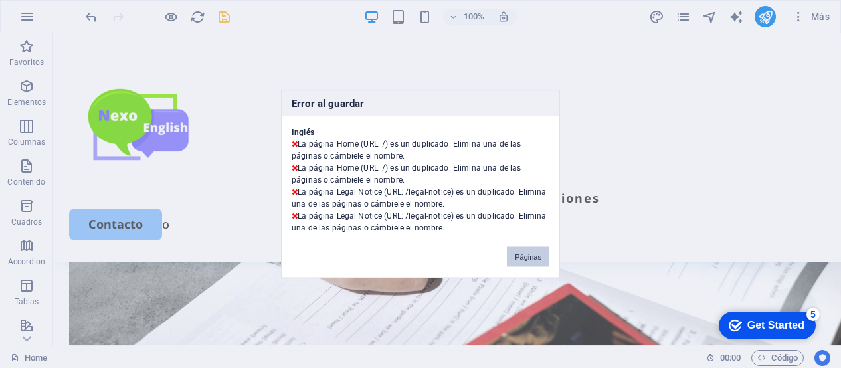
click at [528, 253] on button "Páginas" at bounding box center [528, 257] width 43 height 20
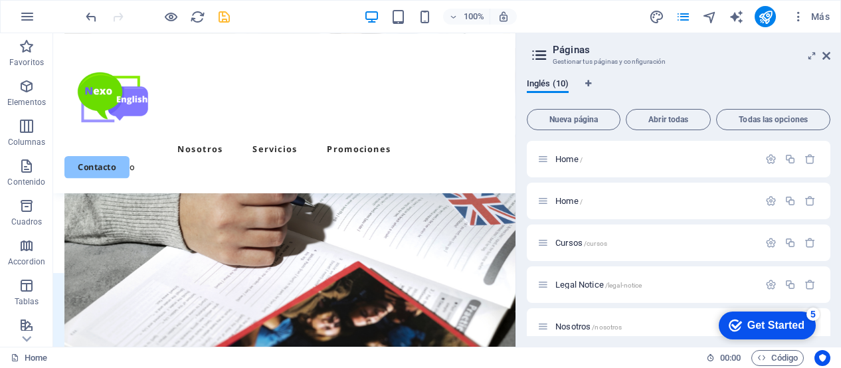
scroll to position [3199, 0]
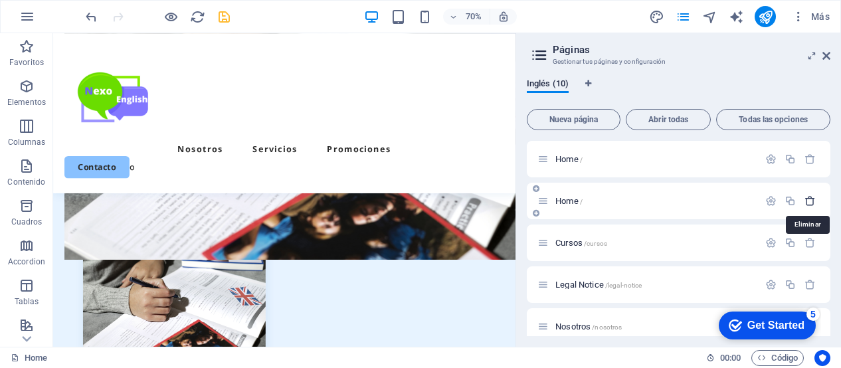
click at [811, 199] on icon "button" at bounding box center [809, 200] width 11 height 11
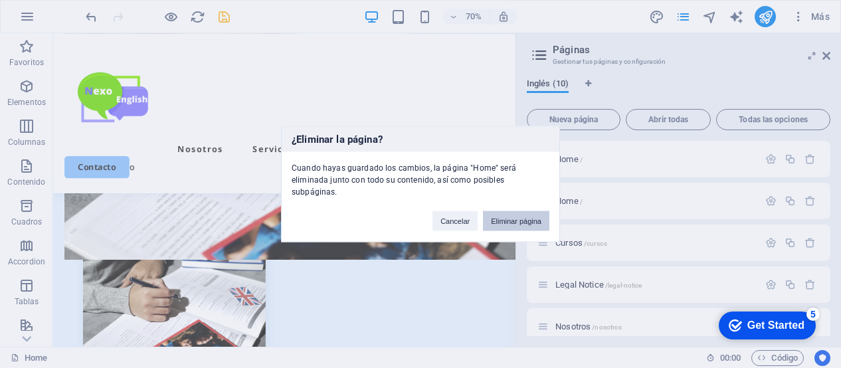
click at [533, 212] on button "Eliminar página" at bounding box center [516, 221] width 66 height 20
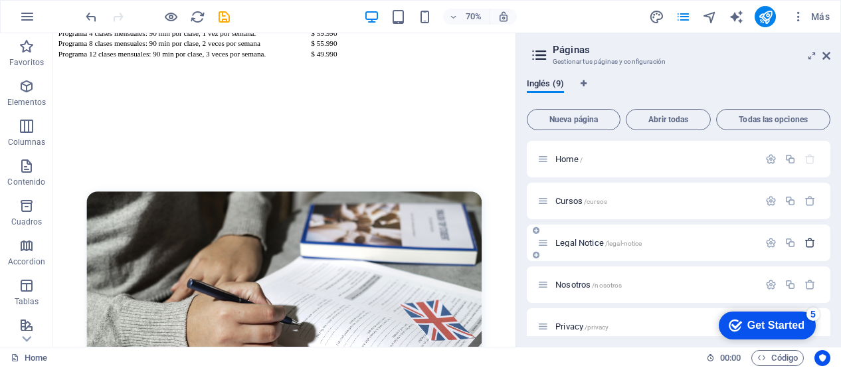
click at [809, 240] on icon "button" at bounding box center [809, 242] width 11 height 11
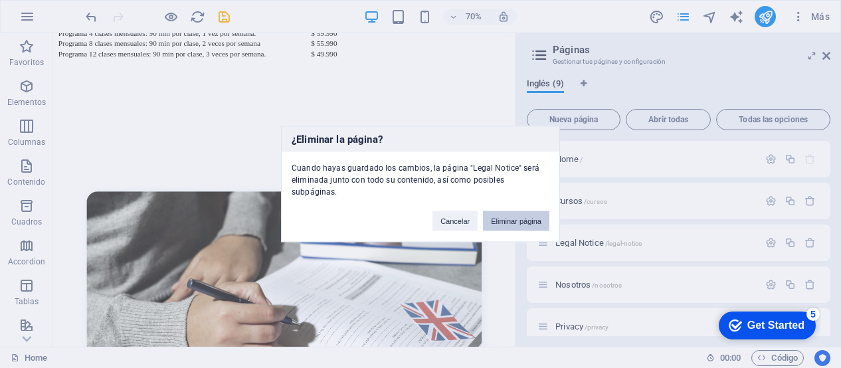
click at [529, 211] on button "Eliminar página" at bounding box center [516, 221] width 66 height 20
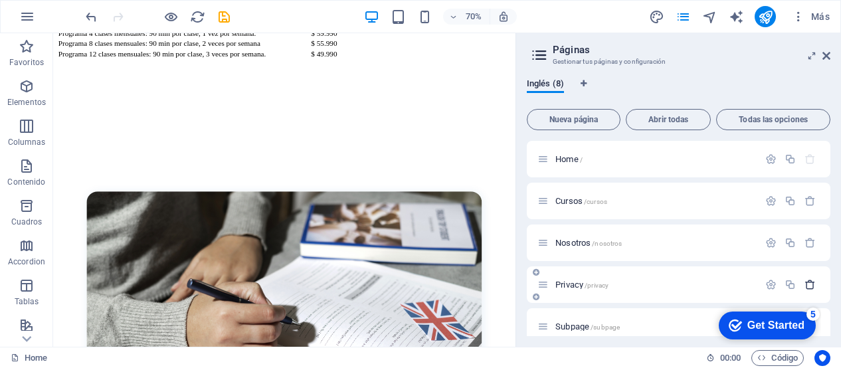
click at [812, 286] on icon "button" at bounding box center [809, 284] width 11 height 11
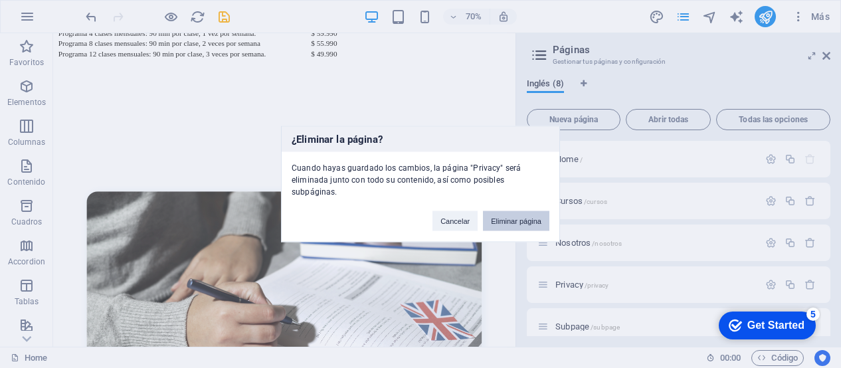
click at [524, 215] on button "Eliminar página" at bounding box center [516, 221] width 66 height 20
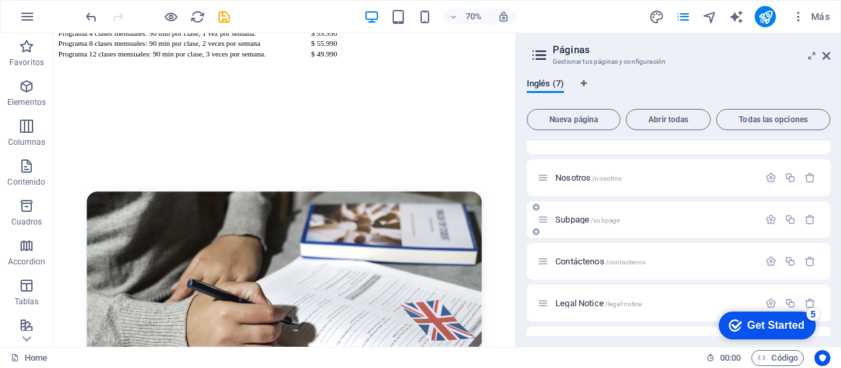
scroll to position [64, 0]
click at [807, 223] on icon "button" at bounding box center [809, 220] width 11 height 11
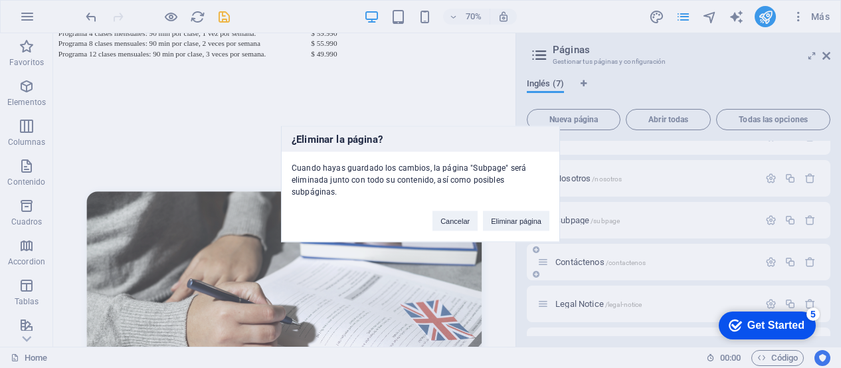
drag, startPoint x: 539, startPoint y: 209, endPoint x: 716, endPoint y: 233, distance: 178.3
click at [540, 211] on button "Eliminar página" at bounding box center [516, 221] width 66 height 20
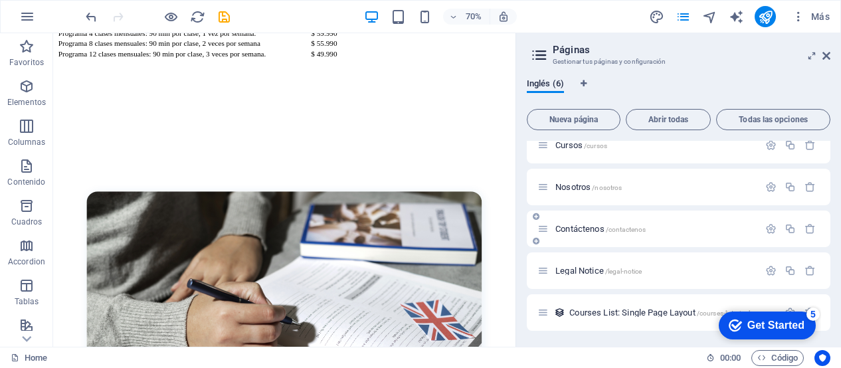
scroll to position [56, 0]
click at [806, 271] on icon "button" at bounding box center [809, 270] width 11 height 11
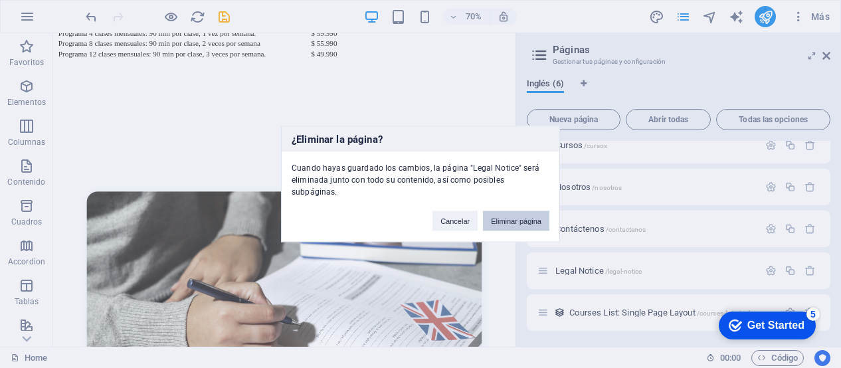
click at [541, 217] on button "Eliminar página" at bounding box center [516, 221] width 66 height 20
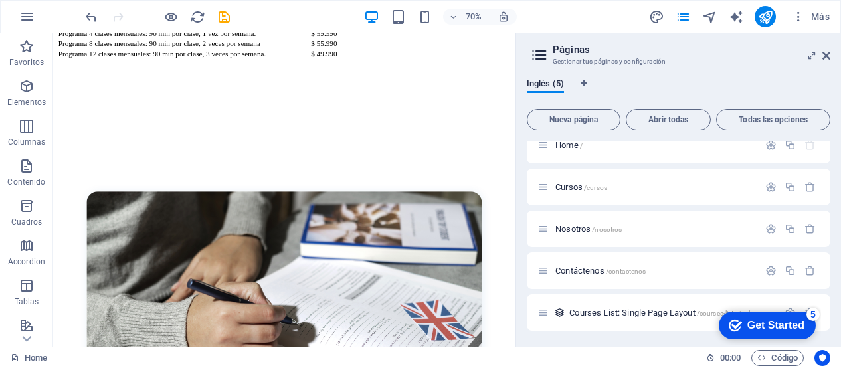
scroll to position [14, 0]
click at [829, 55] on icon at bounding box center [826, 55] width 8 height 11
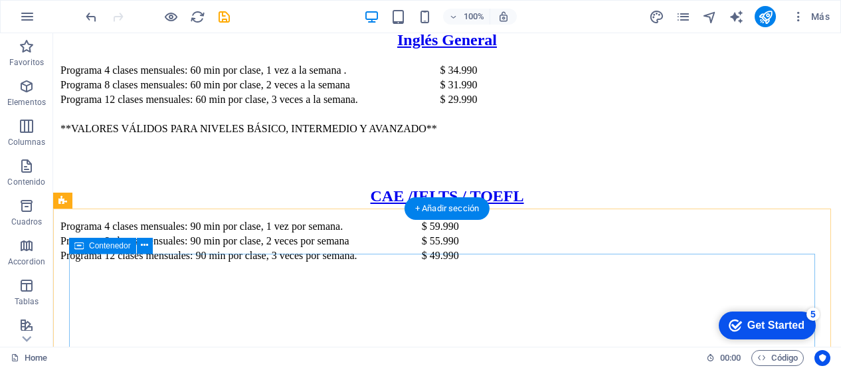
scroll to position [3091, 0]
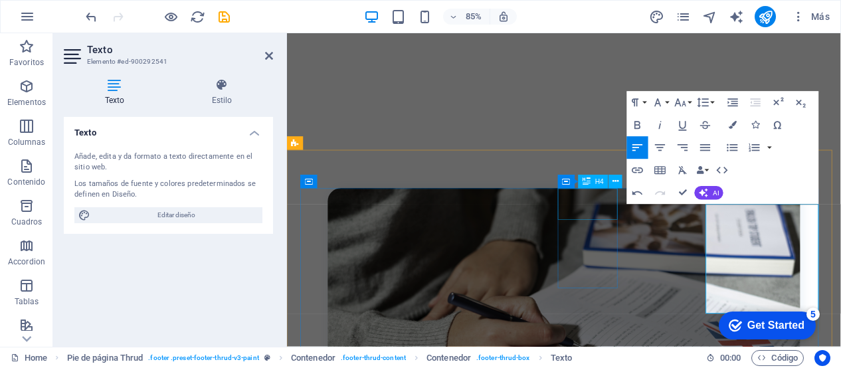
scroll to position [3228, 0]
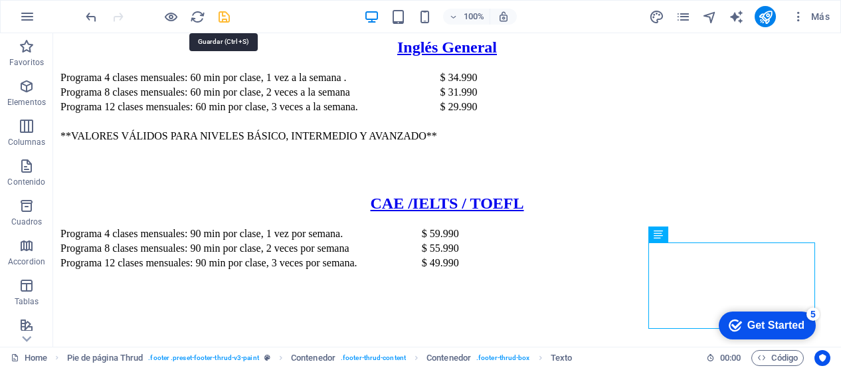
click at [222, 15] on icon "save" at bounding box center [224, 16] width 15 height 15
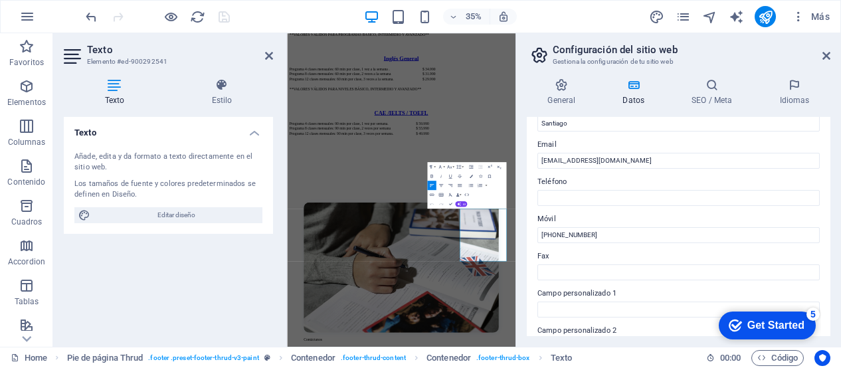
scroll to position [240, 0]
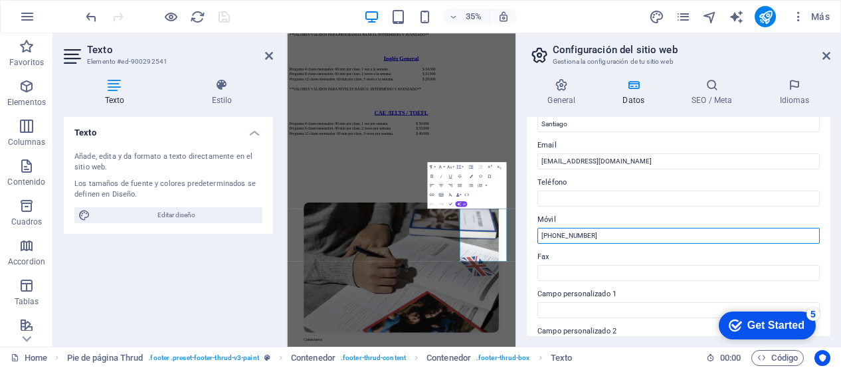
click at [598, 236] on input "[PHONE_NUMBER]" at bounding box center [678, 236] width 282 height 16
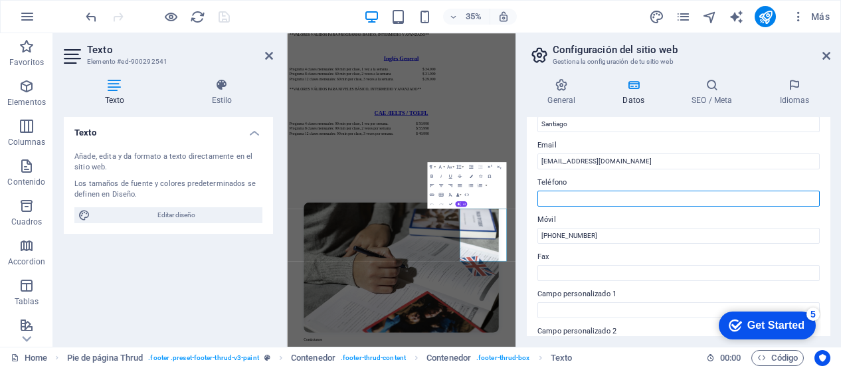
click at [571, 197] on input "Teléfono" at bounding box center [678, 199] width 282 height 16
type input "¿"
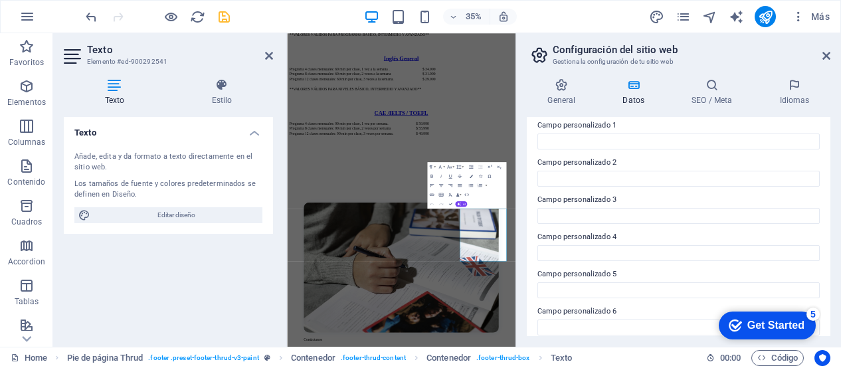
scroll to position [413, 0]
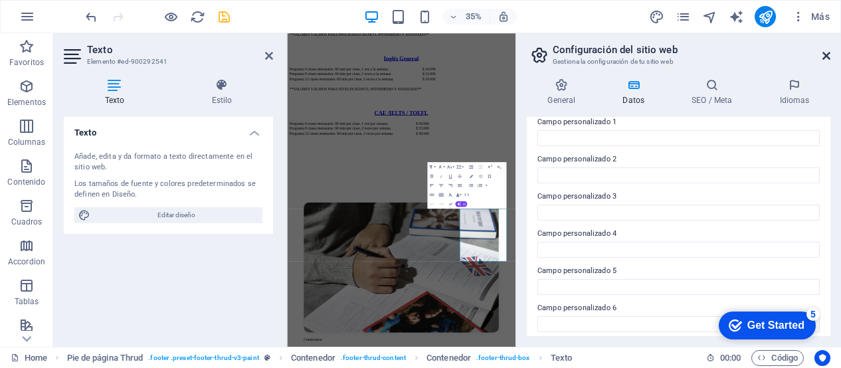
type input "[PHONE_NUMBER]"
click at [829, 55] on icon at bounding box center [826, 55] width 8 height 11
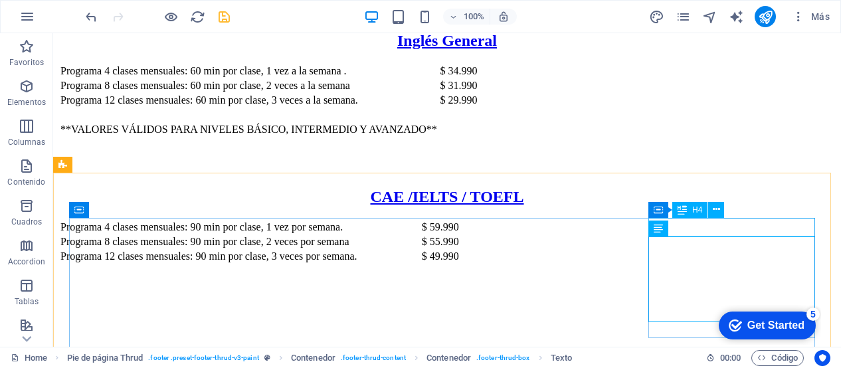
scroll to position [3074, 0]
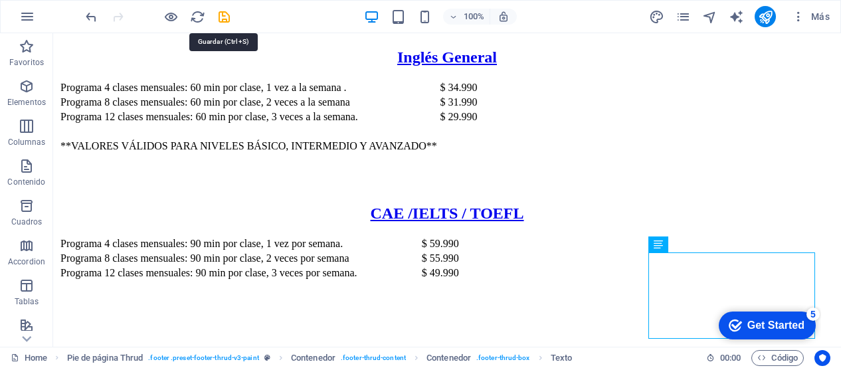
click at [221, 11] on icon "save" at bounding box center [224, 16] width 15 height 15
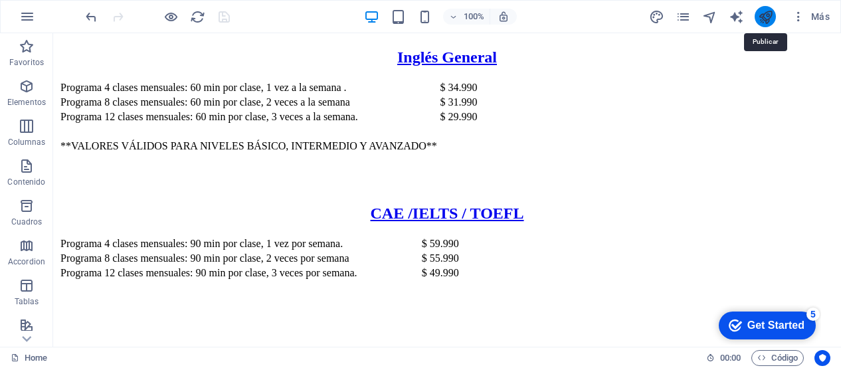
click at [763, 18] on icon "publish" at bounding box center [765, 16] width 15 height 15
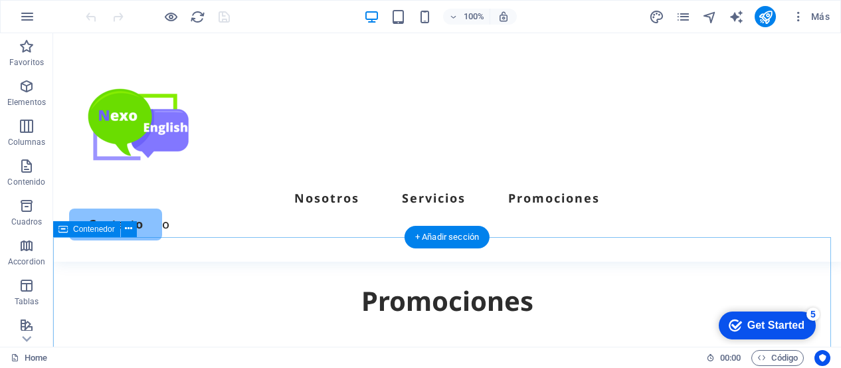
scroll to position [2290, 0]
click at [450, 241] on div "+ Añadir sección" at bounding box center [447, 238] width 85 height 23
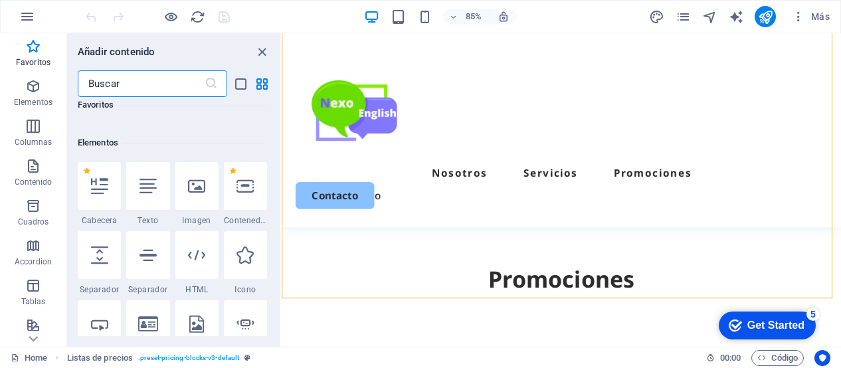
scroll to position [210, 0]
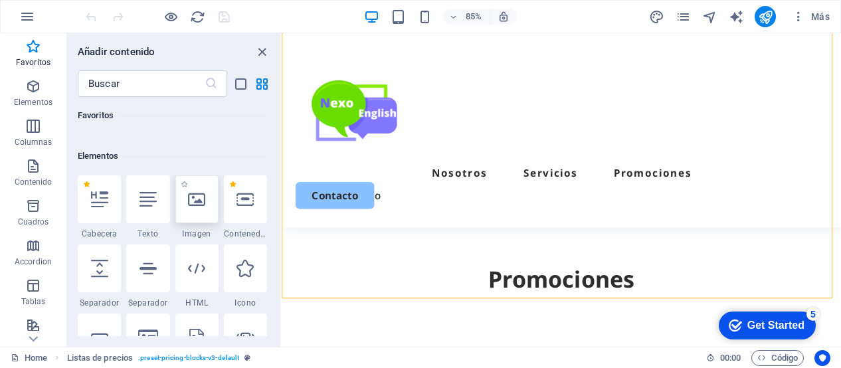
click at [194, 204] on icon at bounding box center [196, 199] width 17 height 17
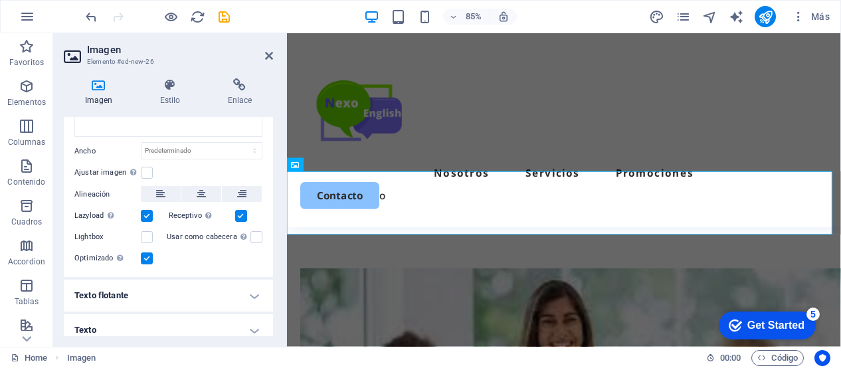
scroll to position [131, 0]
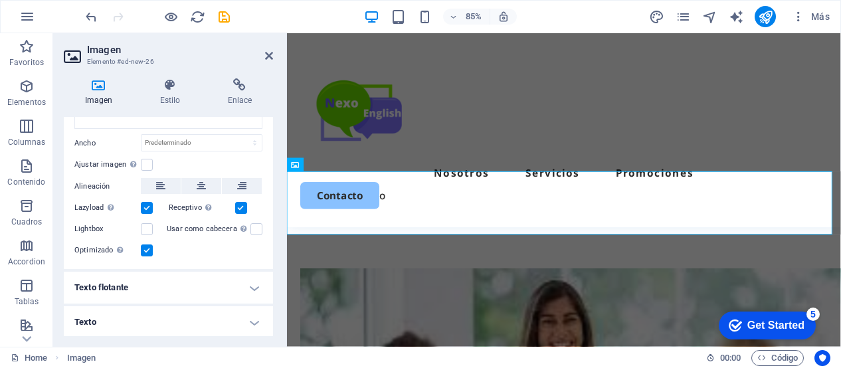
click at [253, 318] on h4 "Texto" at bounding box center [168, 322] width 209 height 32
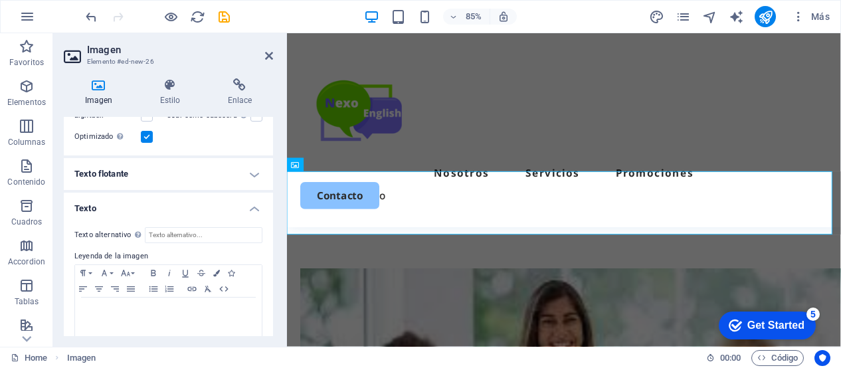
scroll to position [255, 0]
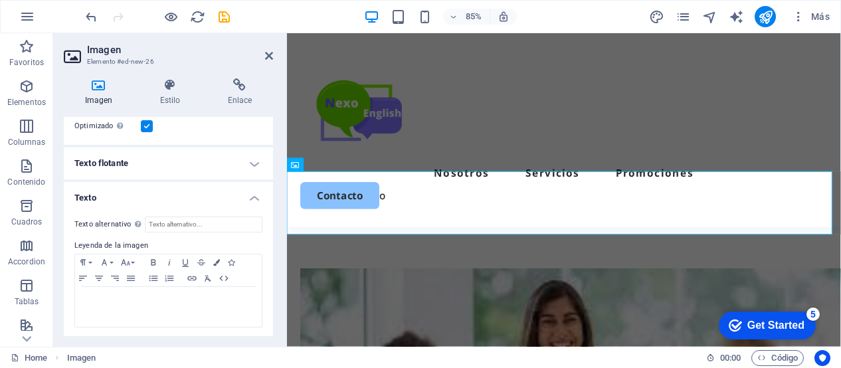
click at [250, 194] on h4 "Texto" at bounding box center [168, 194] width 209 height 24
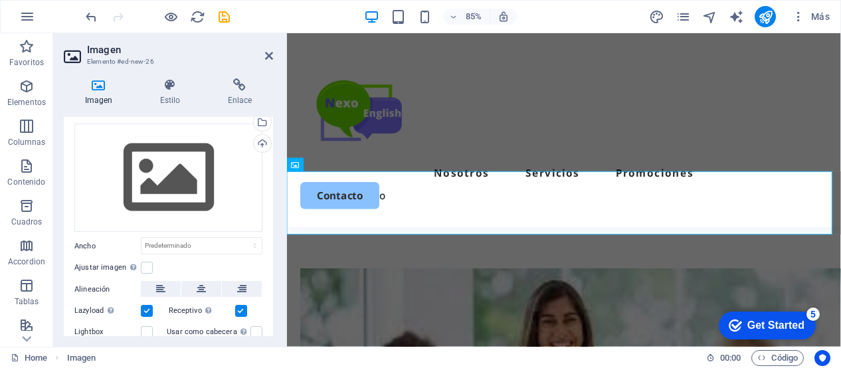
scroll to position [0, 0]
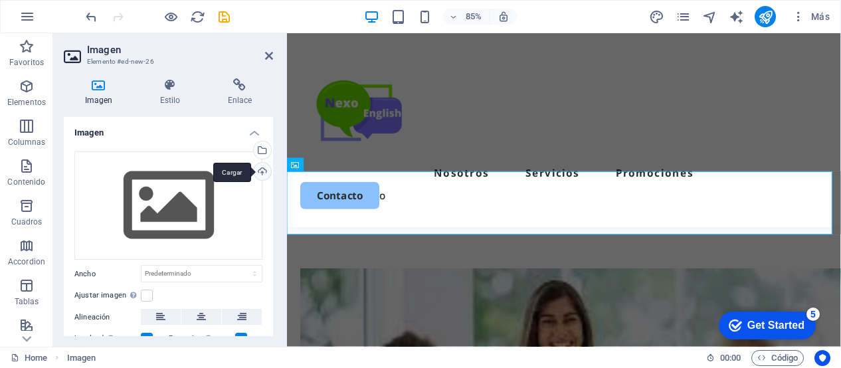
click at [260, 165] on div "Cargar" at bounding box center [261, 173] width 20 height 20
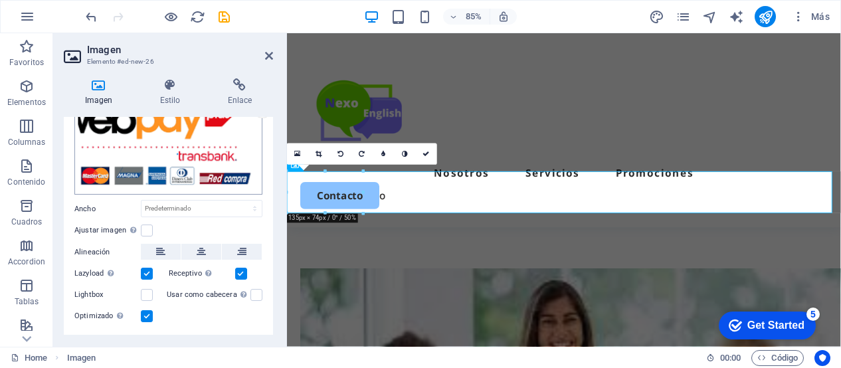
scroll to position [68, 0]
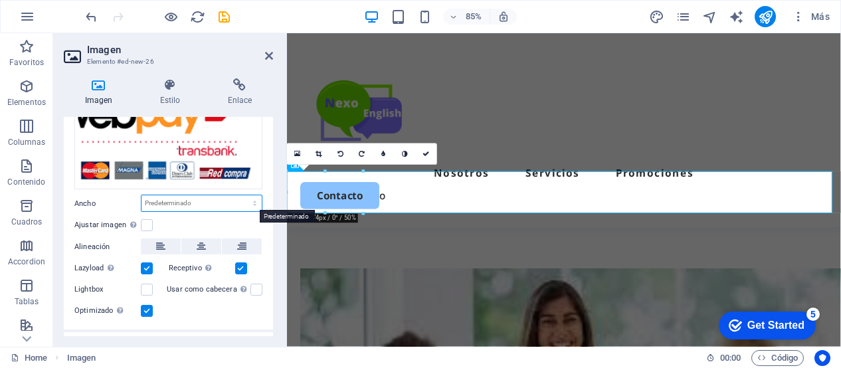
click at [252, 201] on select "Predeterminado automático px rem % em vh vw" at bounding box center [201, 203] width 120 height 16
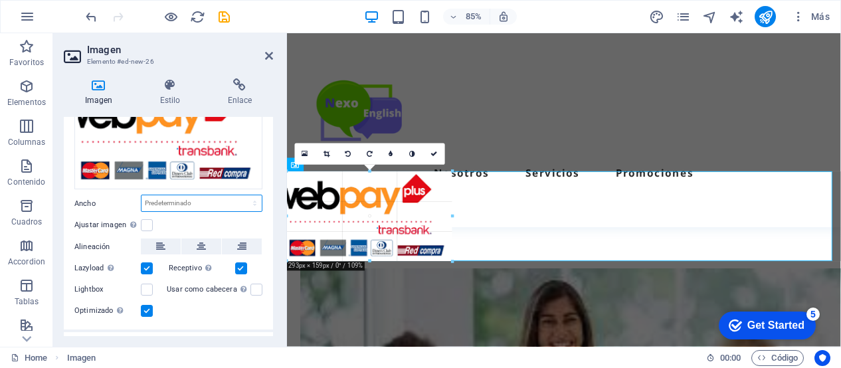
drag, startPoint x: 364, startPoint y: 213, endPoint x: 218, endPoint y: 242, distance: 149.0
type input "296"
select select "px"
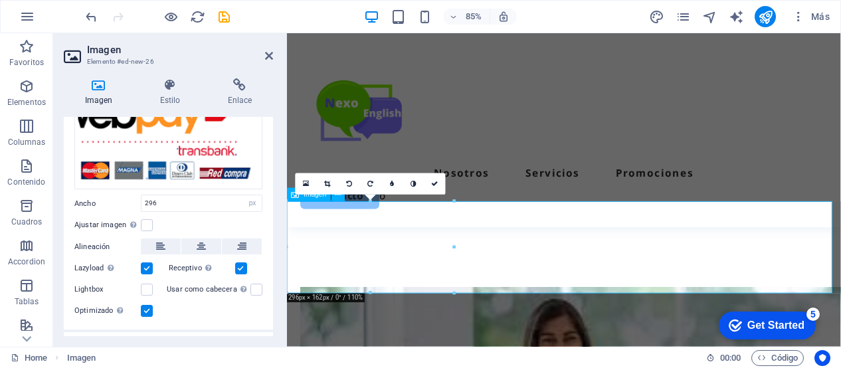
scroll to position [2420, 0]
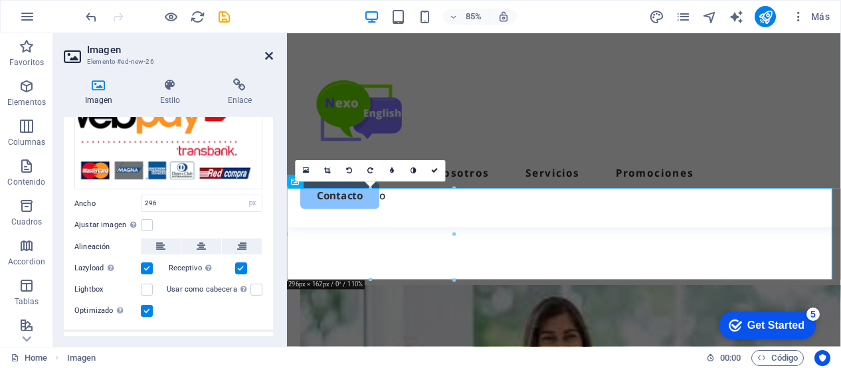
click at [269, 54] on icon at bounding box center [269, 55] width 8 height 11
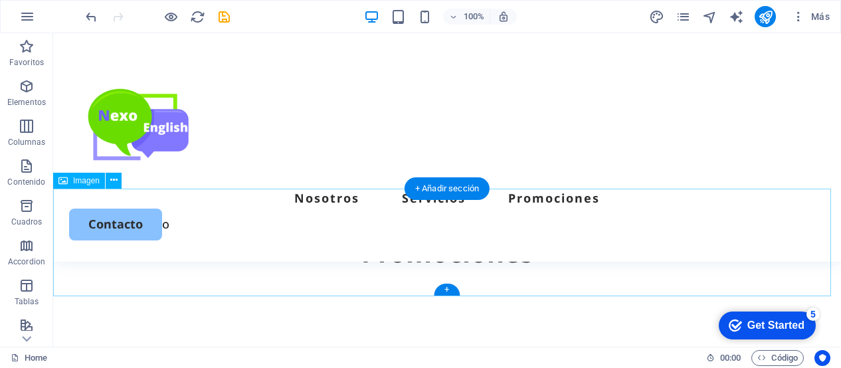
scroll to position [2302, 0]
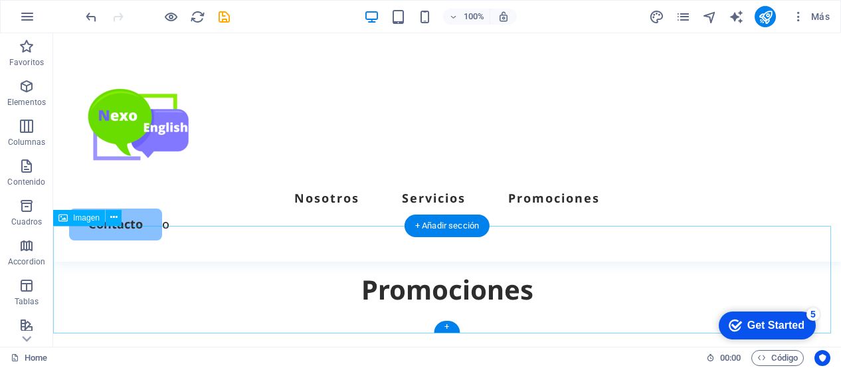
select select "px"
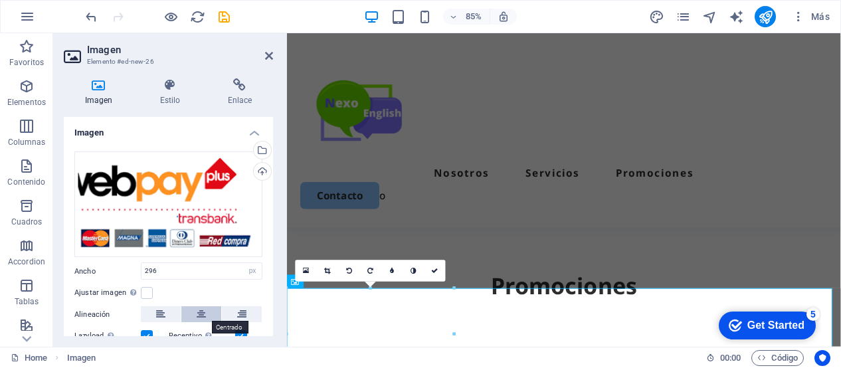
click at [197, 312] on icon at bounding box center [201, 314] width 9 height 16
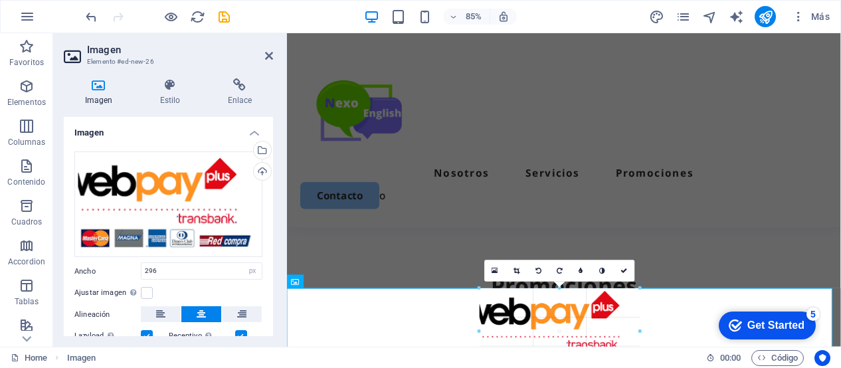
type input "284"
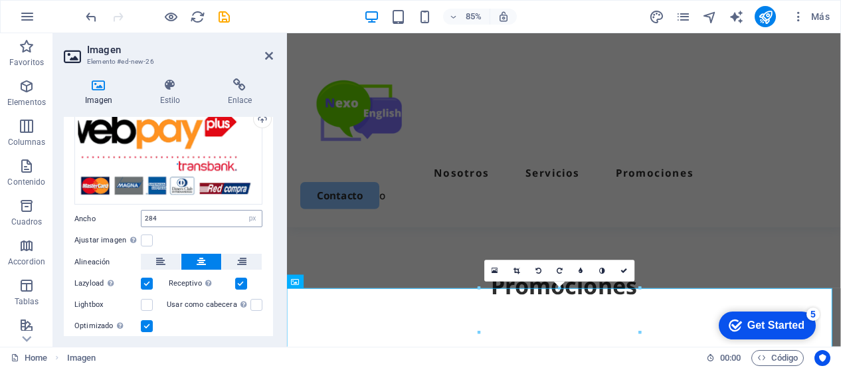
scroll to position [23, 0]
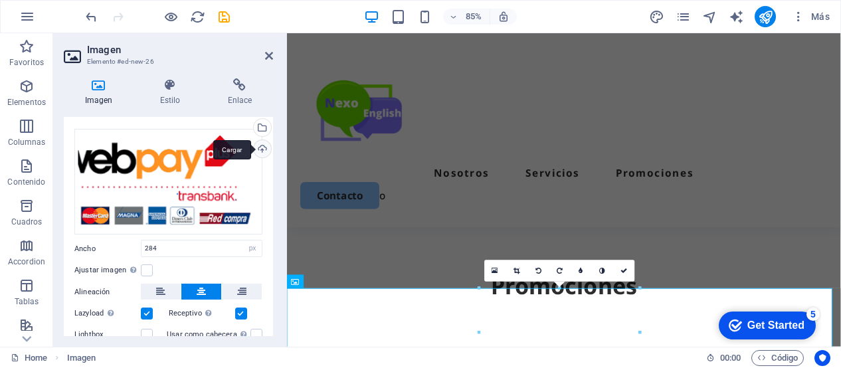
click at [260, 148] on div "Cargar" at bounding box center [261, 150] width 20 height 20
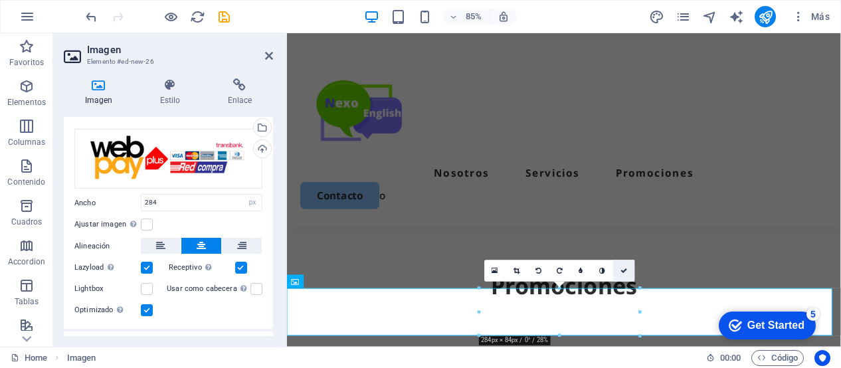
click at [622, 269] on icon at bounding box center [623, 270] width 7 height 7
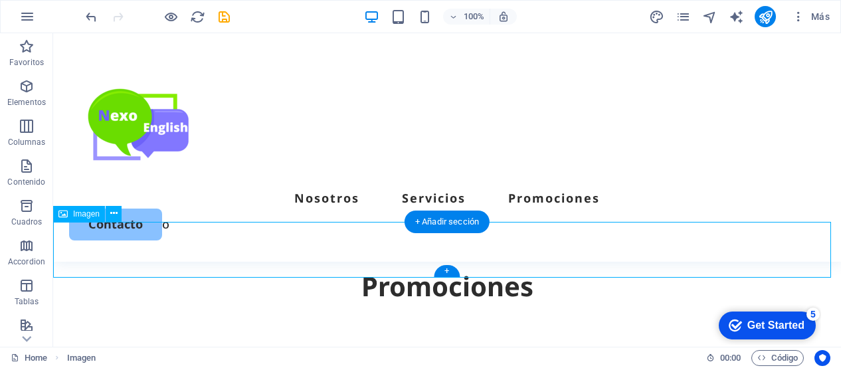
scroll to position [2305, 0]
select select "px"
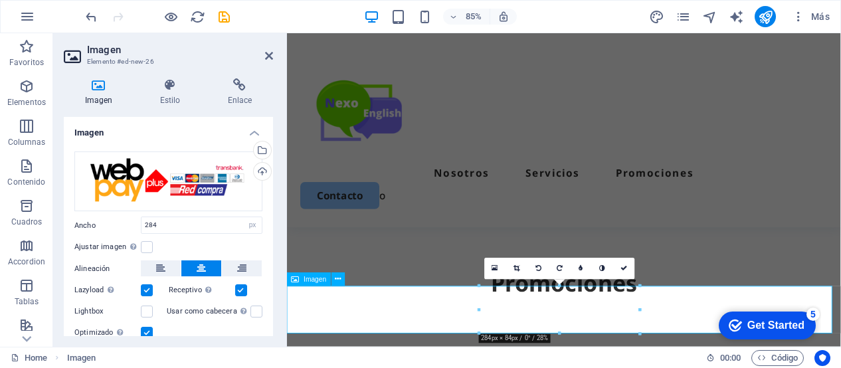
scroll to position [2357, 0]
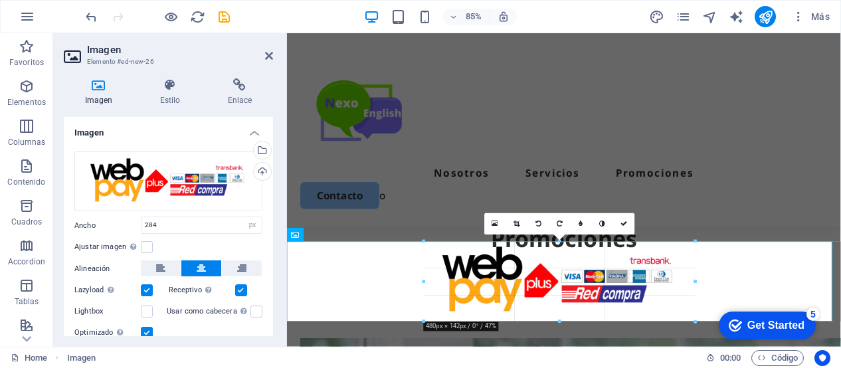
drag, startPoint x: 641, startPoint y: 289, endPoint x: 475, endPoint y: 343, distance: 174.6
type input "480"
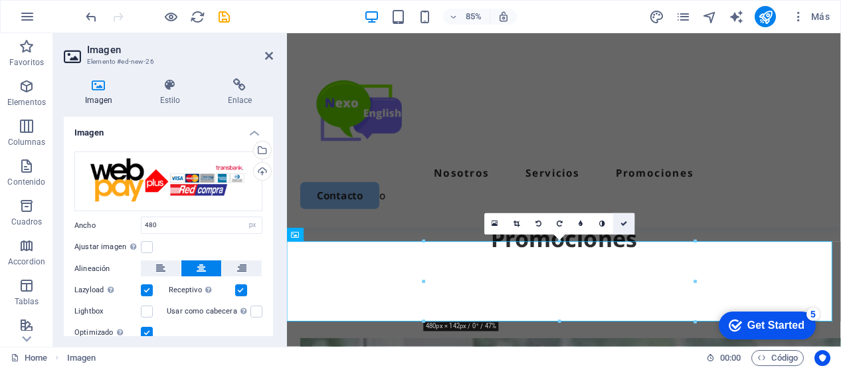
click at [624, 224] on icon at bounding box center [623, 224] width 7 height 7
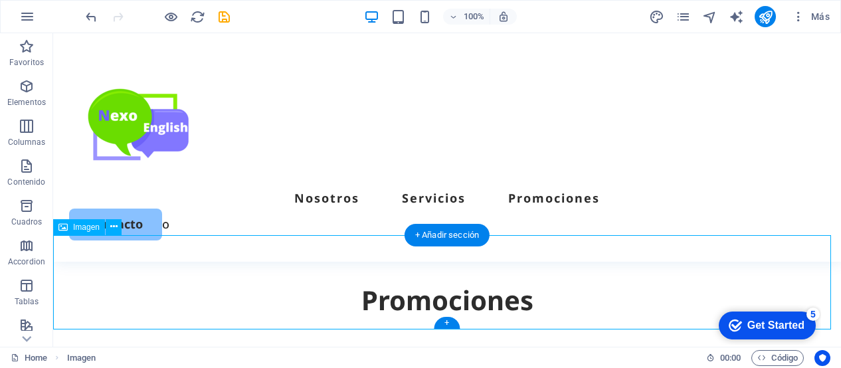
scroll to position [2273, 0]
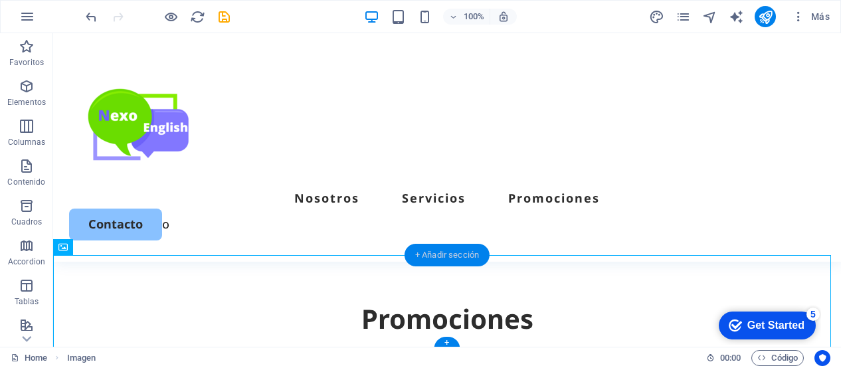
click at [444, 252] on div "+ Añadir sección" at bounding box center [447, 255] width 85 height 23
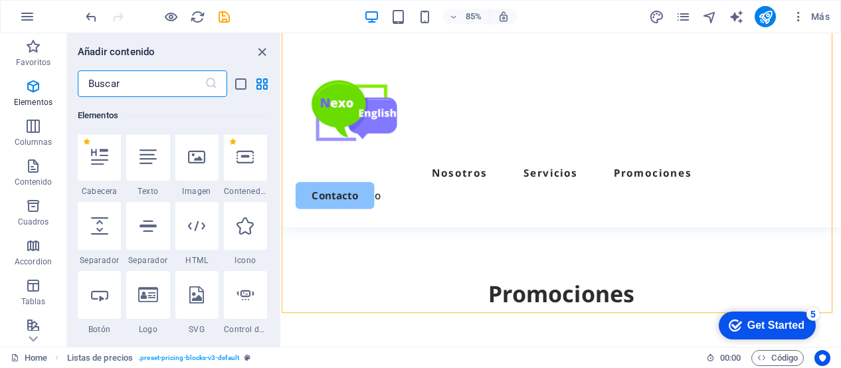
scroll to position [252, 0]
click at [97, 167] on div at bounding box center [99, 158] width 43 height 48
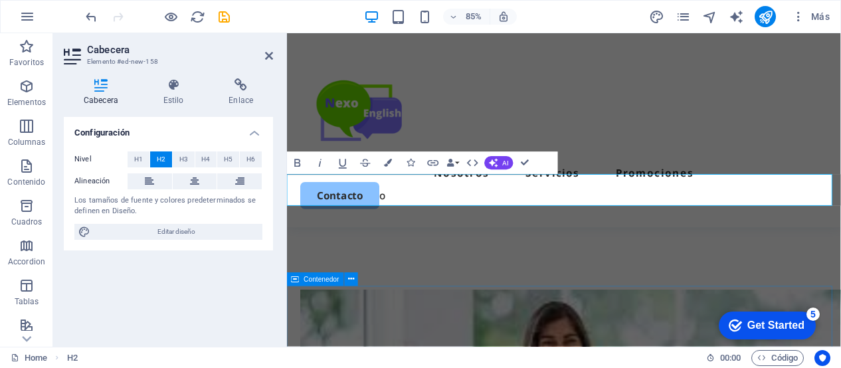
scroll to position [2414, 0]
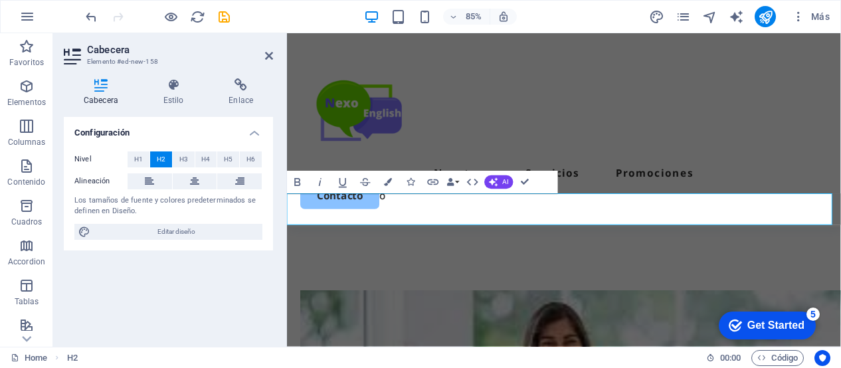
drag, startPoint x: 474, startPoint y: 237, endPoint x: 284, endPoint y: 236, distance: 190.0
click at [325, 181] on icon "button" at bounding box center [320, 181] width 13 height 13
click at [138, 159] on span "H1" at bounding box center [138, 159] width 9 height 16
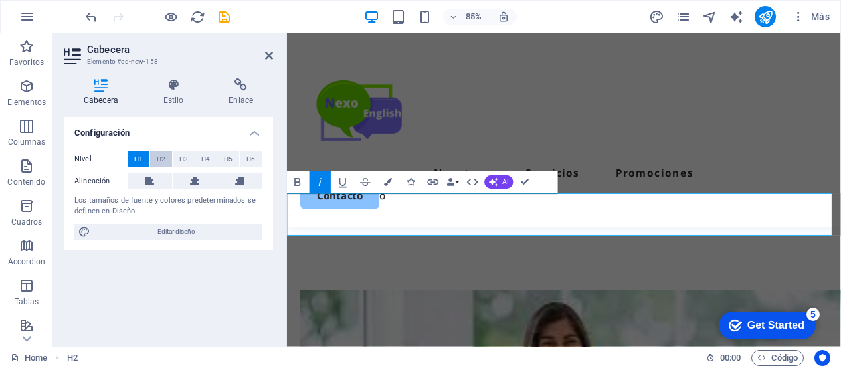
click at [162, 159] on span "H2" at bounding box center [161, 159] width 9 height 16
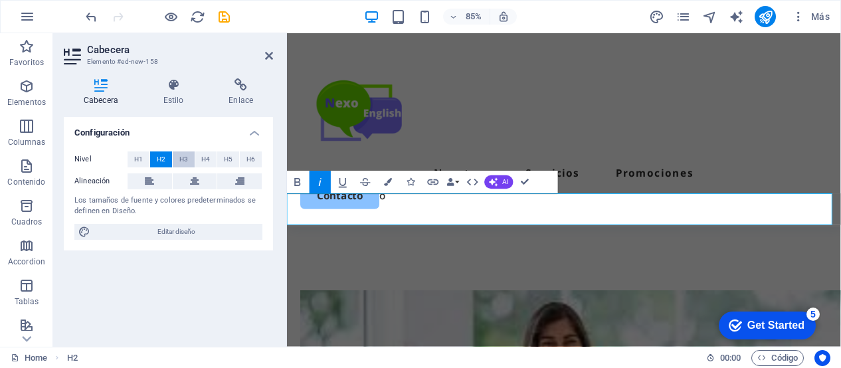
click at [185, 160] on span "H3" at bounding box center [183, 159] width 9 height 16
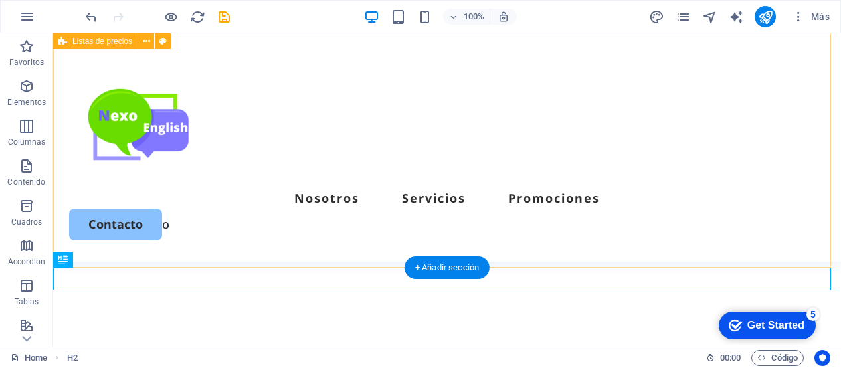
scroll to position [2229, 0]
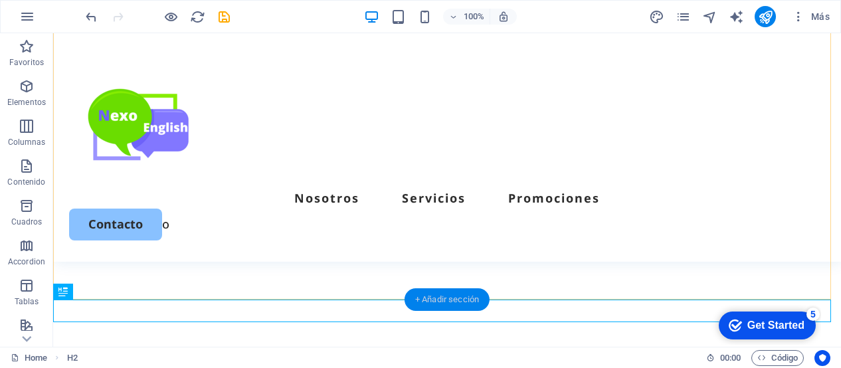
click at [443, 295] on div "+ Añadir sección" at bounding box center [447, 299] width 85 height 23
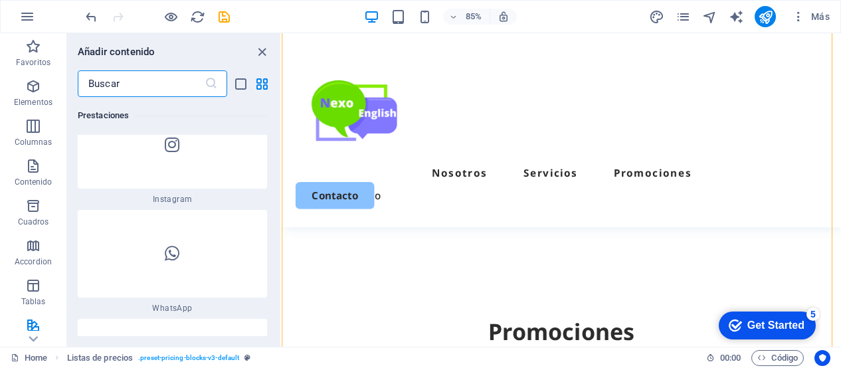
scroll to position [12911, 0]
click at [157, 213] on div at bounding box center [172, 253] width 189 height 88
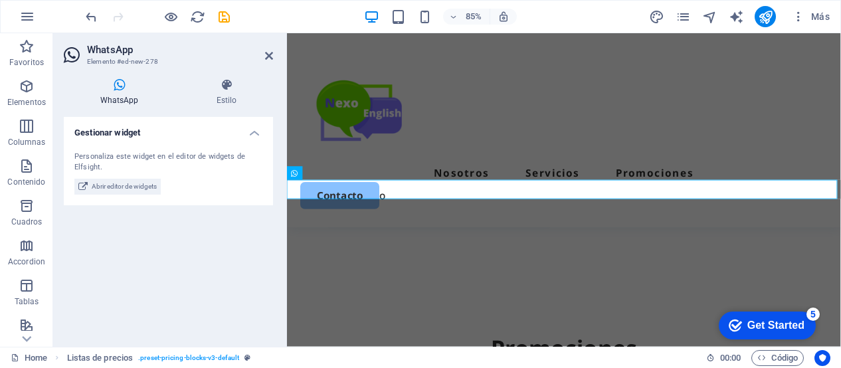
scroll to position [2430, 0]
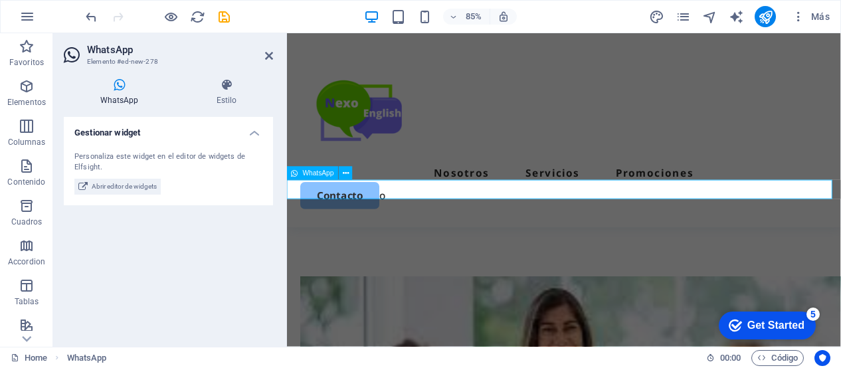
click at [306, 173] on span "WhatsApp" at bounding box center [318, 173] width 31 height 7
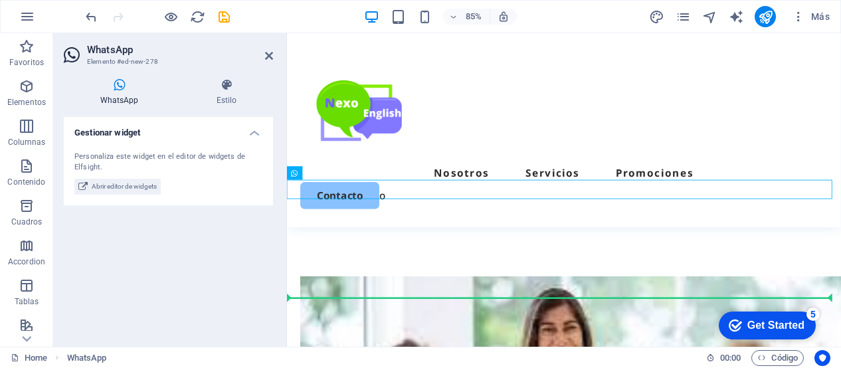
drag, startPoint x: 594, startPoint y: 207, endPoint x: 422, endPoint y: 338, distance: 216.6
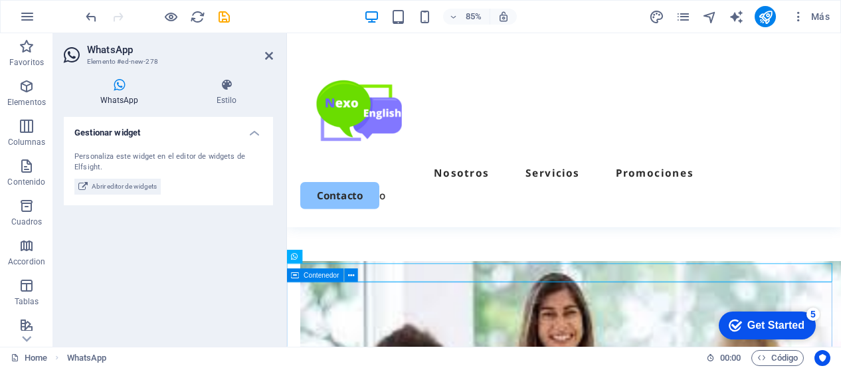
scroll to position [2448, 0]
click at [346, 257] on icon at bounding box center [346, 257] width 6 height 12
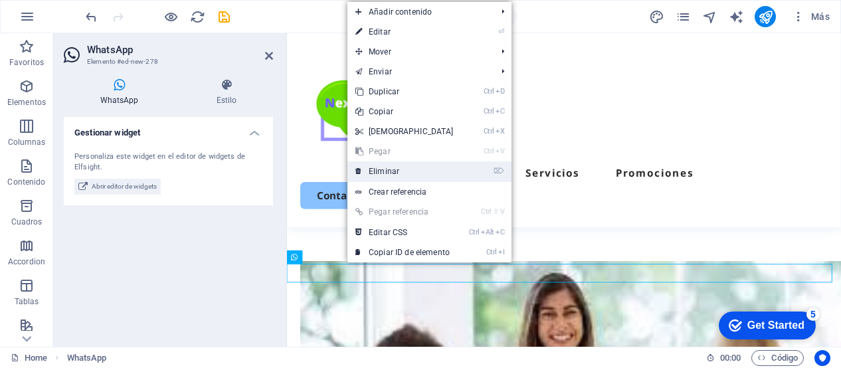
drag, startPoint x: 399, startPoint y: 170, endPoint x: 346, endPoint y: 136, distance: 63.0
click at [399, 169] on link "⌦ Eliminar" at bounding box center [404, 171] width 114 height 20
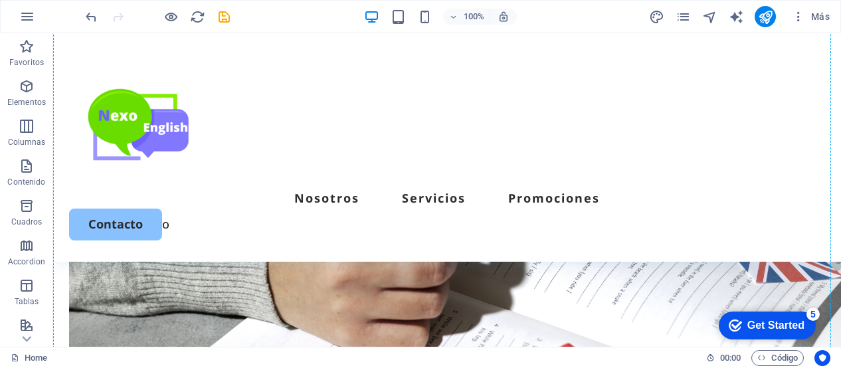
scroll to position [3022, 0]
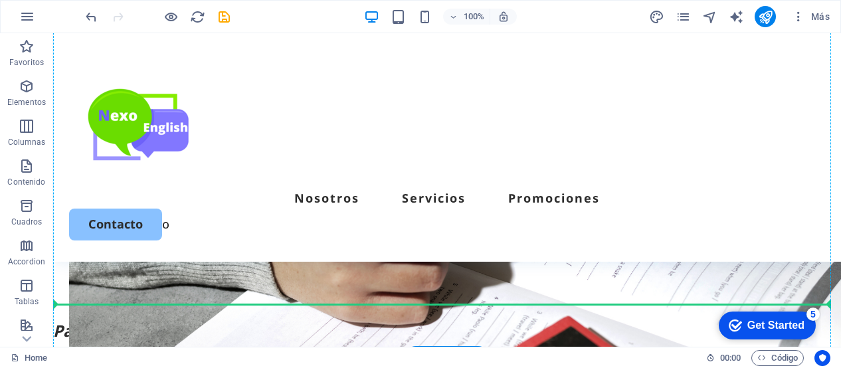
drag, startPoint x: 141, startPoint y: 305, endPoint x: 132, endPoint y: 251, distance: 54.6
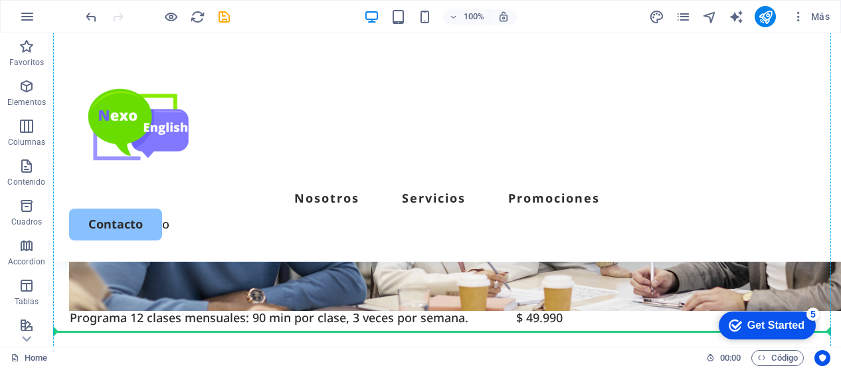
scroll to position [2904, 0]
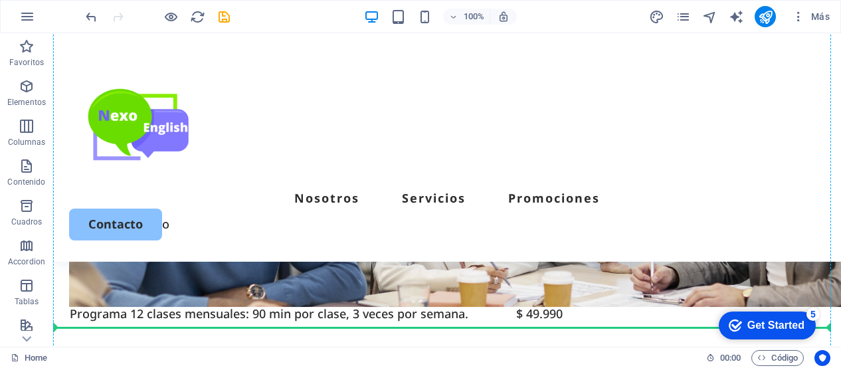
drag, startPoint x: 217, startPoint y: 300, endPoint x: 212, endPoint y: 293, distance: 8.1
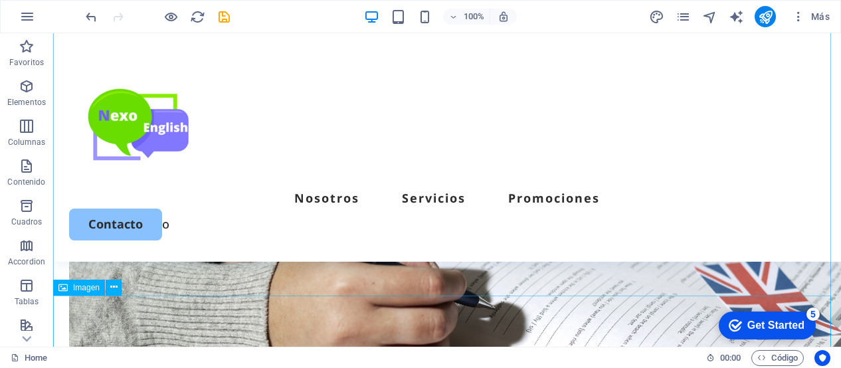
scroll to position [3002, 0]
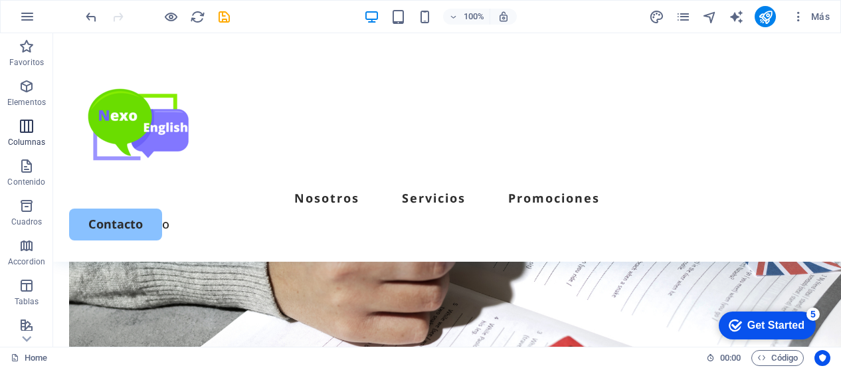
click at [28, 124] on icon "button" at bounding box center [27, 126] width 16 height 16
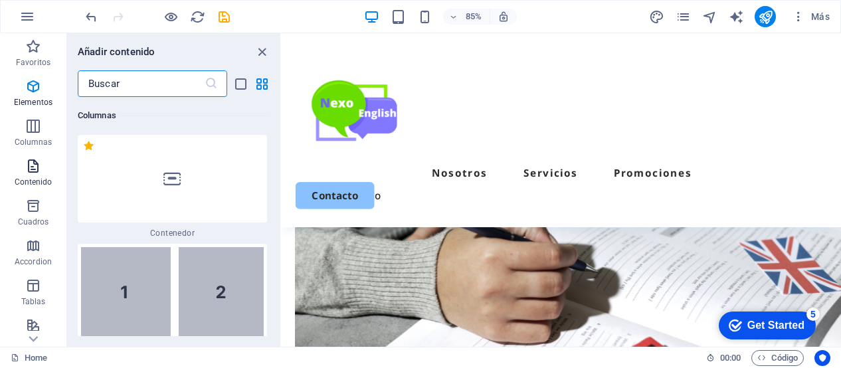
click at [39, 173] on icon "button" at bounding box center [33, 166] width 16 height 16
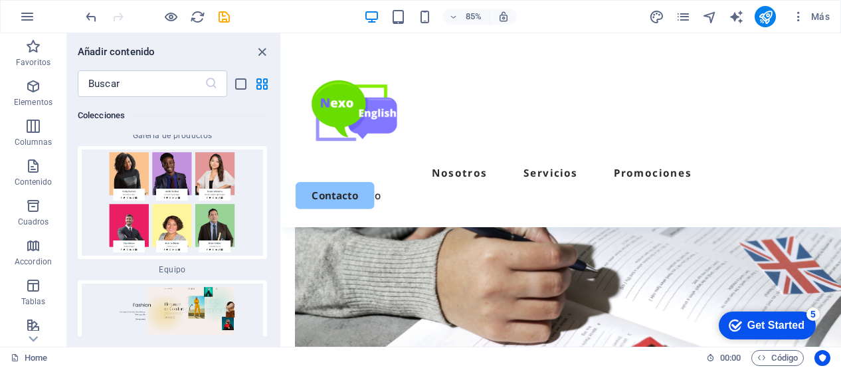
scroll to position [24812, 0]
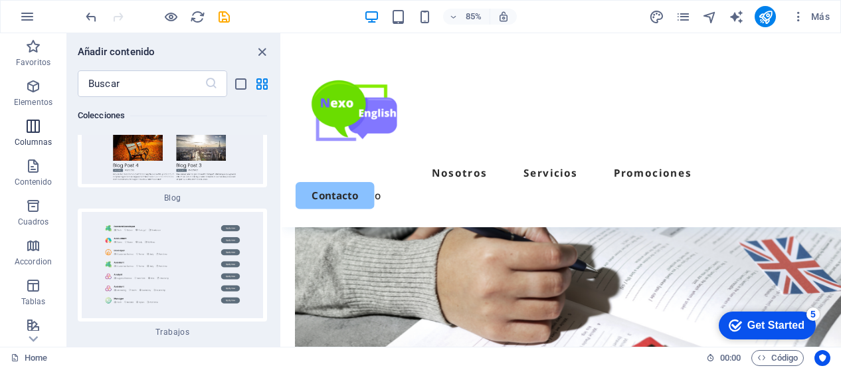
click at [32, 131] on icon "button" at bounding box center [33, 126] width 16 height 16
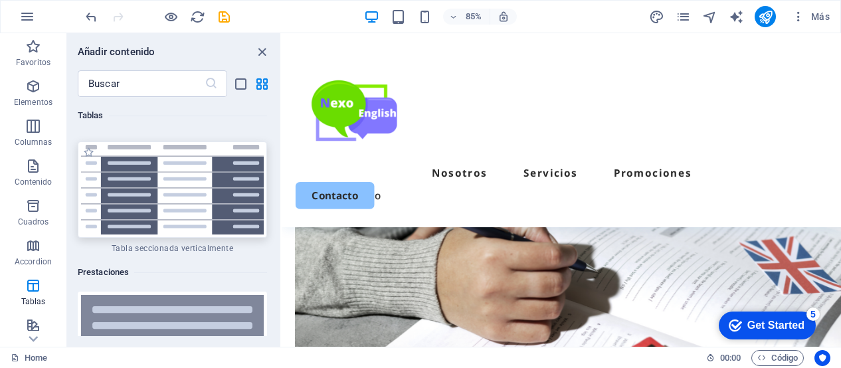
scroll to position [9971, 0]
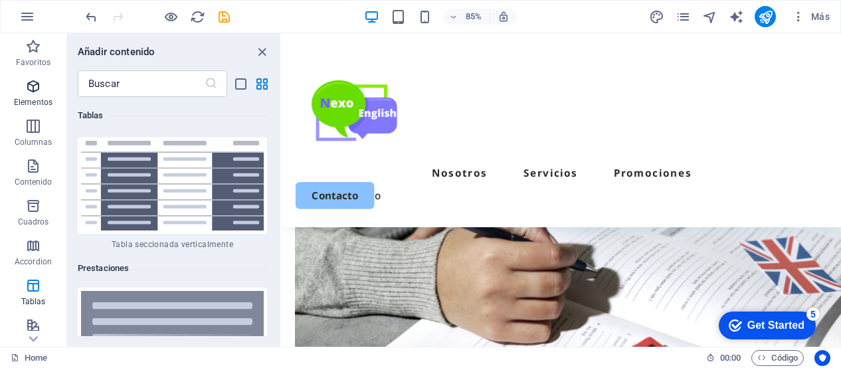
click at [43, 89] on span "Elementos" at bounding box center [33, 94] width 66 height 32
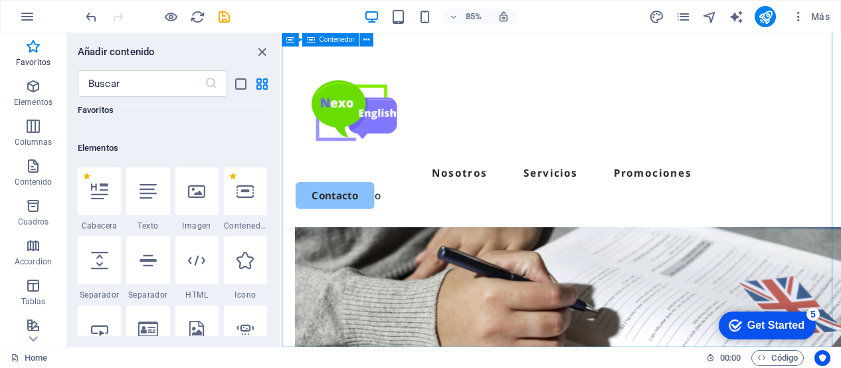
scroll to position [2941, 0]
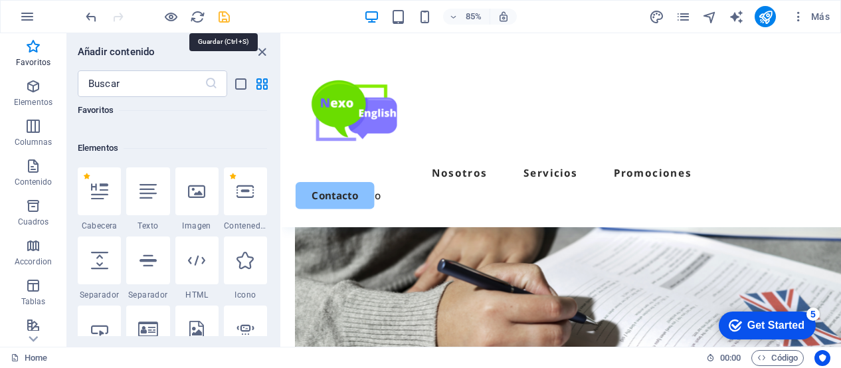
click at [226, 17] on icon "save" at bounding box center [224, 16] width 15 height 15
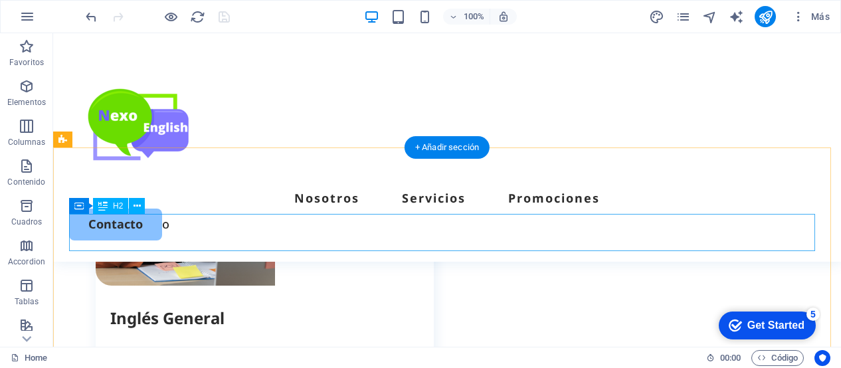
scroll to position [1763, 0]
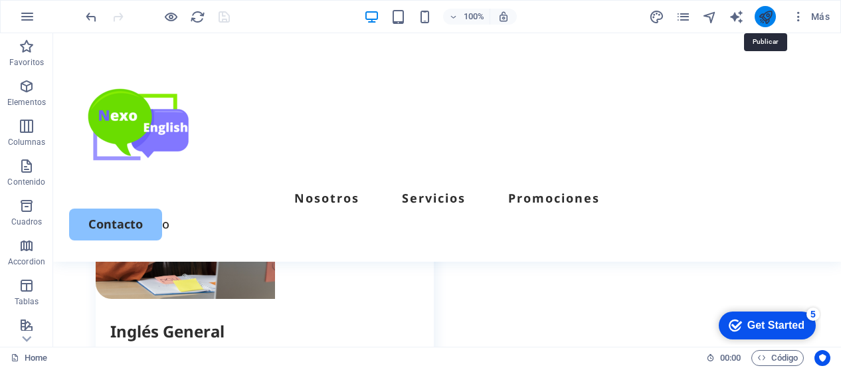
click at [760, 22] on icon "publish" at bounding box center [765, 16] width 15 height 15
